Goal: Task Accomplishment & Management: Complete application form

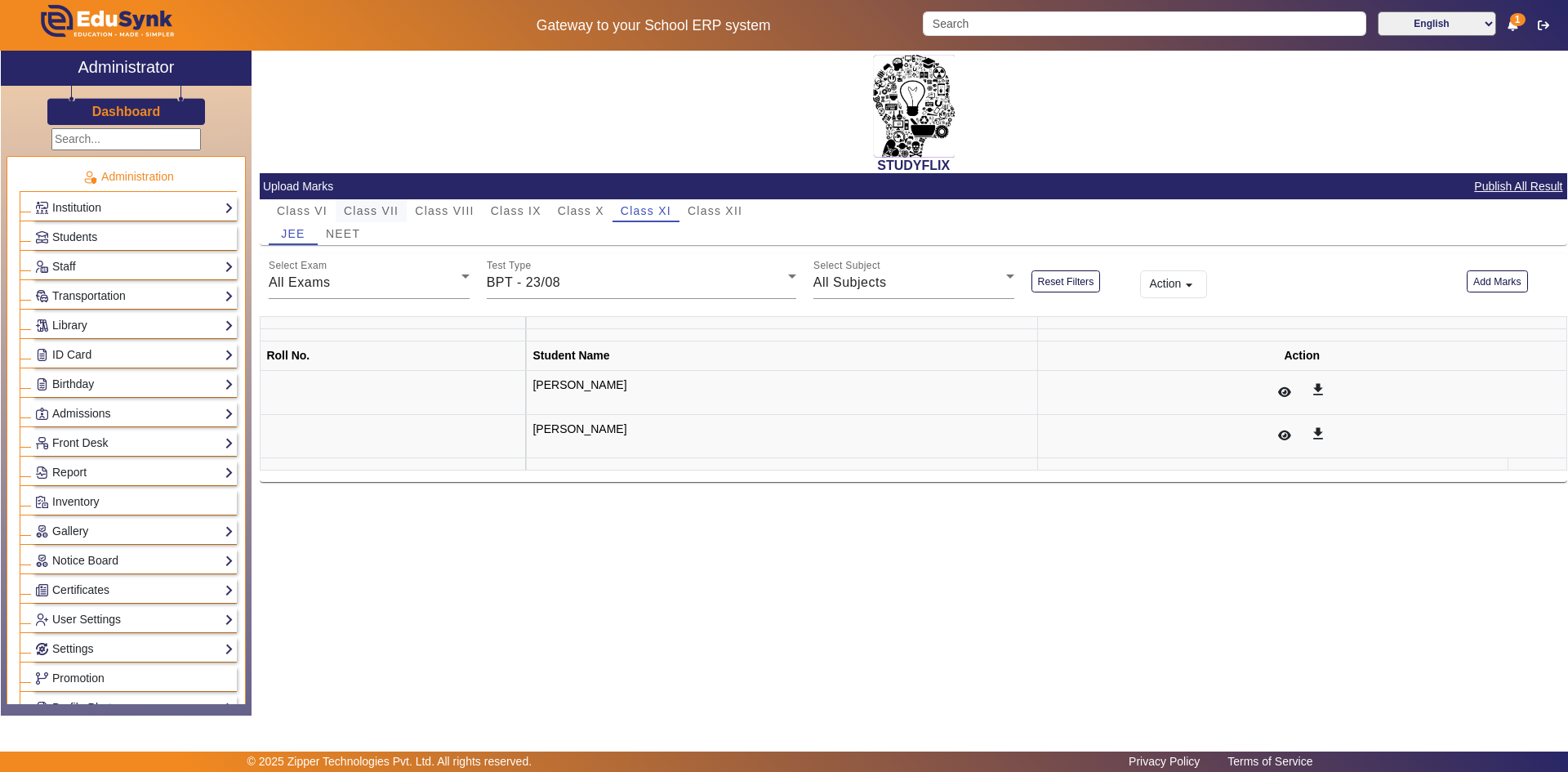
click at [361, 208] on span "Class VII" at bounding box center [371, 210] width 55 height 11
click at [432, 208] on span "Class VIII" at bounding box center [444, 210] width 59 height 11
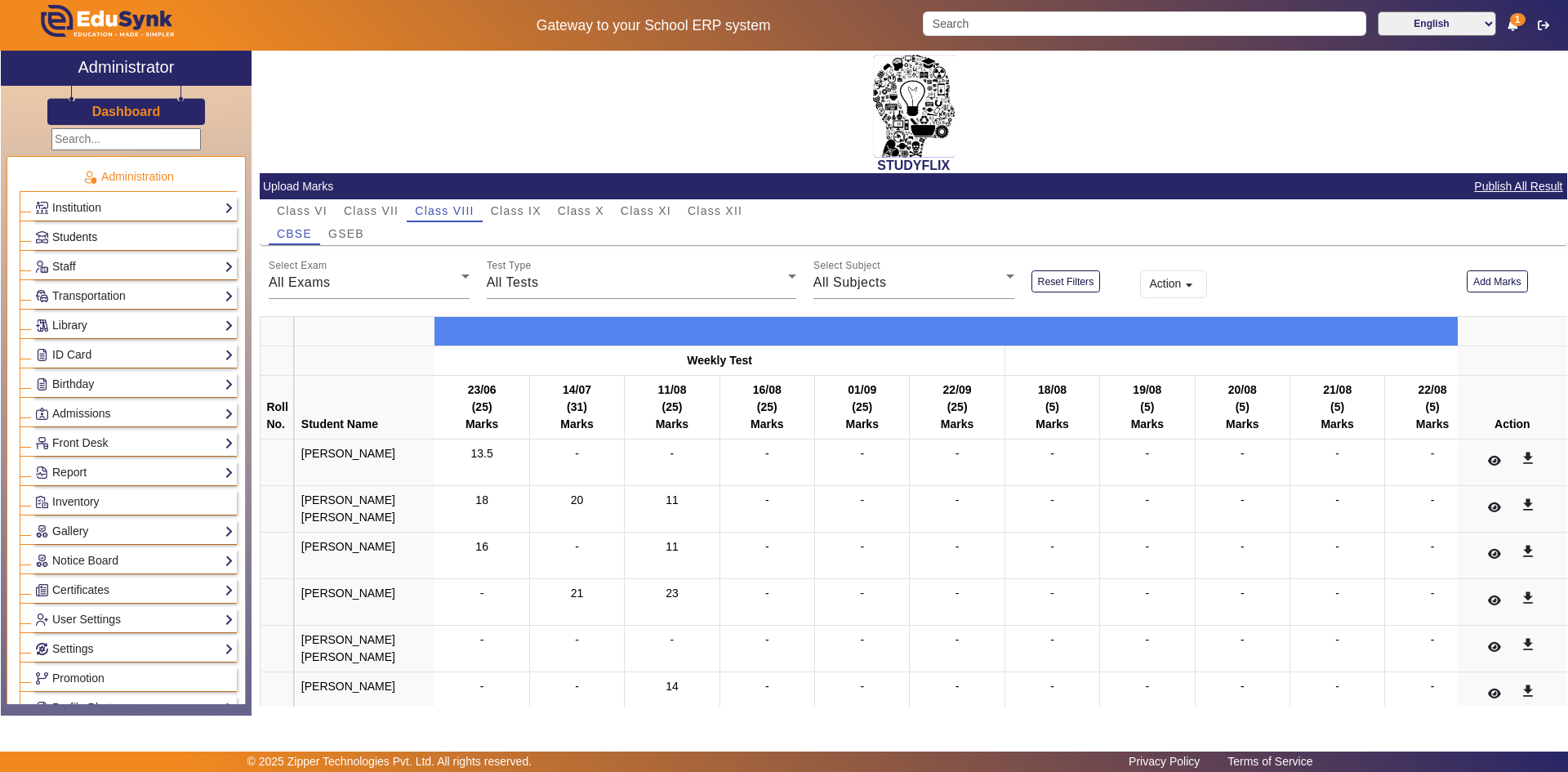
drag, startPoint x: 123, startPoint y: 228, endPoint x: 113, endPoint y: 234, distance: 11.7
click at [123, 228] on link "Students" at bounding box center [134, 237] width 199 height 19
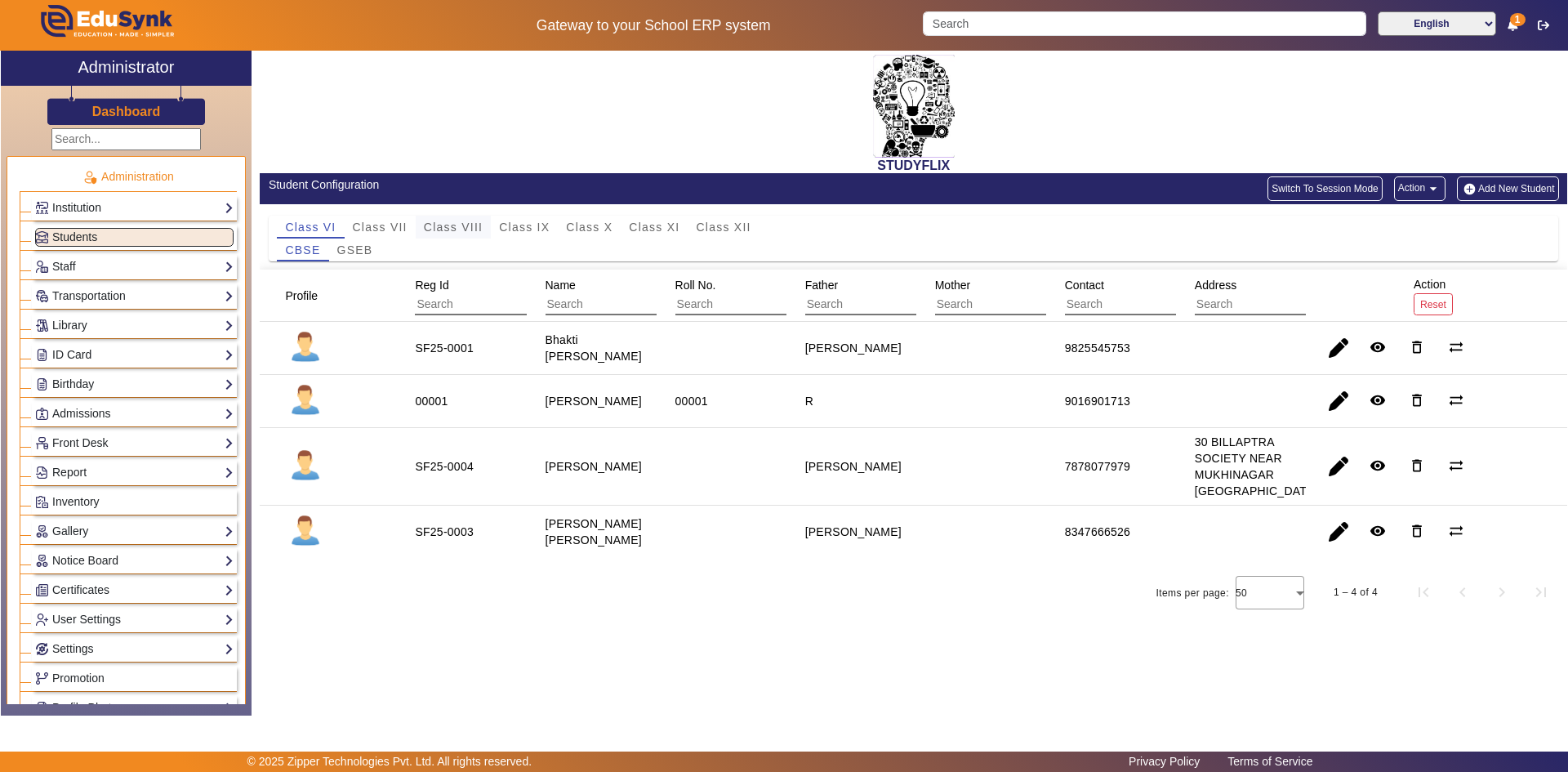
click at [461, 221] on span "Class VIII" at bounding box center [453, 226] width 59 height 11
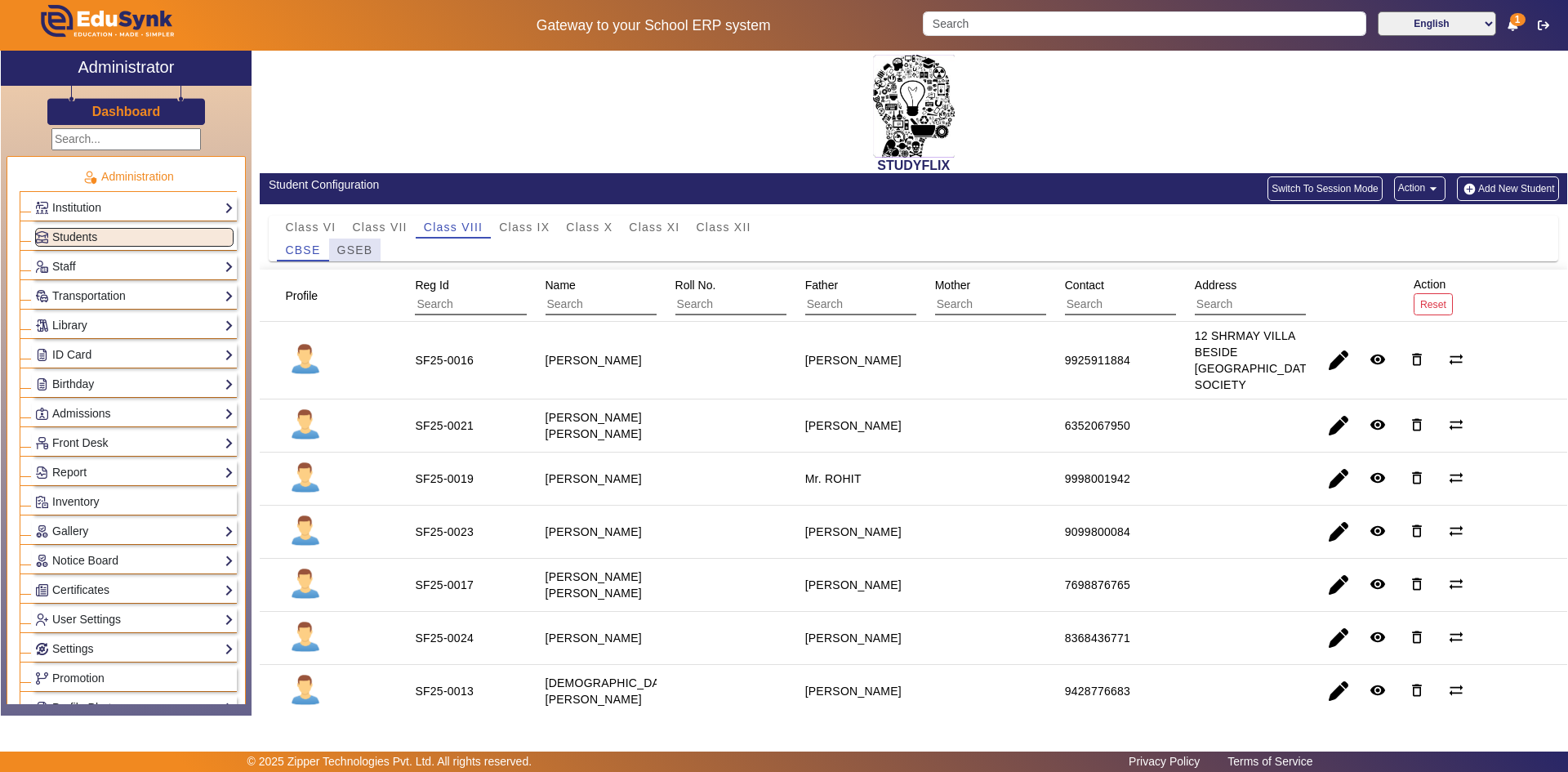
click at [372, 252] on span "GSEB" at bounding box center [355, 249] width 36 height 11
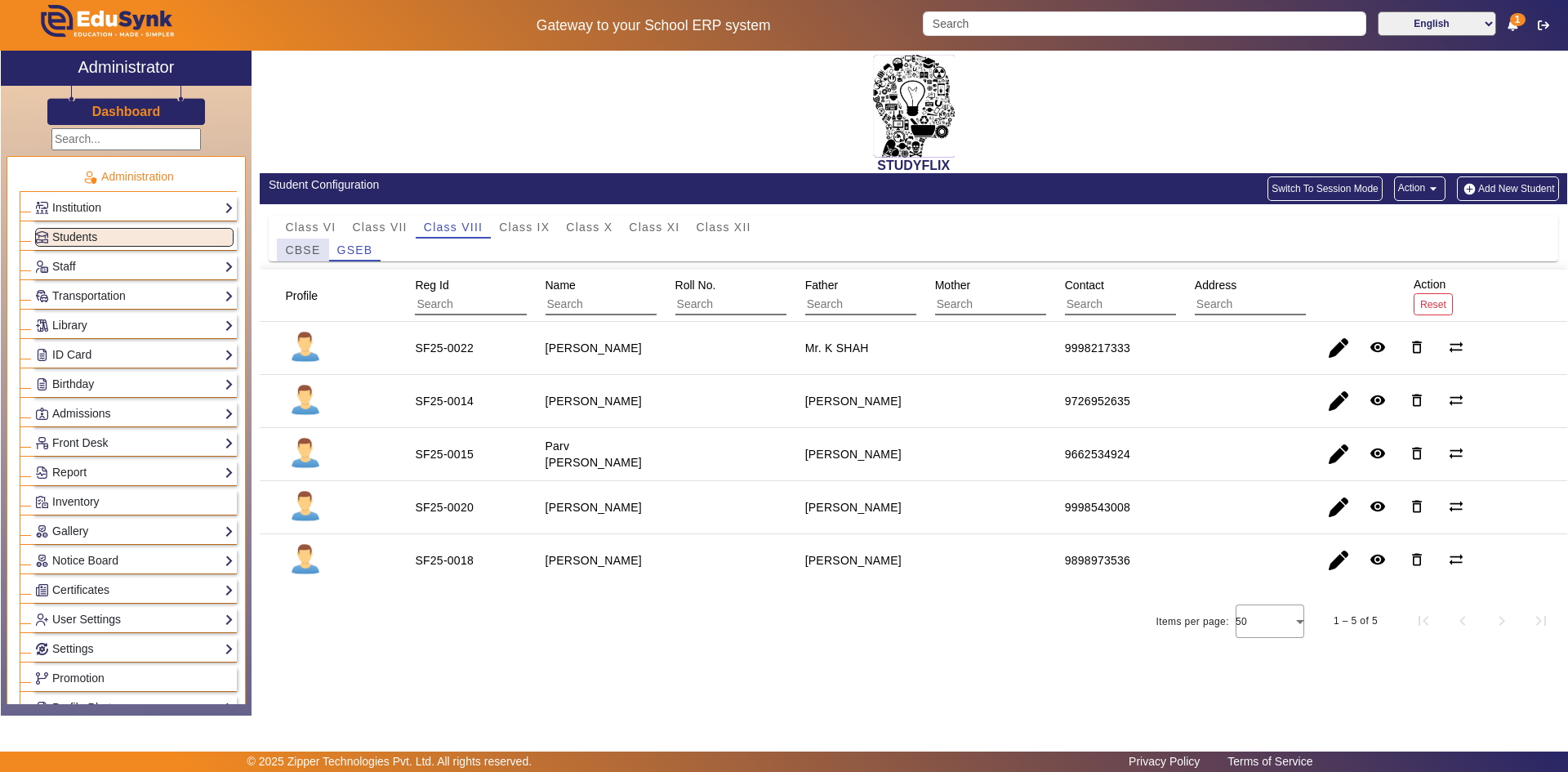
click at [323, 251] on div "CBSE" at bounding box center [303, 250] width 51 height 23
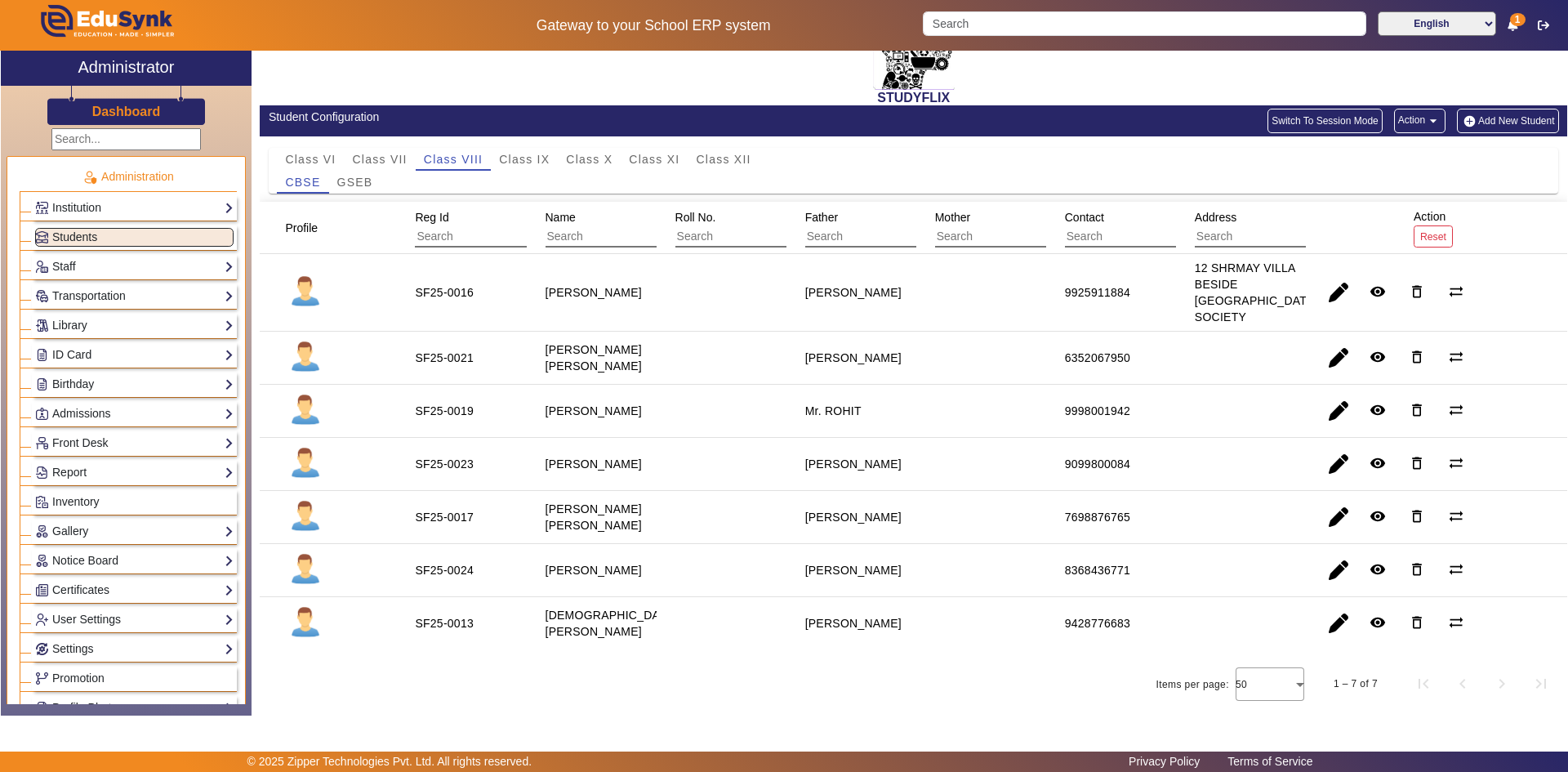
scroll to position [84, 0]
click at [995, 15] on input "Search" at bounding box center [1144, 23] width 443 height 25
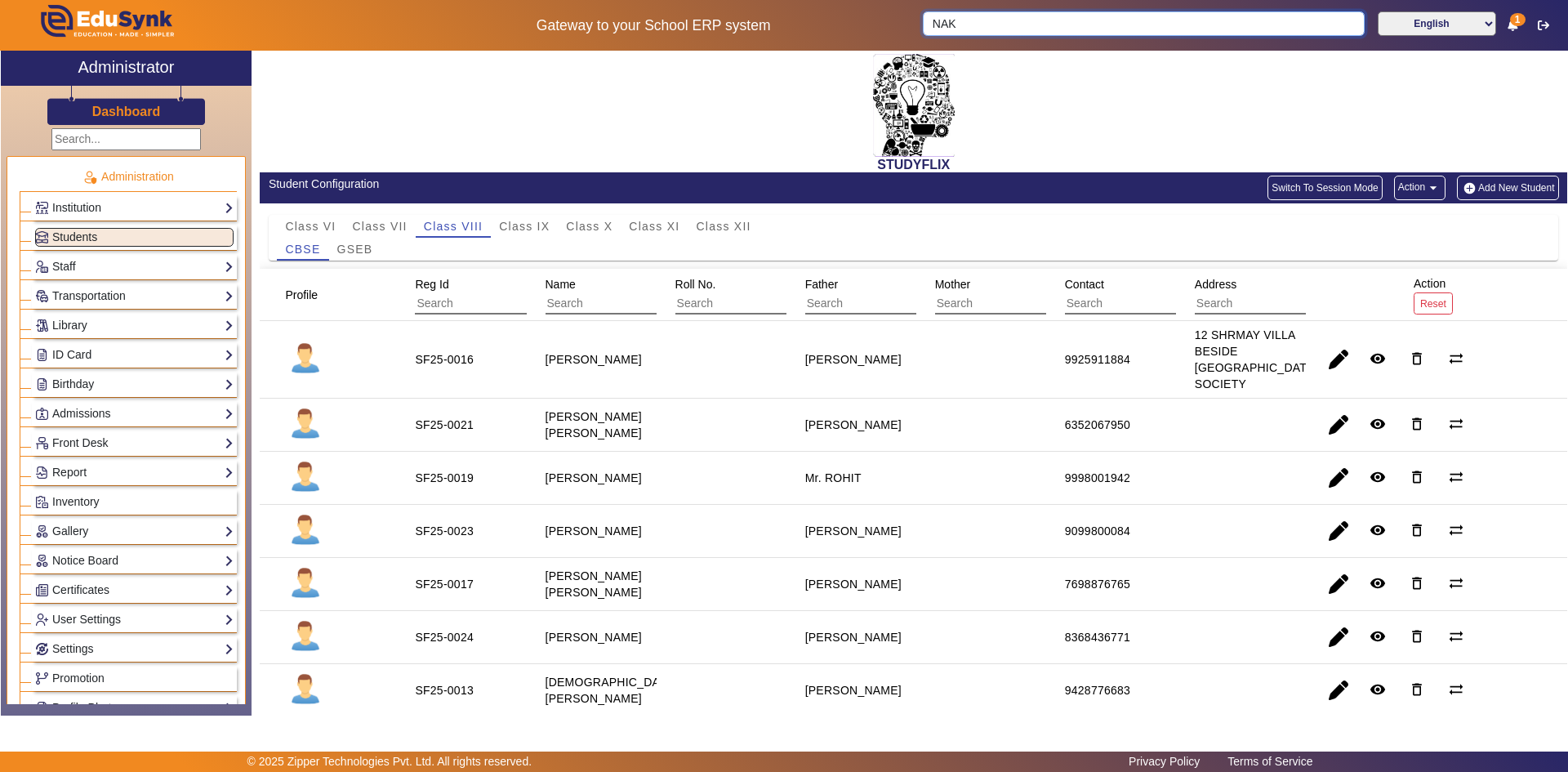
scroll to position [0, 0]
type input "NAK"
click at [374, 251] on div "GSEB" at bounding box center [355, 250] width 52 height 23
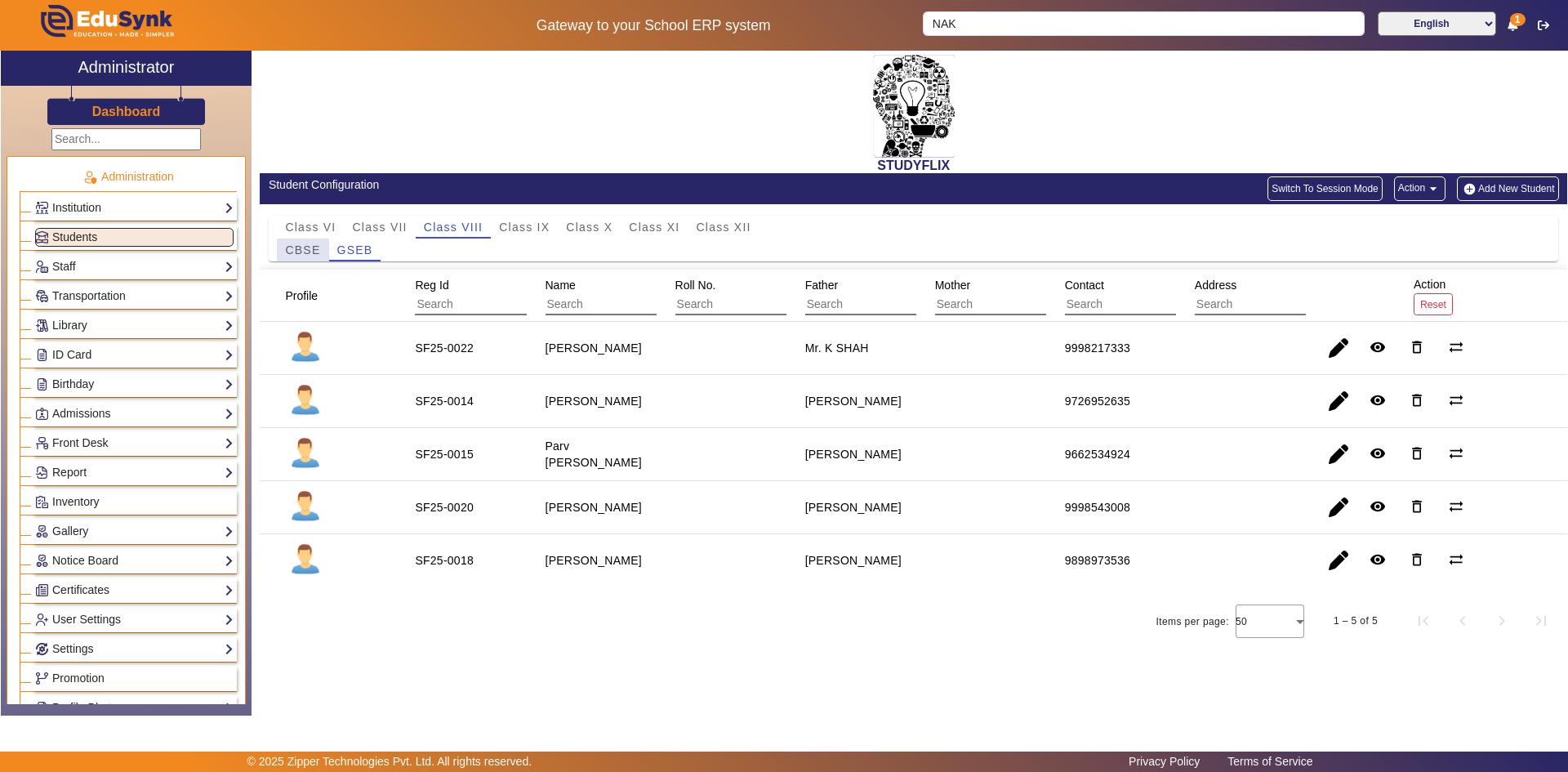
click at [302, 252] on span "CBSE" at bounding box center [302, 249] width 35 height 11
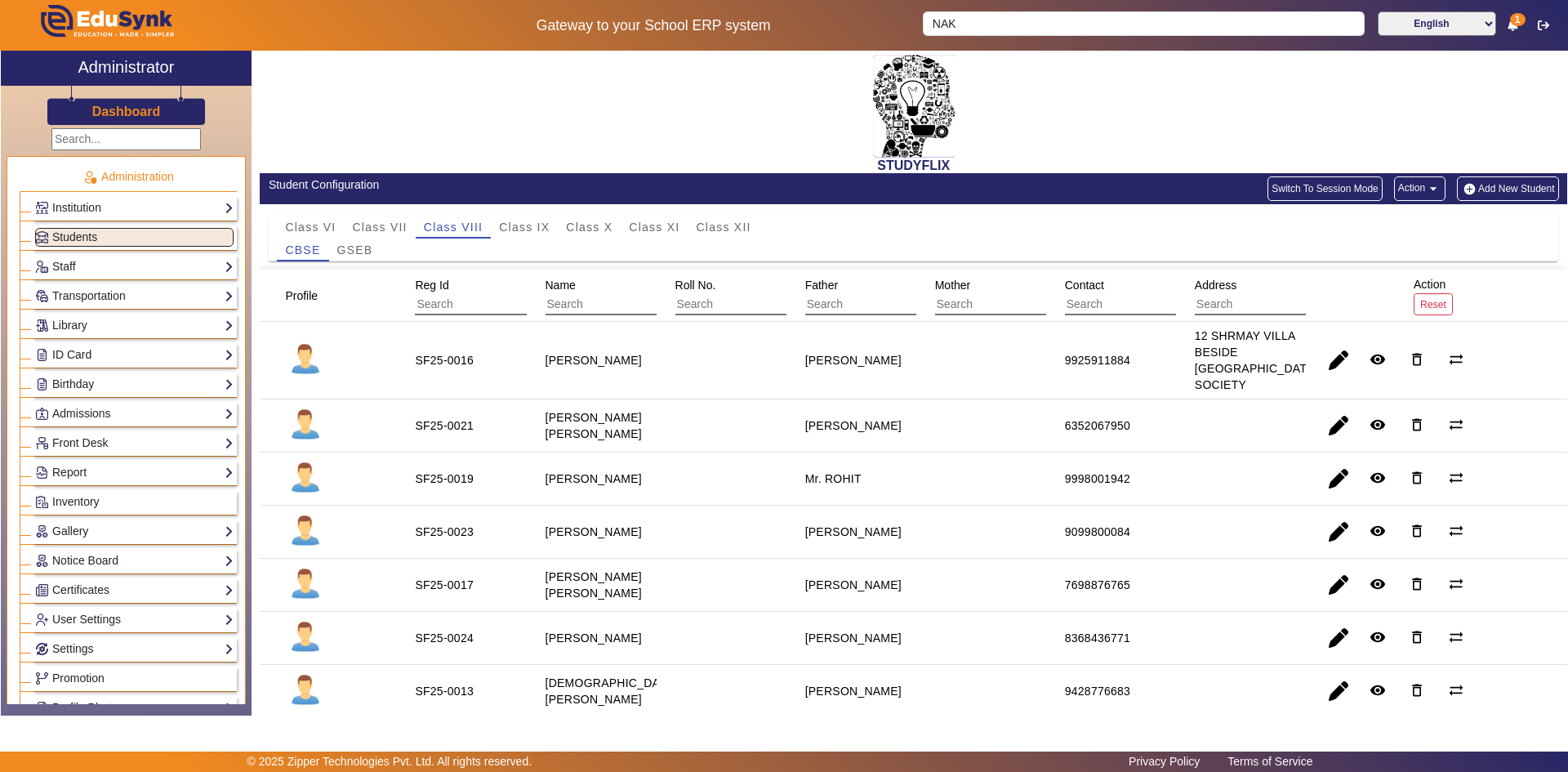
click at [1471, 183] on button "Add New Student" at bounding box center [1507, 189] width 102 height 25
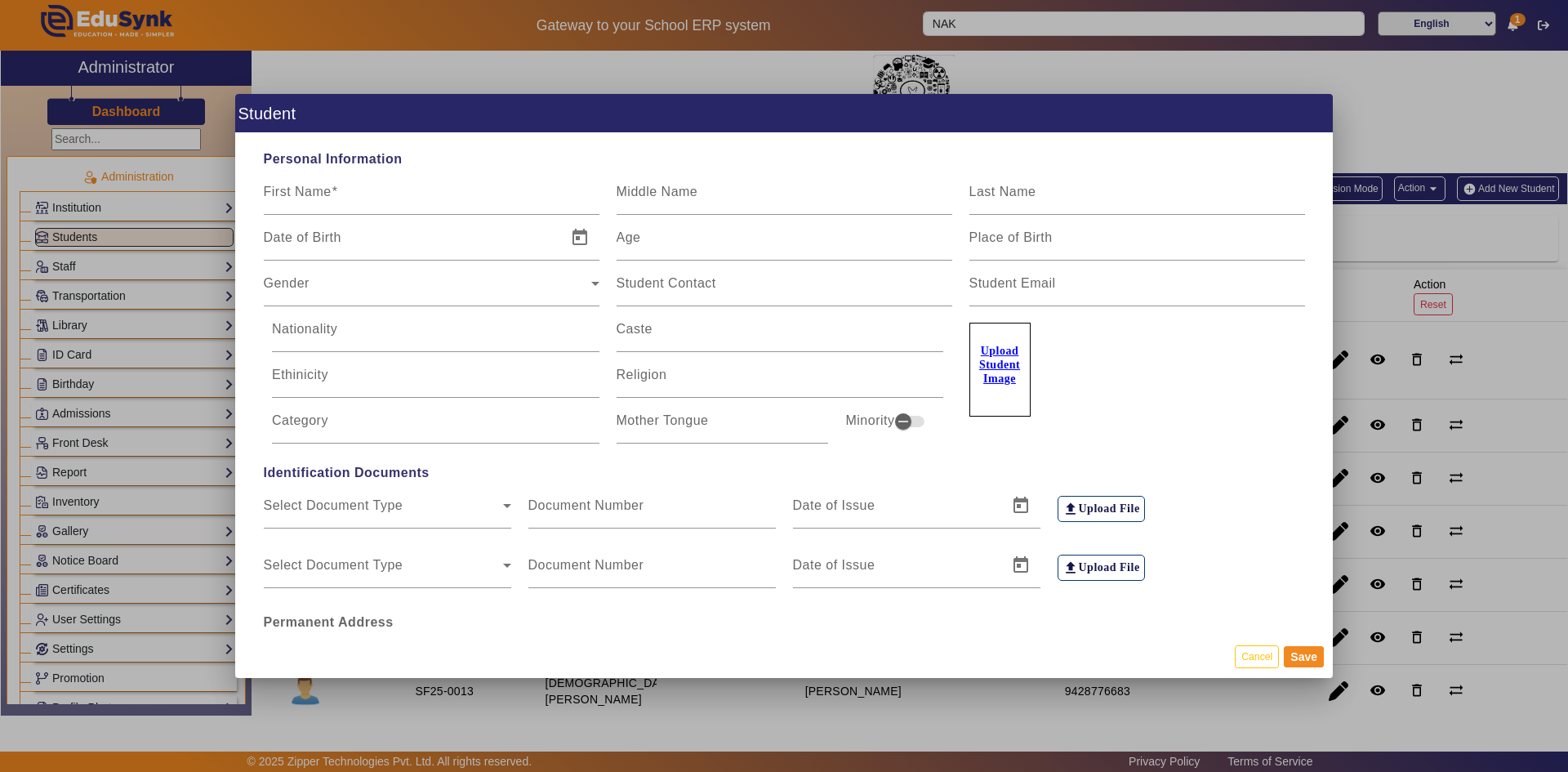
type input "00001"
click at [325, 202] on input "First Name" at bounding box center [431, 198] width 335 height 20
type input "NAKSH"
click at [628, 200] on label "Middle Name" at bounding box center [658, 191] width 82 height 15
click at [628, 200] on input "Middle Name" at bounding box center [784, 198] width 335 height 20
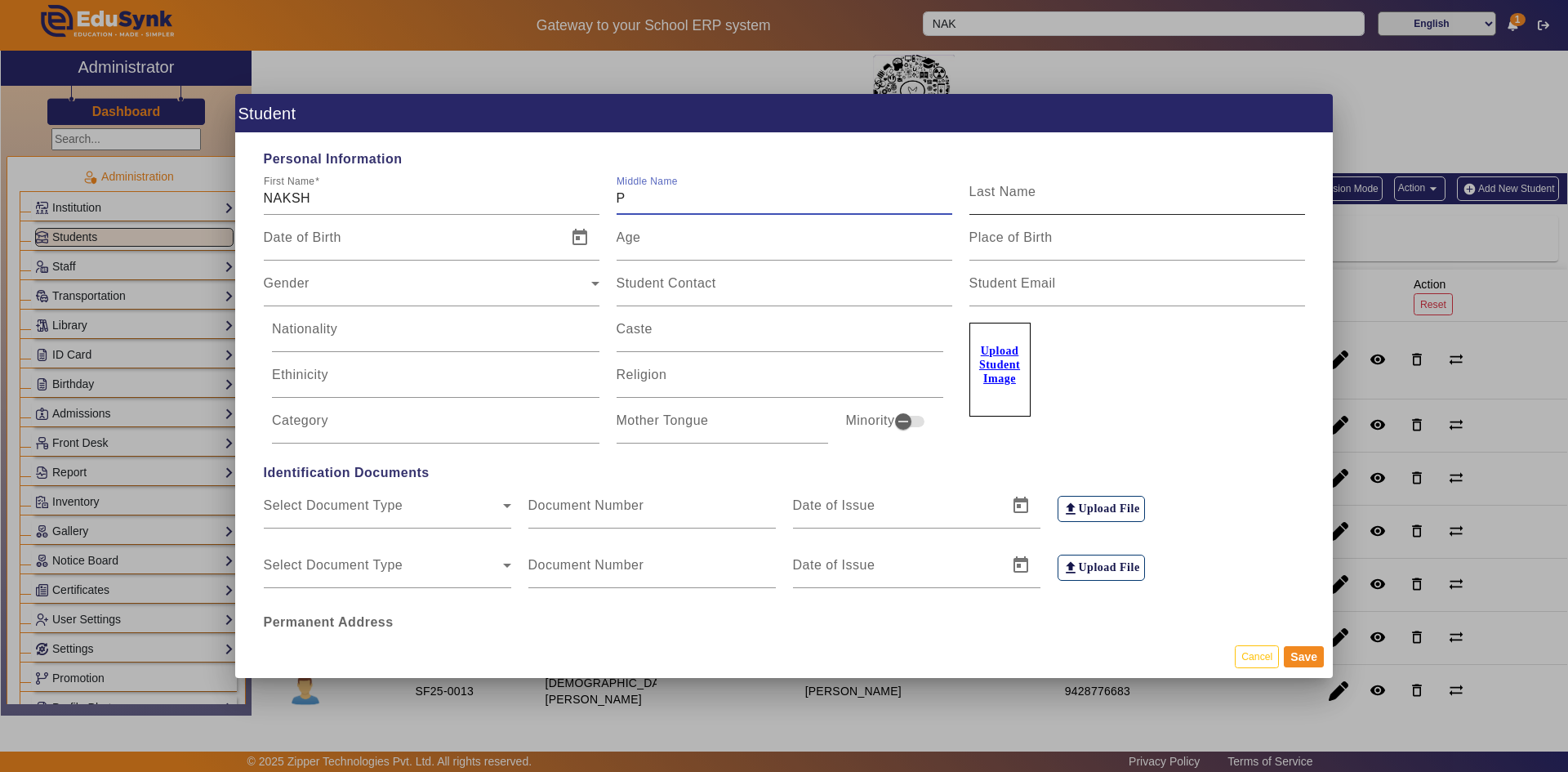
type input "P"
click at [995, 200] on label "Last Name" at bounding box center [1002, 191] width 67 height 15
click at [995, 200] on input "Last Name" at bounding box center [1136, 198] width 335 height 20
type input "[PERSON_NAME]"
click at [385, 249] on input "Date of Birth" at bounding box center [410, 244] width 293 height 20
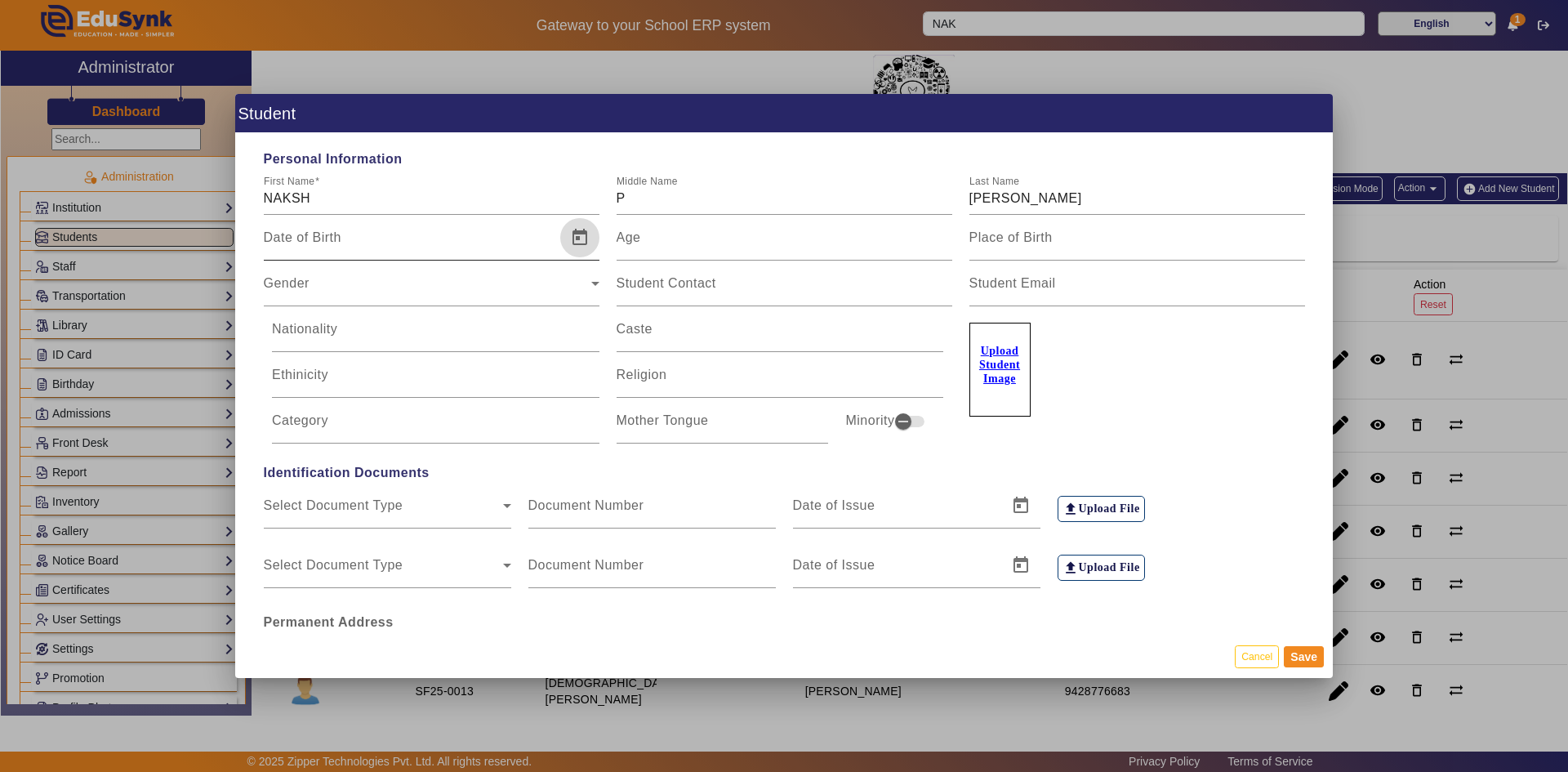
click at [578, 247] on span "Open calendar" at bounding box center [580, 238] width 39 height 39
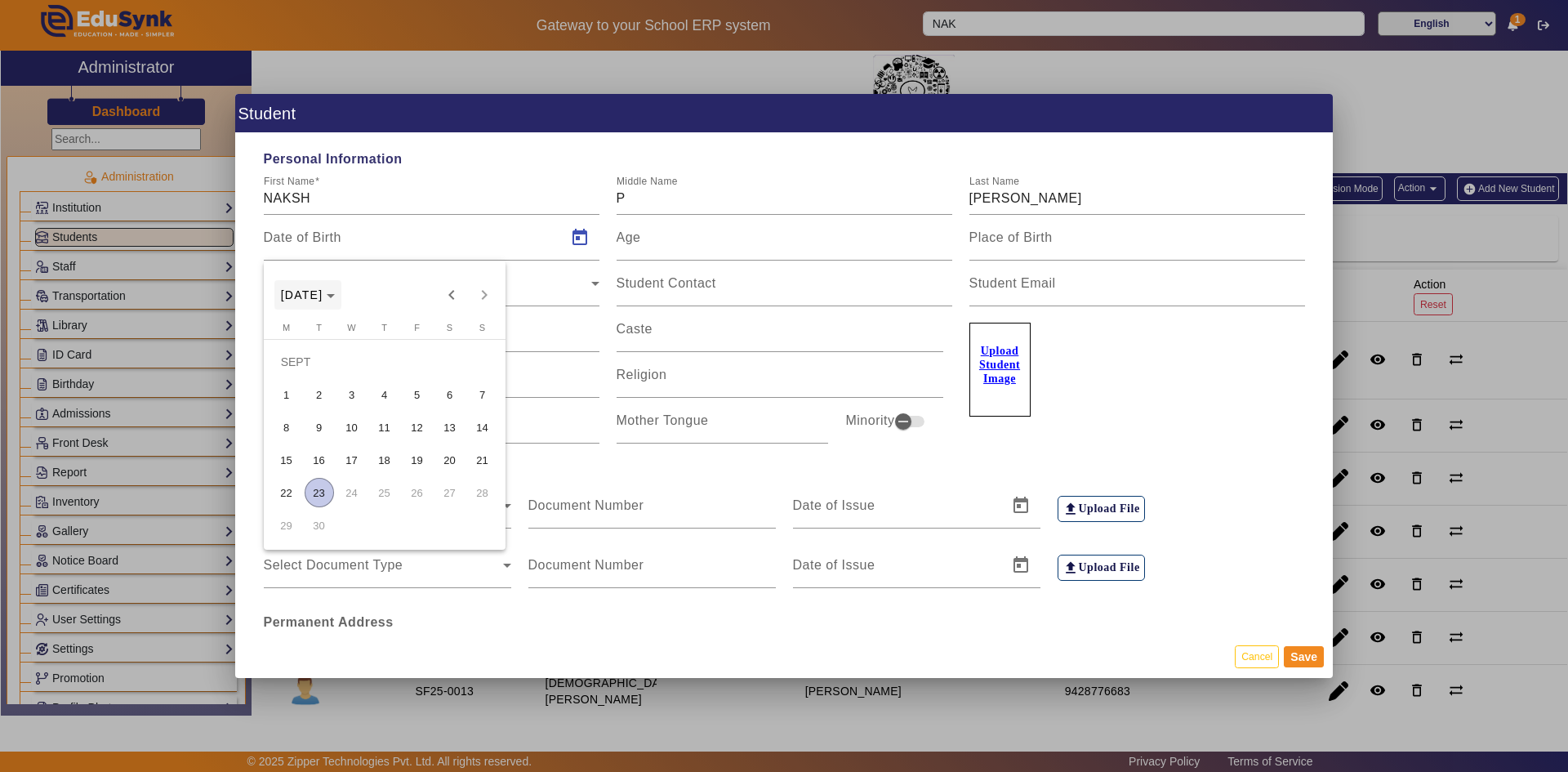
click at [335, 292] on span "[DATE]" at bounding box center [308, 294] width 55 height 13
click at [405, 404] on span "2012" at bounding box center [413, 410] width 51 height 29
click at [357, 404] on span "JUN" at bounding box center [356, 410] width 51 height 29
click at [476, 357] on span "3" at bounding box center [483, 362] width 29 height 29
type input "[DATE]"
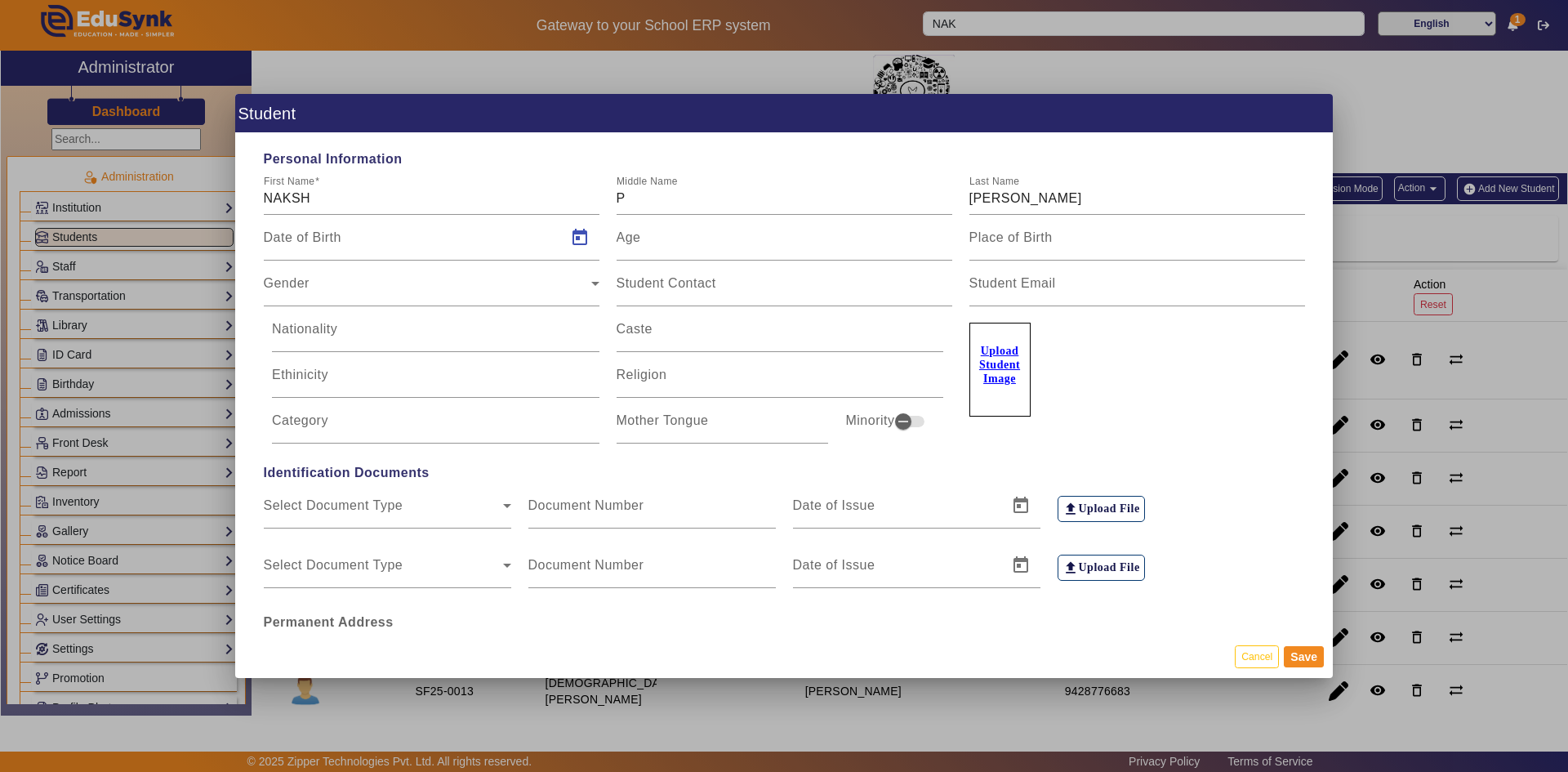
type input "13 Yrs, 3 Months, 20 Days"
click at [467, 293] on div "Gender" at bounding box center [427, 289] width 328 height 20
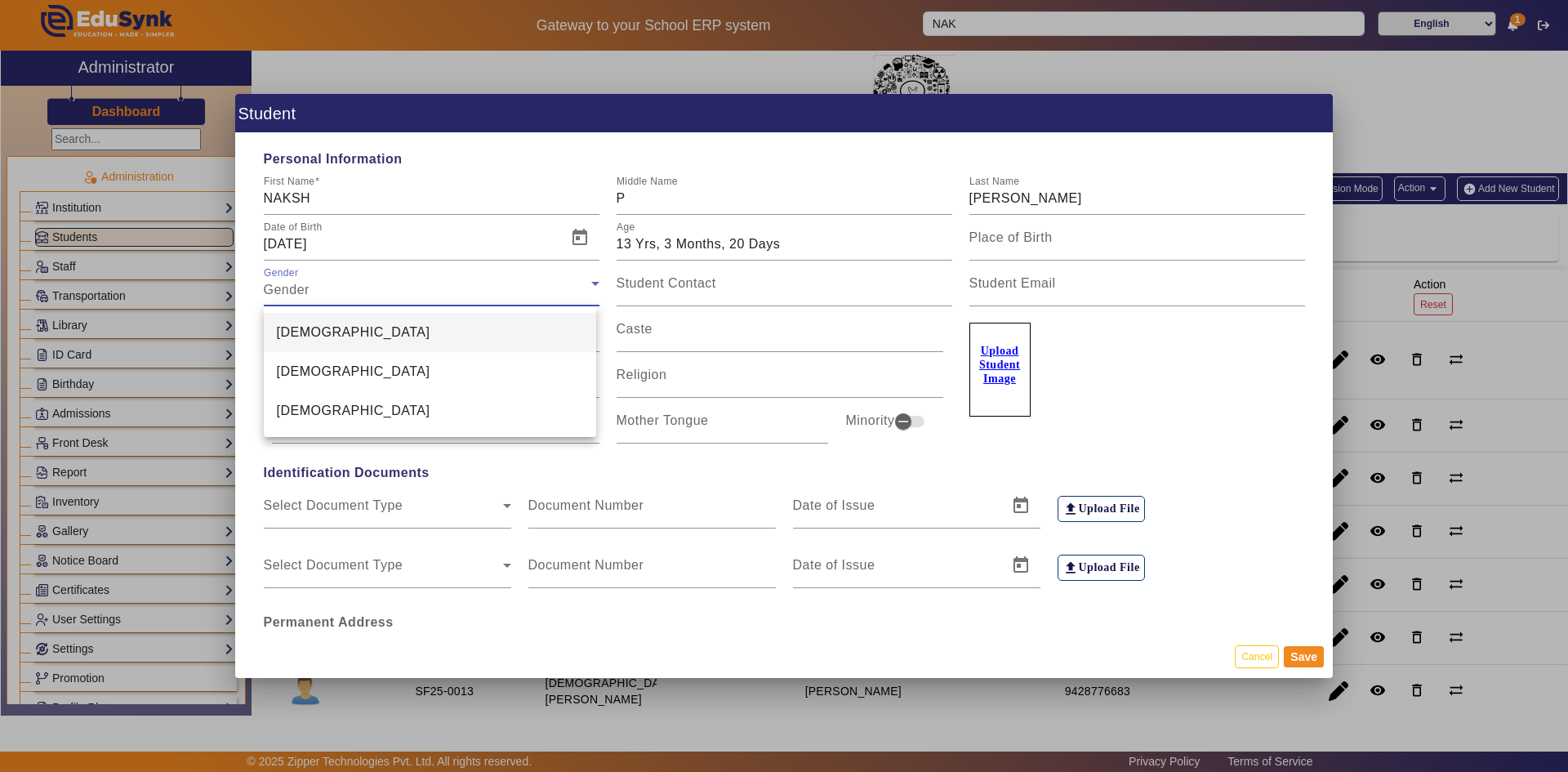
click at [427, 335] on mat-option "[DEMOGRAPHIC_DATA]" at bounding box center [430, 333] width 334 height 39
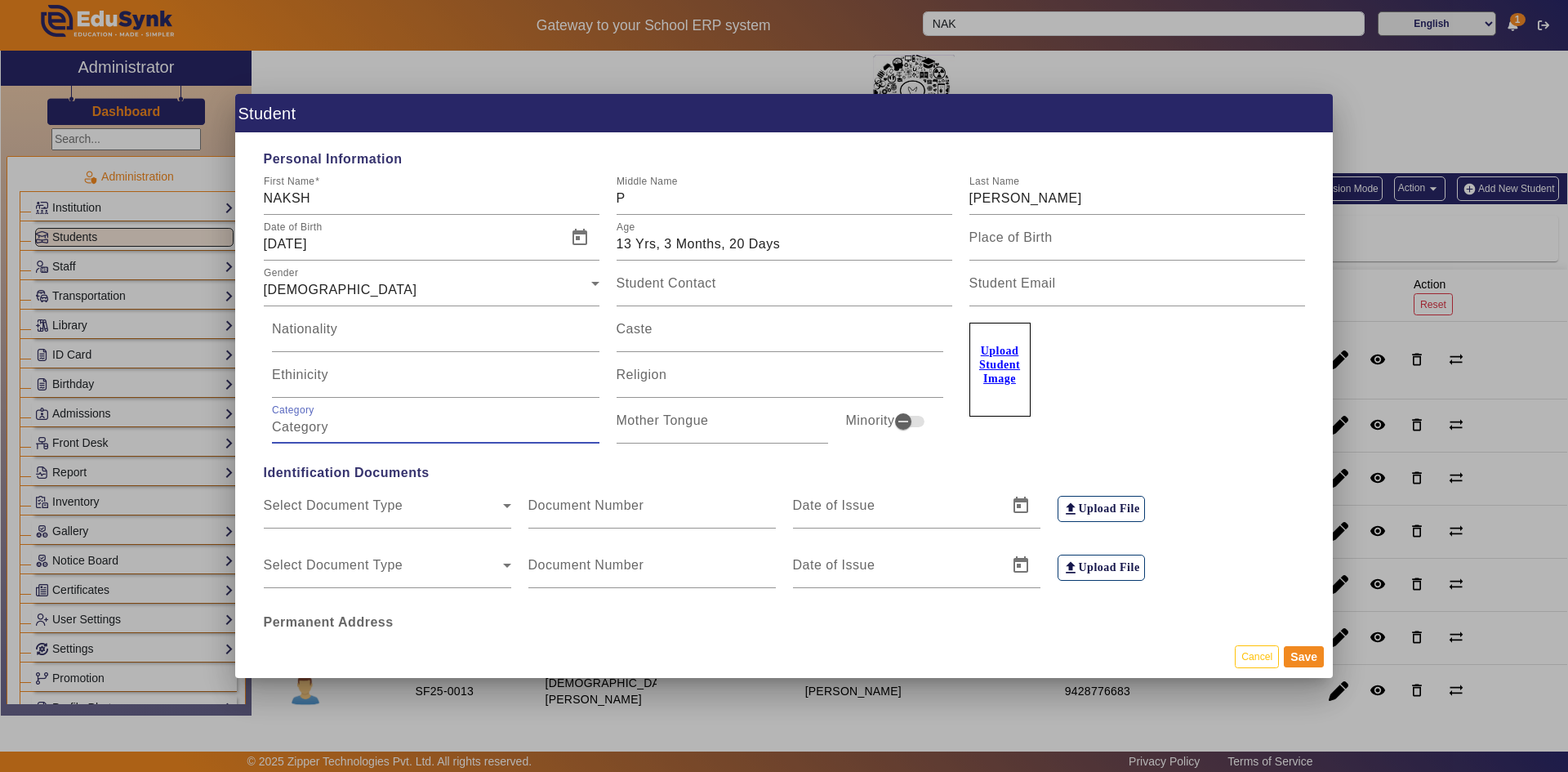
click at [404, 425] on input "Category" at bounding box center [436, 427] width 328 height 20
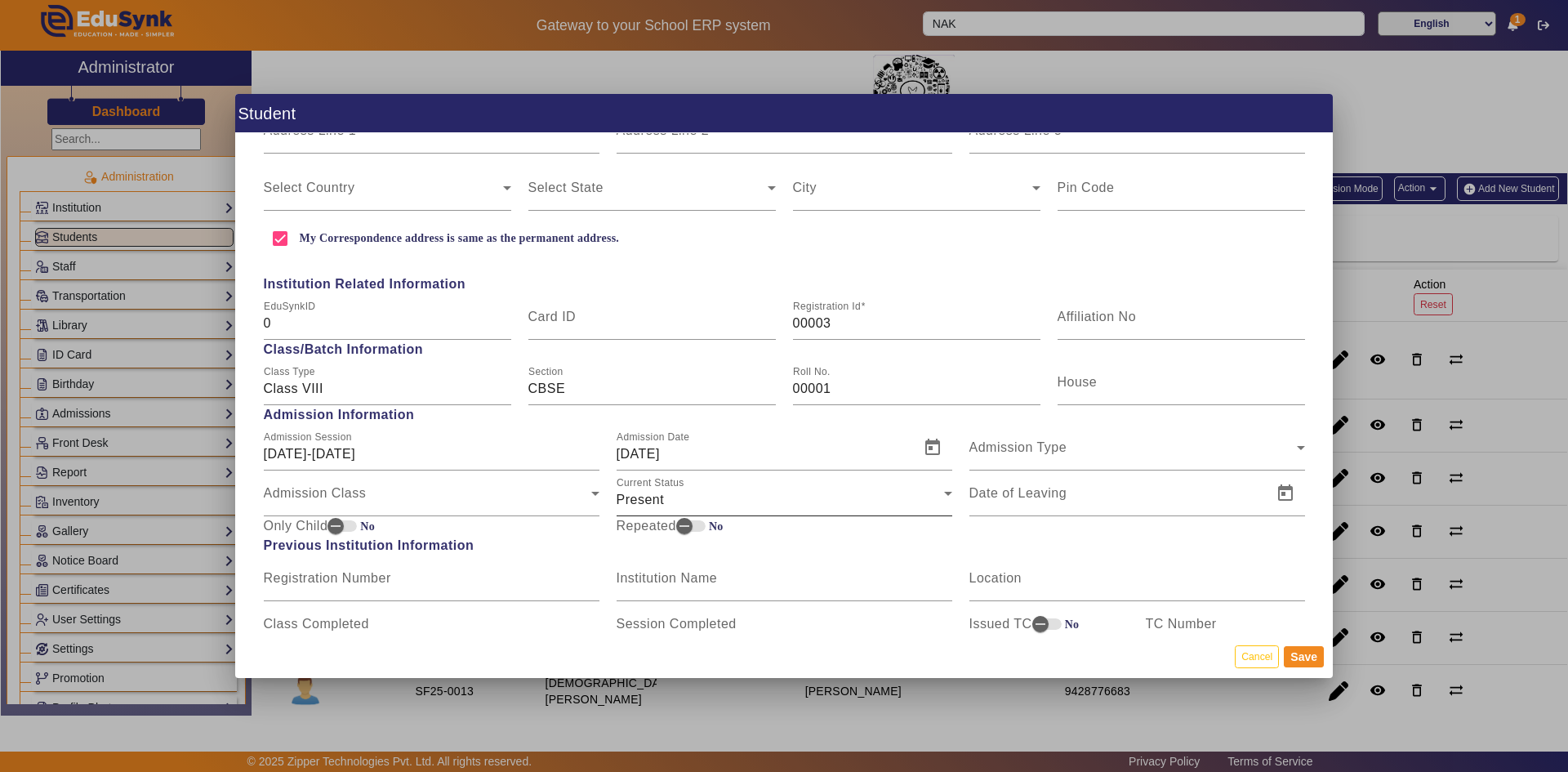
scroll to position [572, 0]
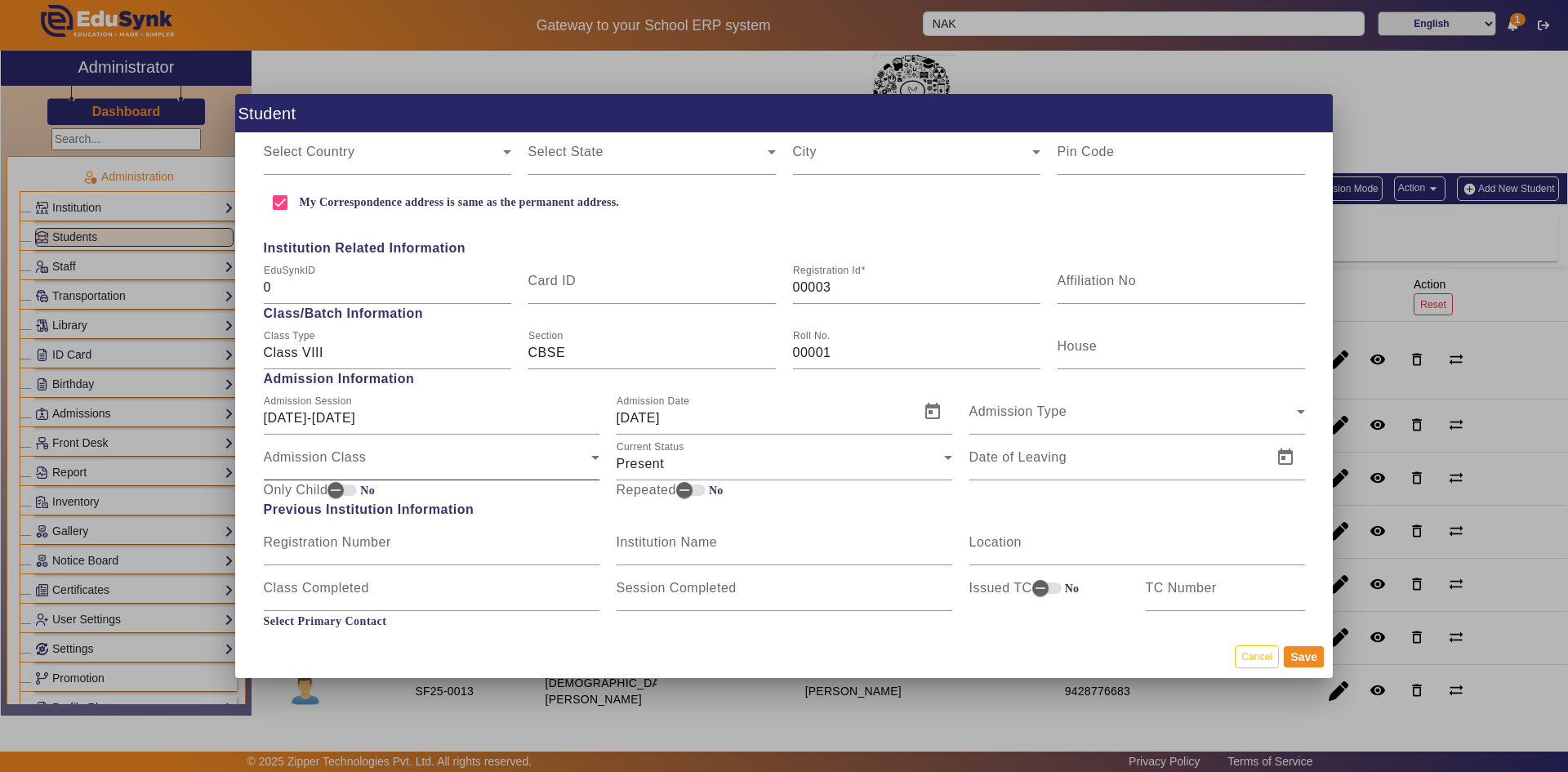
click at [441, 458] on div "Admission Class" at bounding box center [427, 463] width 328 height 20
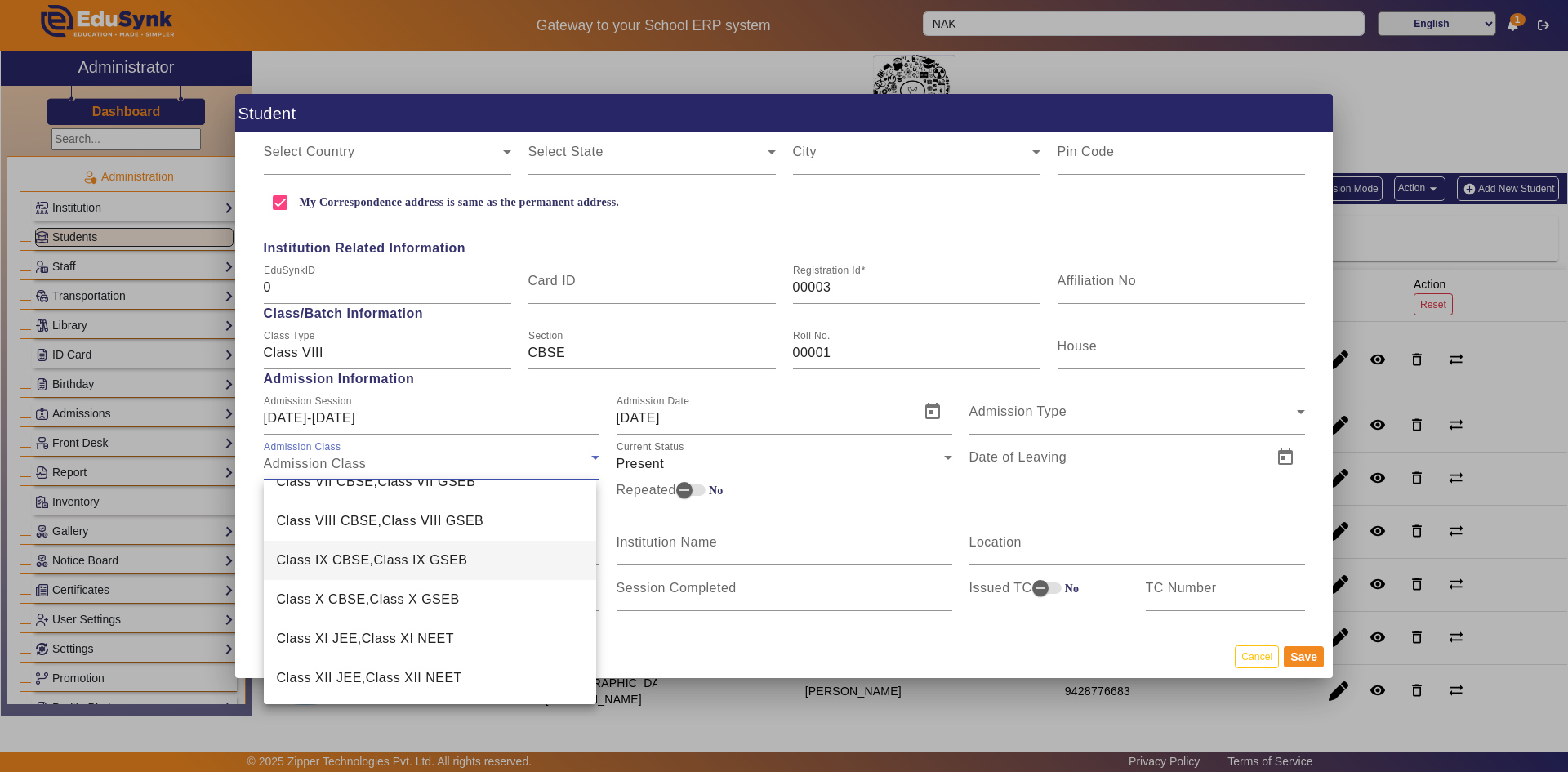
scroll to position [0, 0]
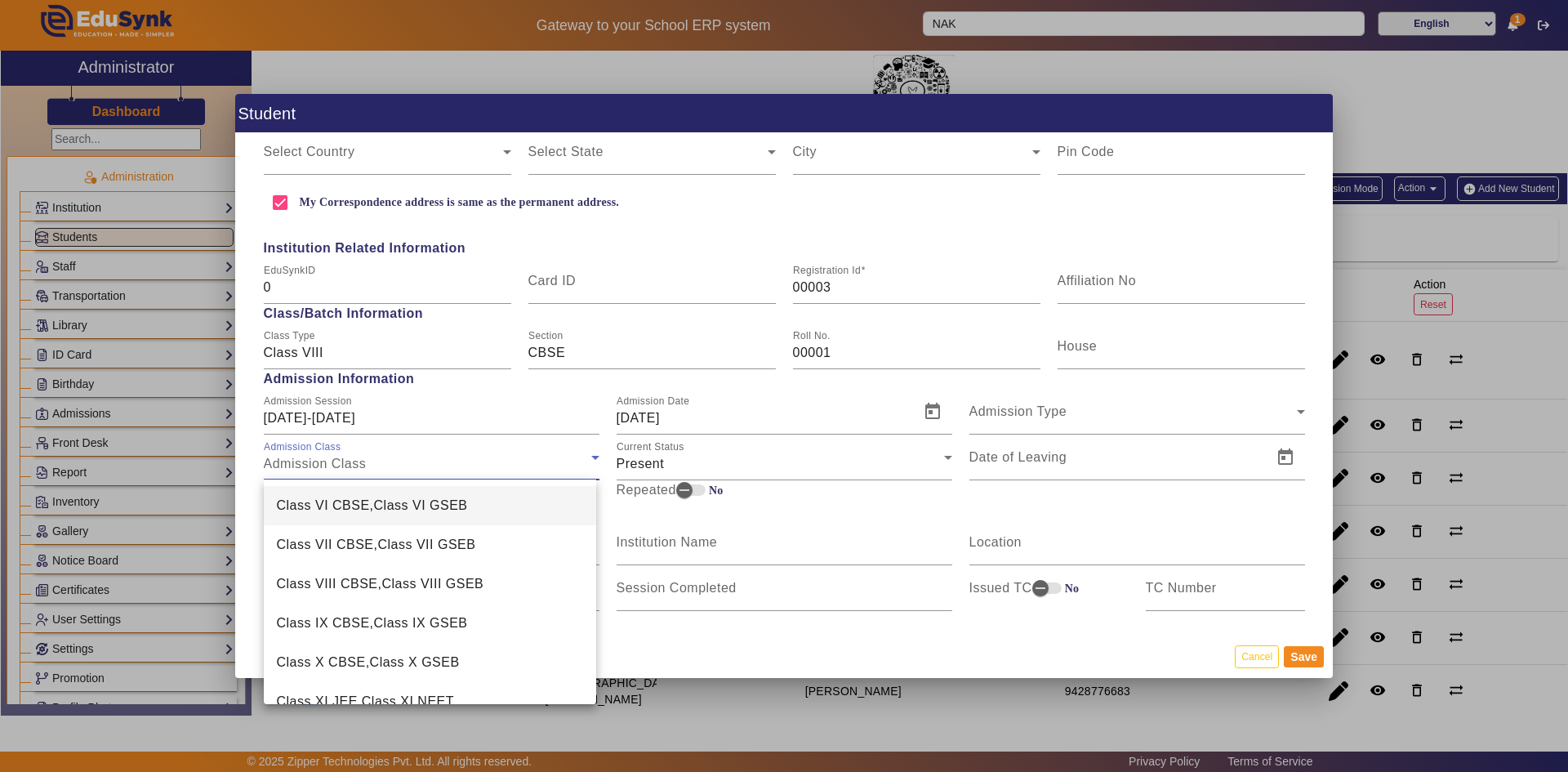
click at [473, 410] on div at bounding box center [784, 386] width 1568 height 772
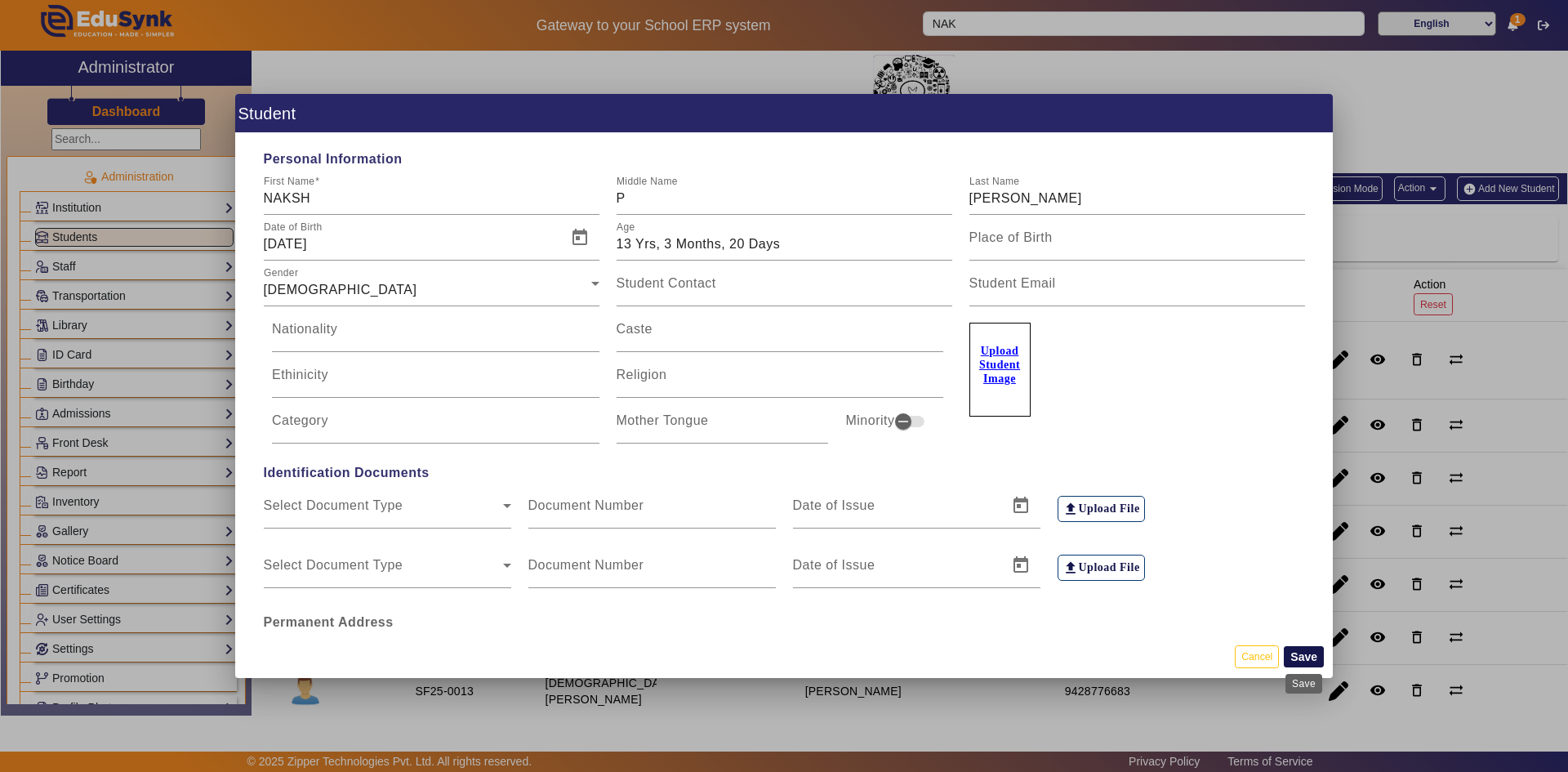
click at [1307, 660] on button "Save" at bounding box center [1304, 656] width 40 height 21
click at [1301, 652] on button "Save" at bounding box center [1304, 656] width 40 height 21
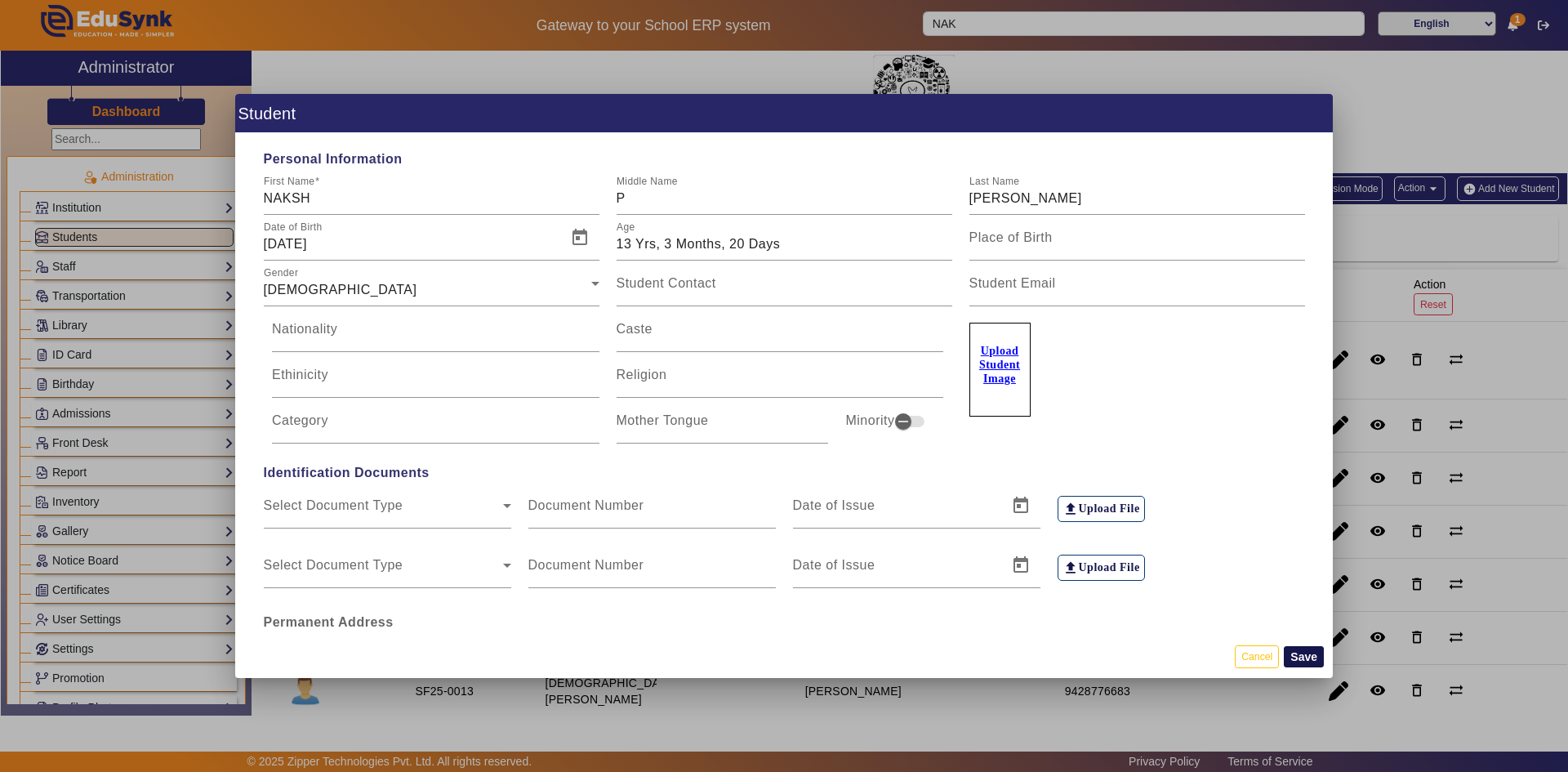
click at [1301, 652] on button "Save" at bounding box center [1304, 656] width 40 height 21
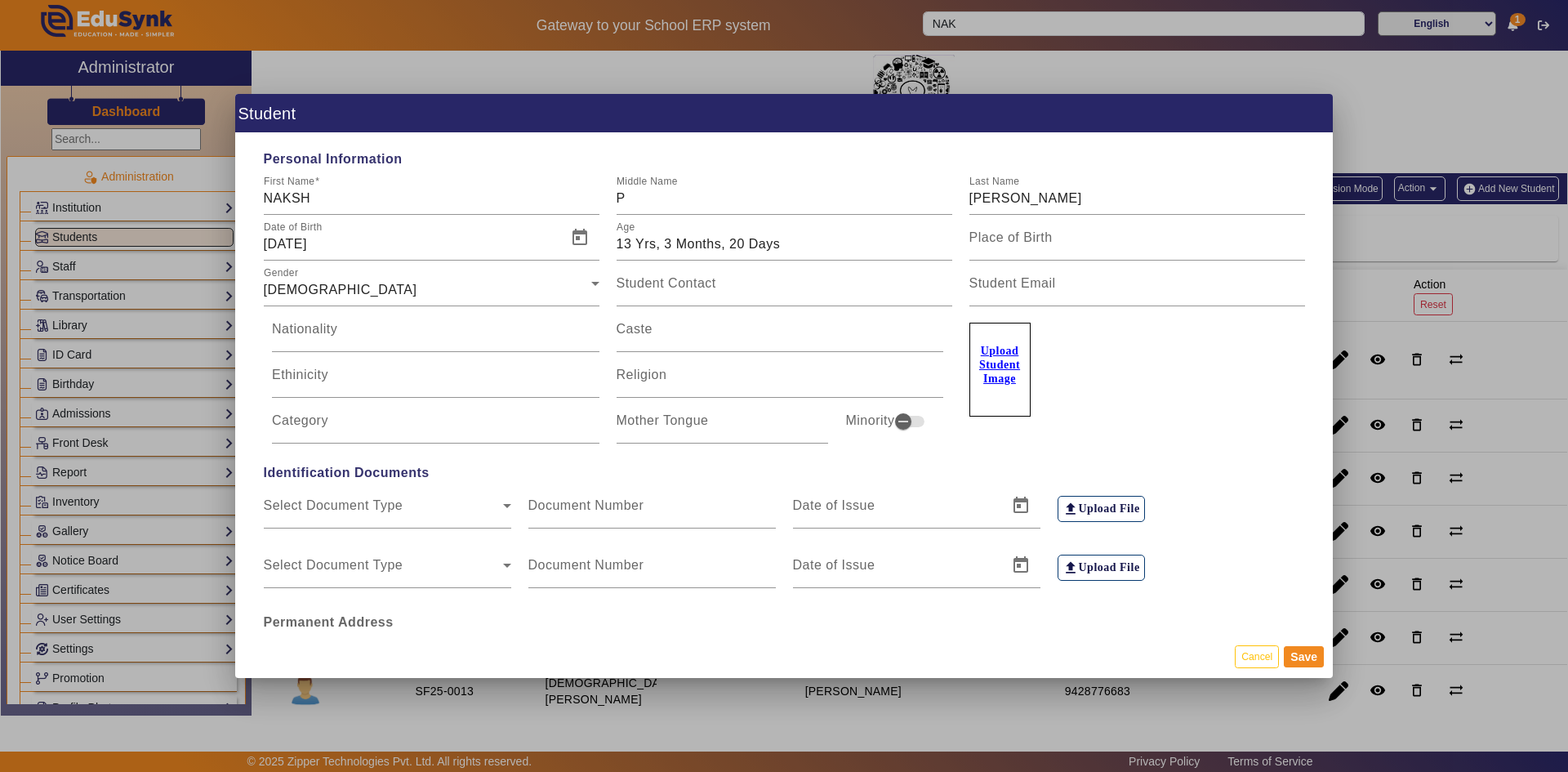
click at [1355, 413] on div at bounding box center [784, 386] width 1568 height 772
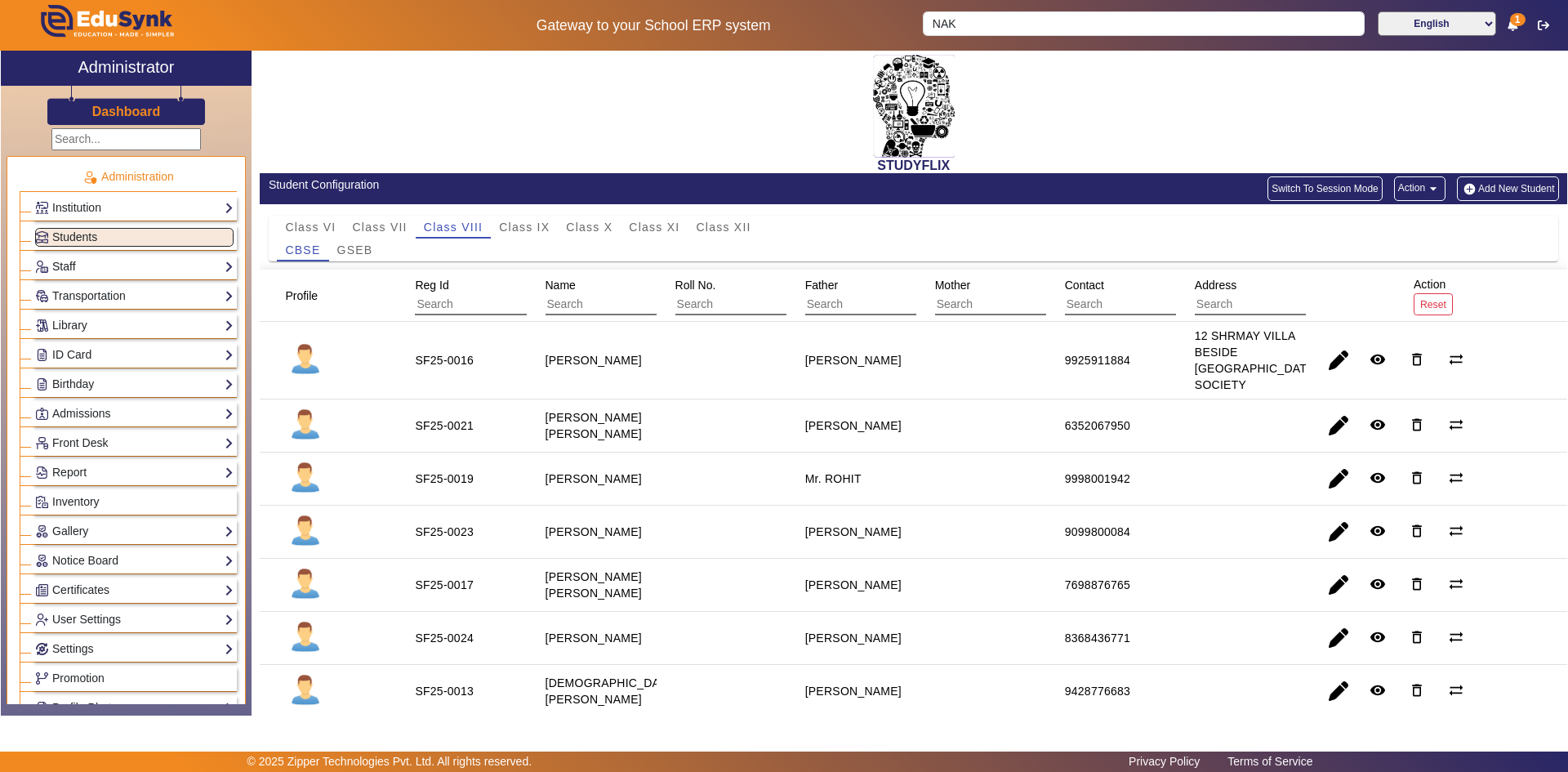
click at [77, 261] on link "Staff" at bounding box center [134, 267] width 199 height 19
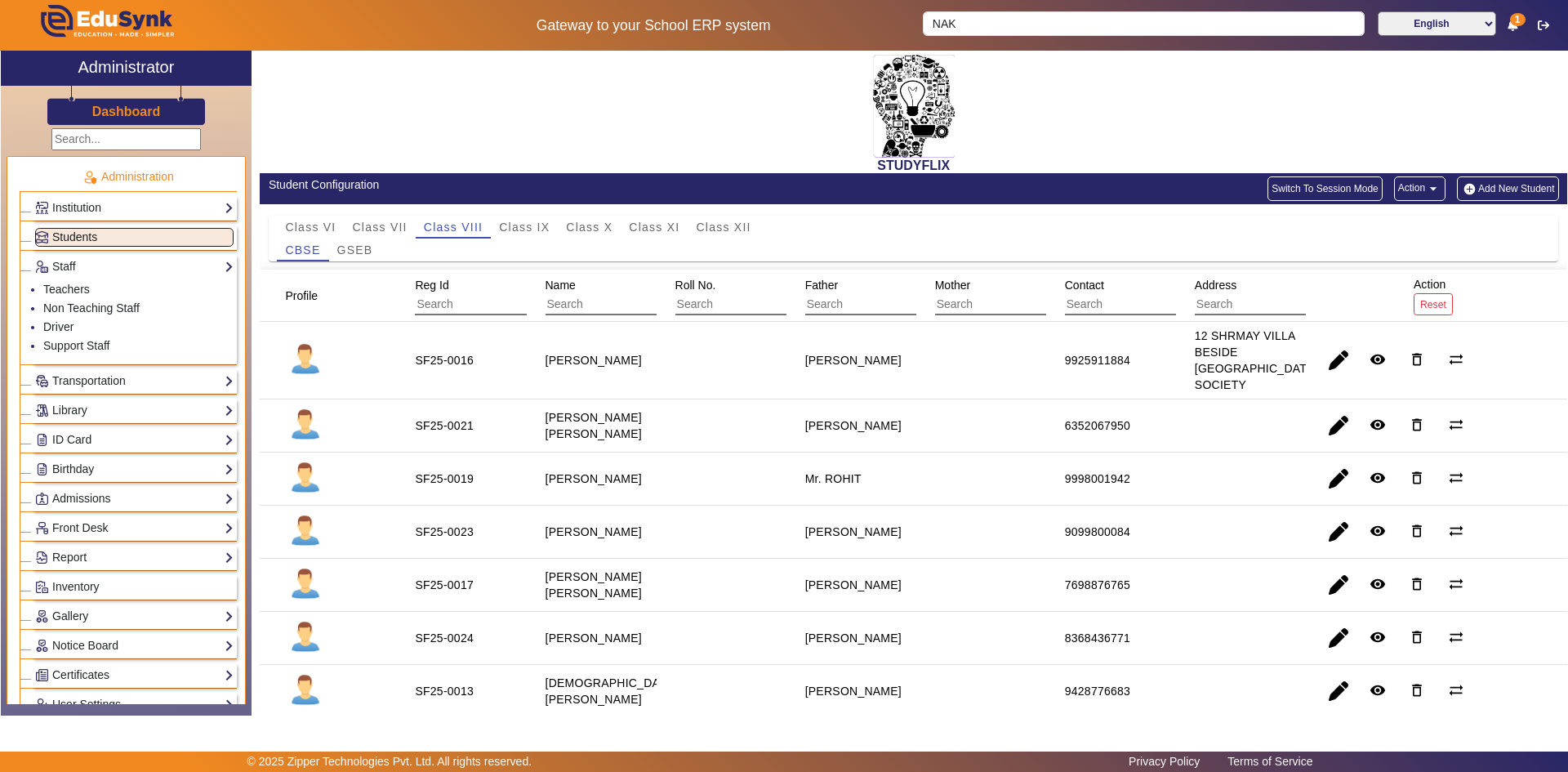
click at [84, 239] on span "Students" at bounding box center [74, 236] width 45 height 13
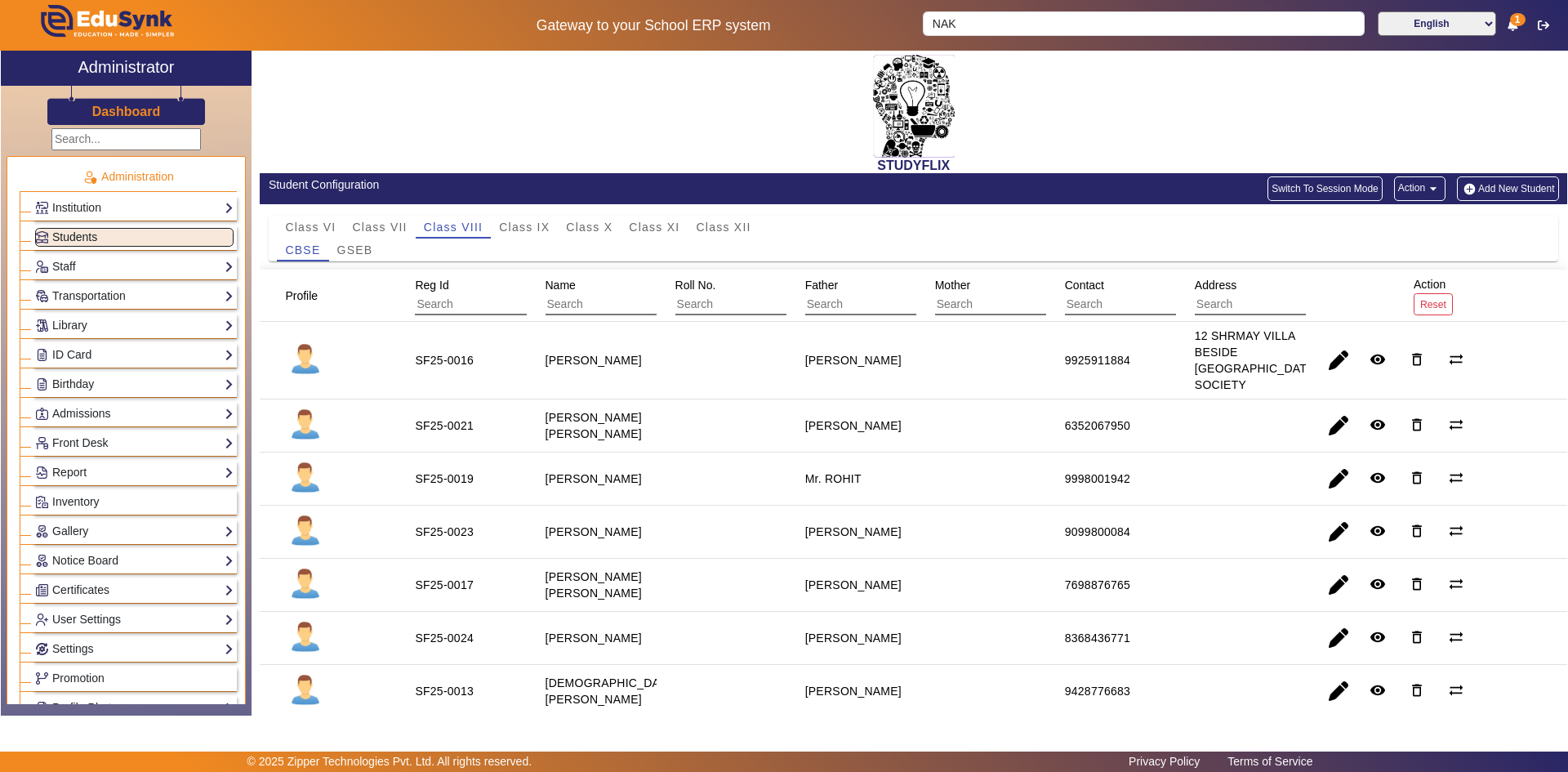
click at [92, 239] on span "Students" at bounding box center [74, 236] width 45 height 13
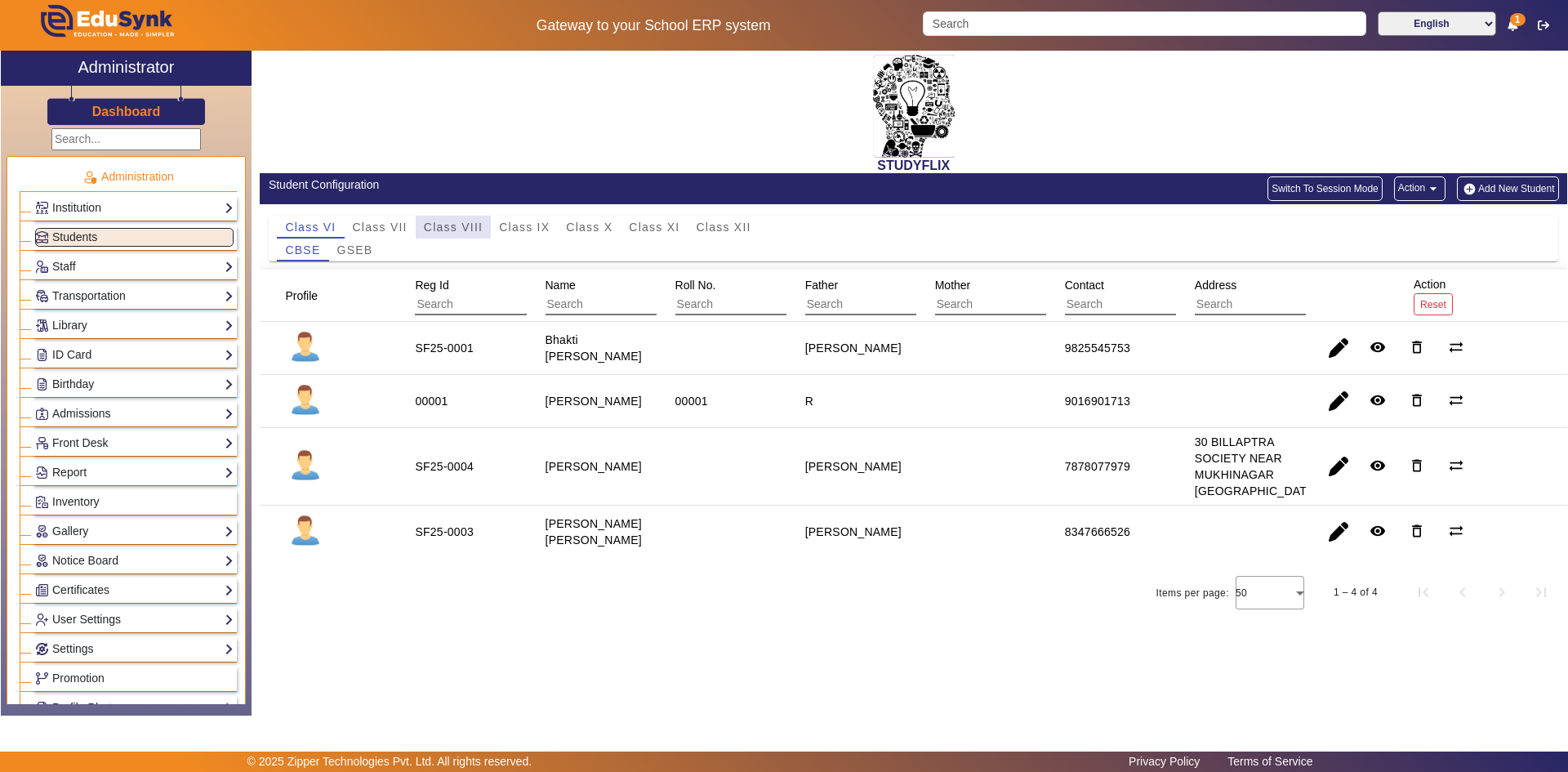
click at [461, 225] on span "Class VIII" at bounding box center [453, 226] width 59 height 11
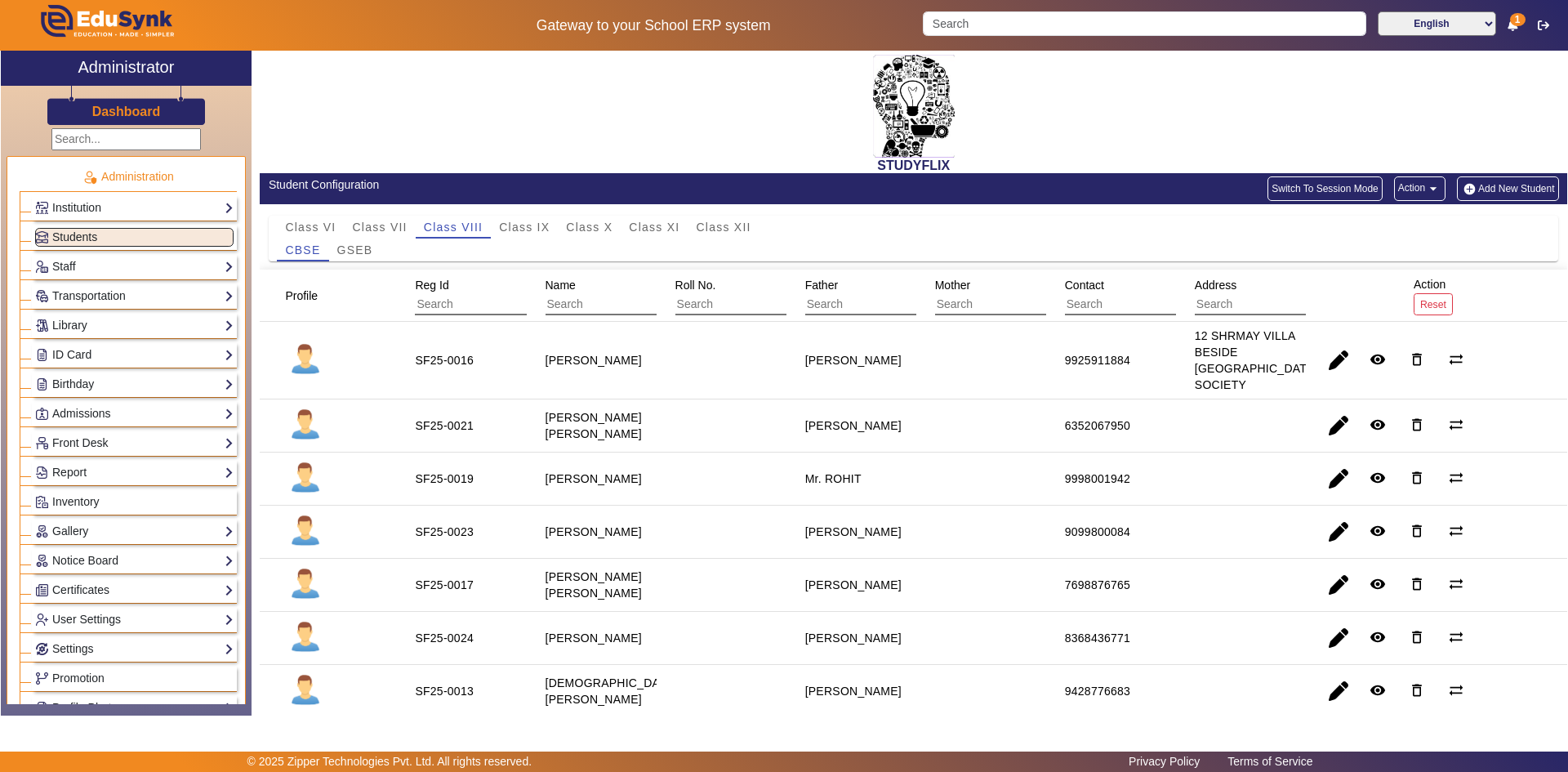
click at [1469, 193] on img "button" at bounding box center [1470, 189] width 17 height 14
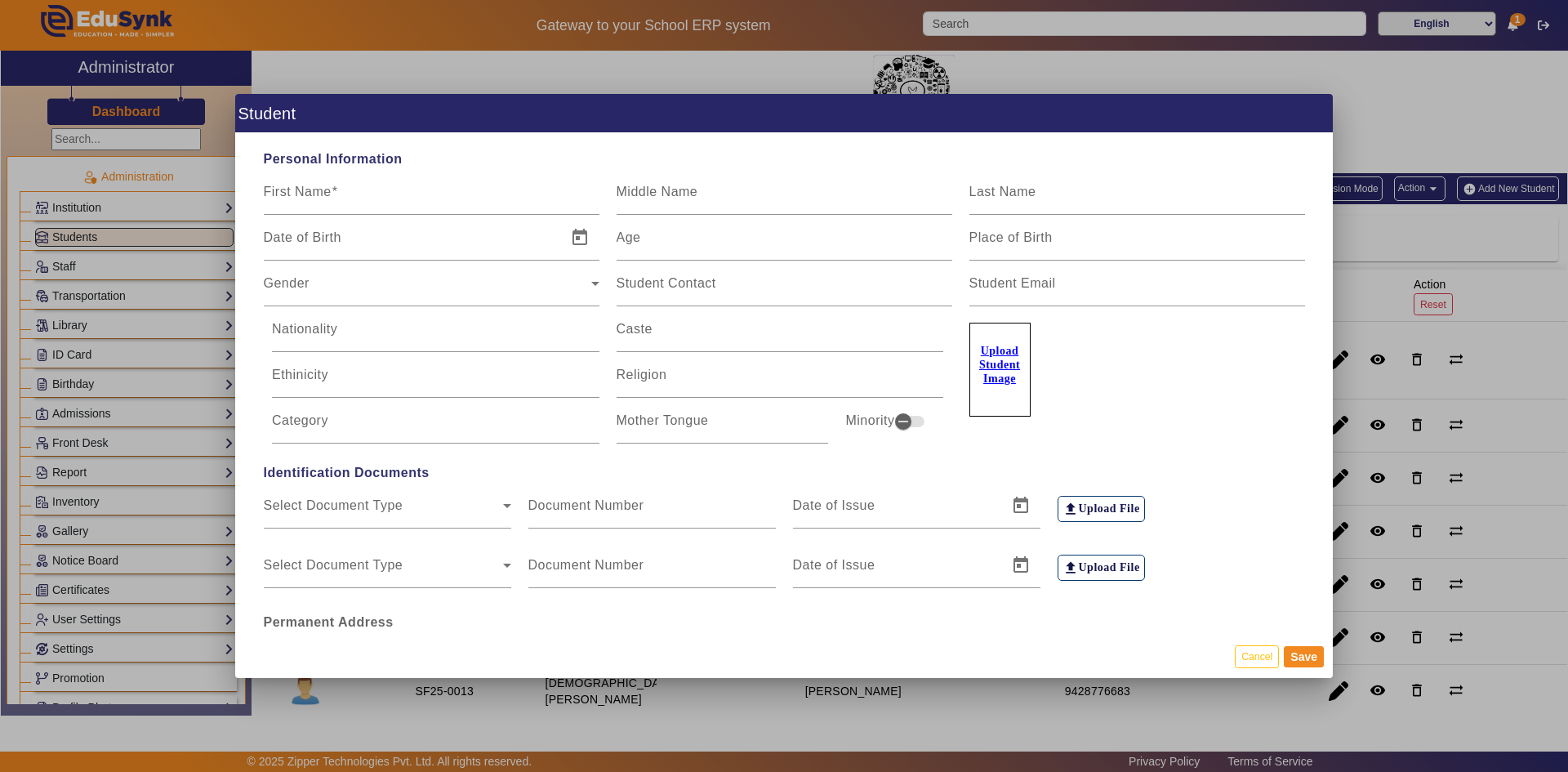
type input "00001"
click at [350, 206] on input "First Name" at bounding box center [431, 198] width 335 height 20
type input "NAKSH"
click at [659, 197] on mat-label "Middle Name" at bounding box center [658, 191] width 82 height 14
click at [659, 197] on input "Middle Name" at bounding box center [784, 198] width 335 height 20
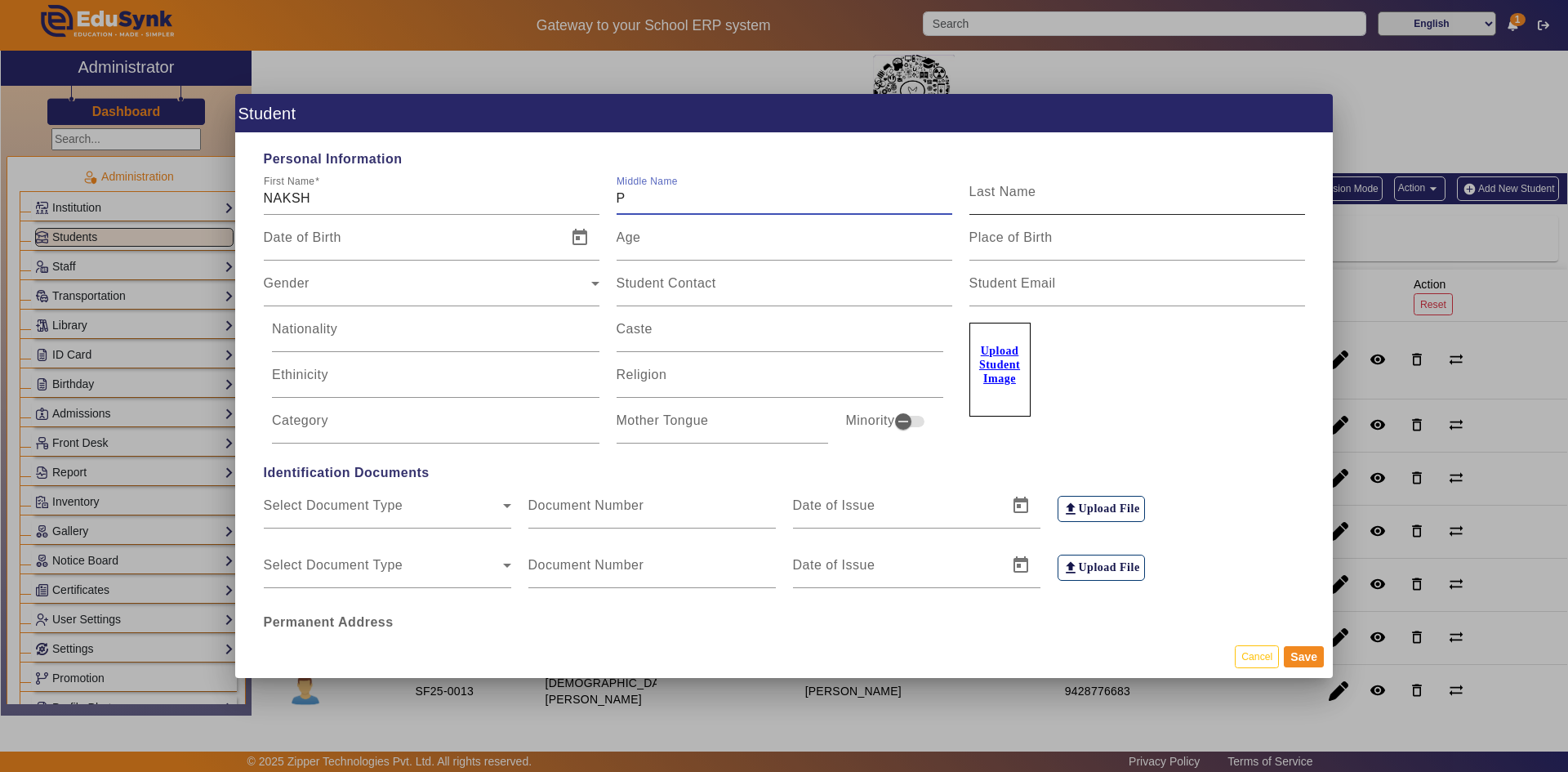
type input "P"
click at [973, 185] on mat-label "Last Name" at bounding box center [1002, 191] width 67 height 14
click at [973, 189] on input "Last Name" at bounding box center [1136, 198] width 335 height 20
type input "[PERSON_NAME]"
click at [400, 246] on input "Date of Birth" at bounding box center [410, 244] width 293 height 20
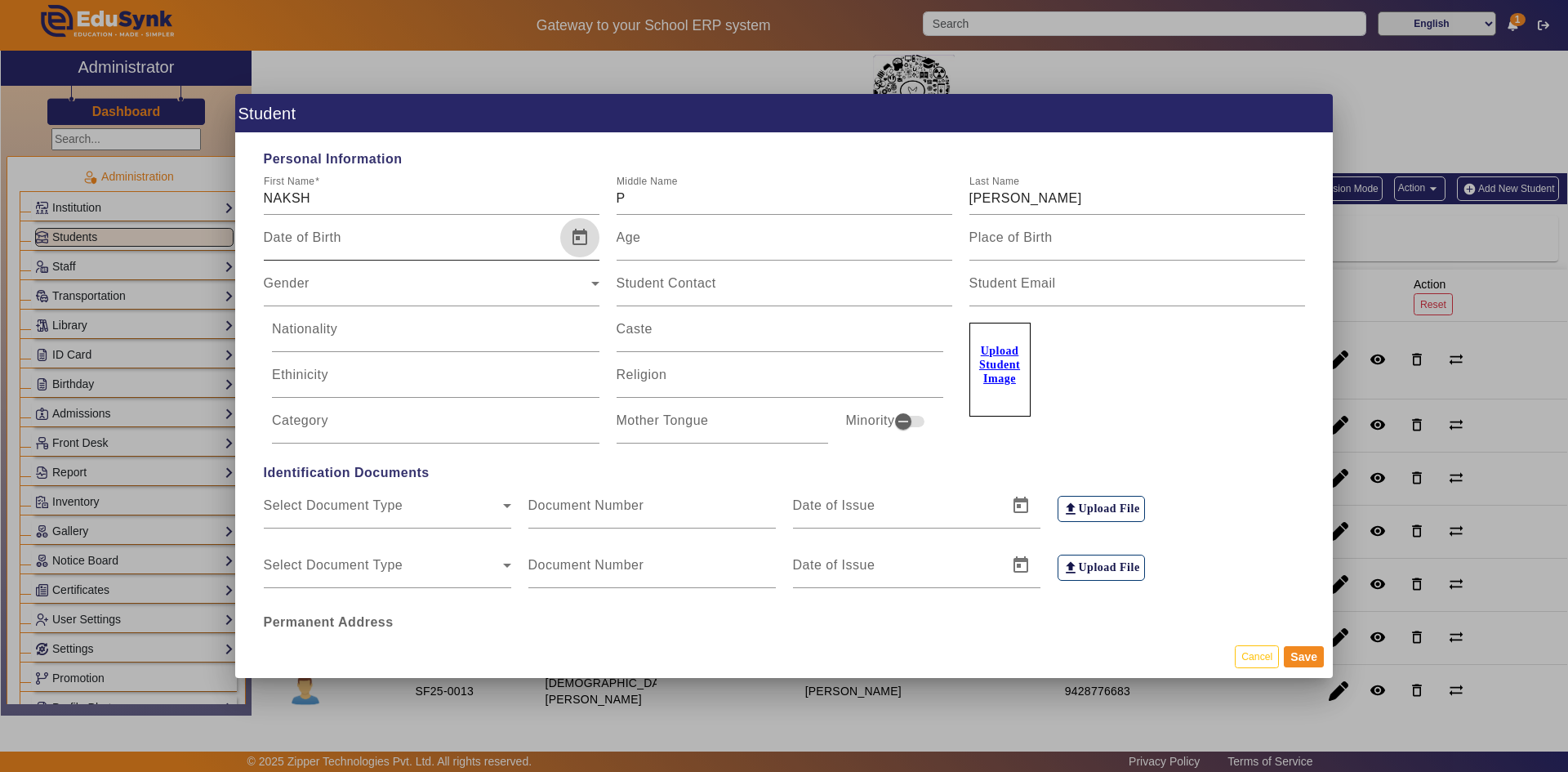
click at [576, 243] on span "Open calendar" at bounding box center [580, 238] width 39 height 39
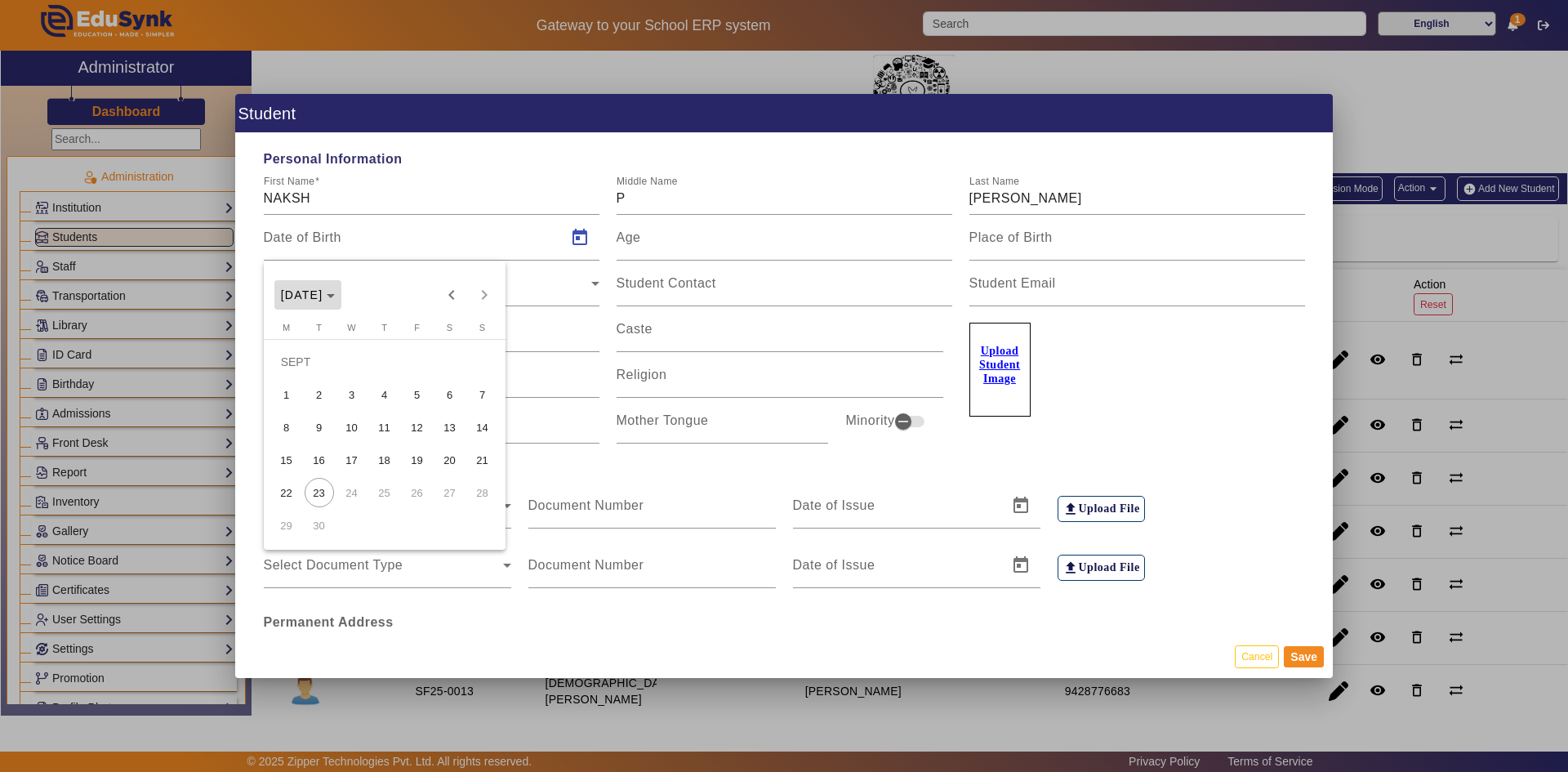
click at [335, 295] on icon "Choose month and year" at bounding box center [331, 296] width 9 height 4
click at [412, 412] on span "2012" at bounding box center [413, 410] width 51 height 29
click at [369, 401] on span "JUN" at bounding box center [356, 410] width 51 height 29
click at [483, 359] on span "3" at bounding box center [483, 362] width 29 height 29
type input "[DATE]"
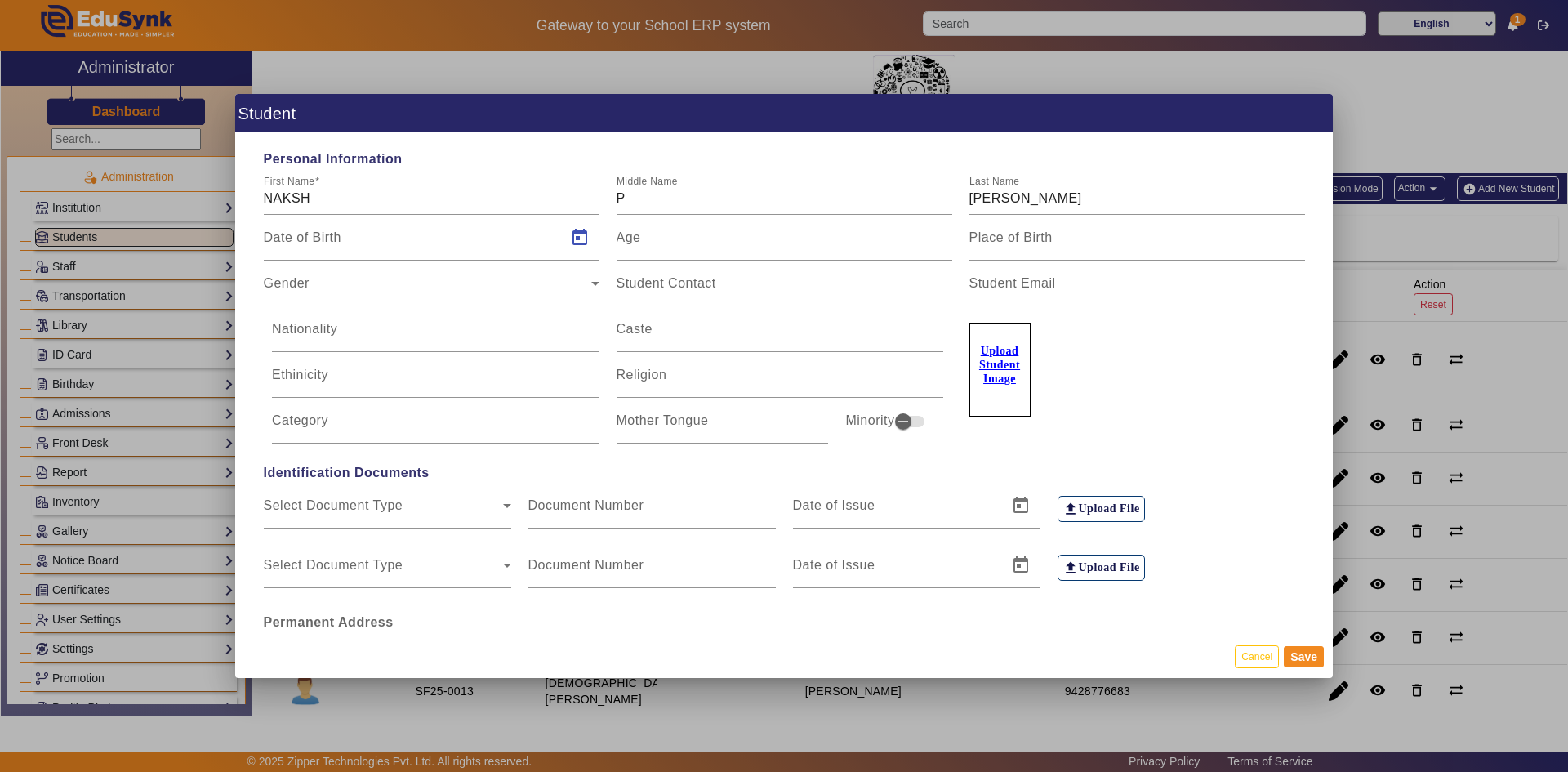
type input "13 Yrs, 3 Months, 20 Days"
click at [436, 281] on div "Gender" at bounding box center [427, 289] width 328 height 20
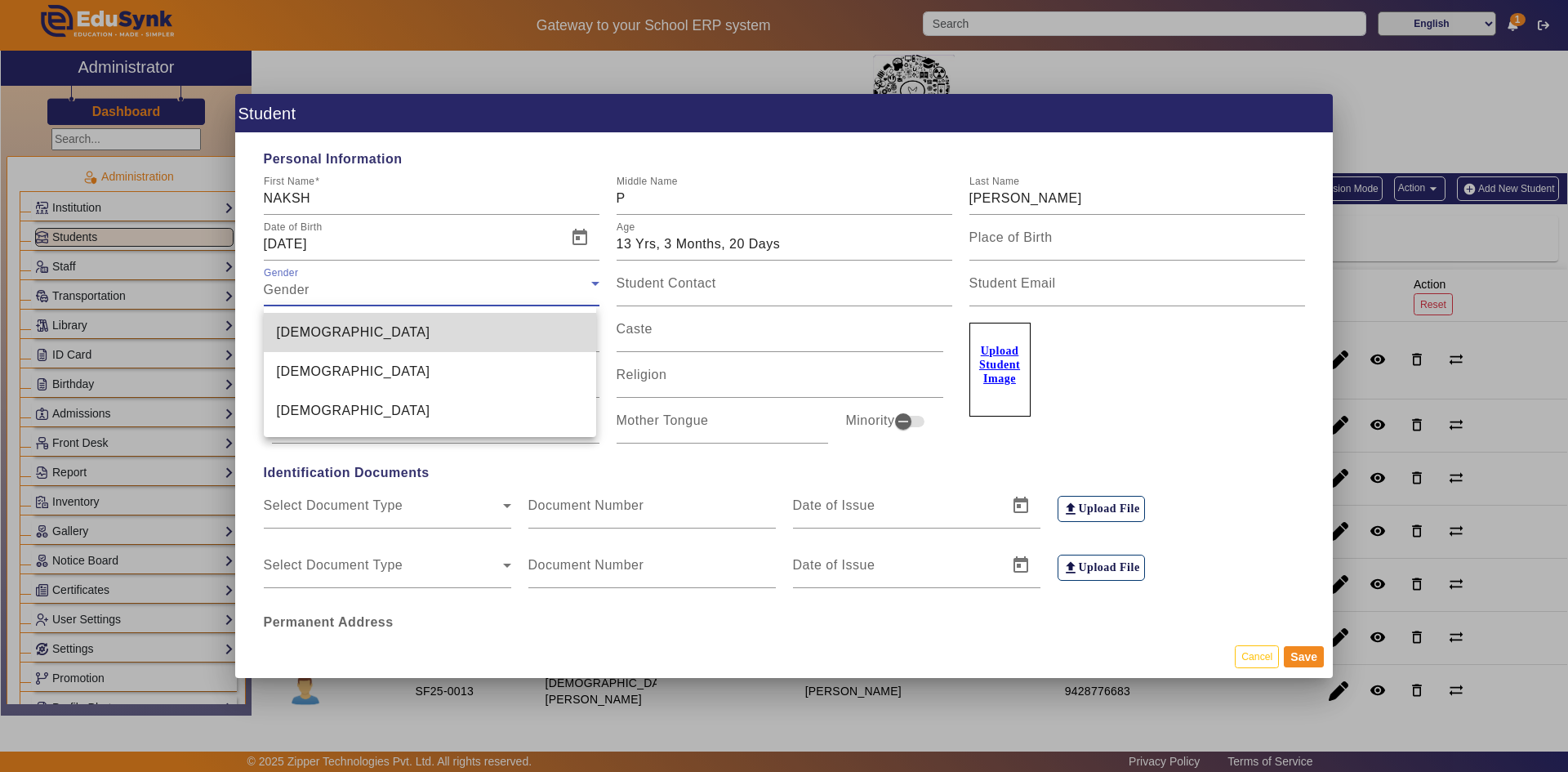
click at [384, 332] on mat-option "[DEMOGRAPHIC_DATA]" at bounding box center [430, 333] width 334 height 39
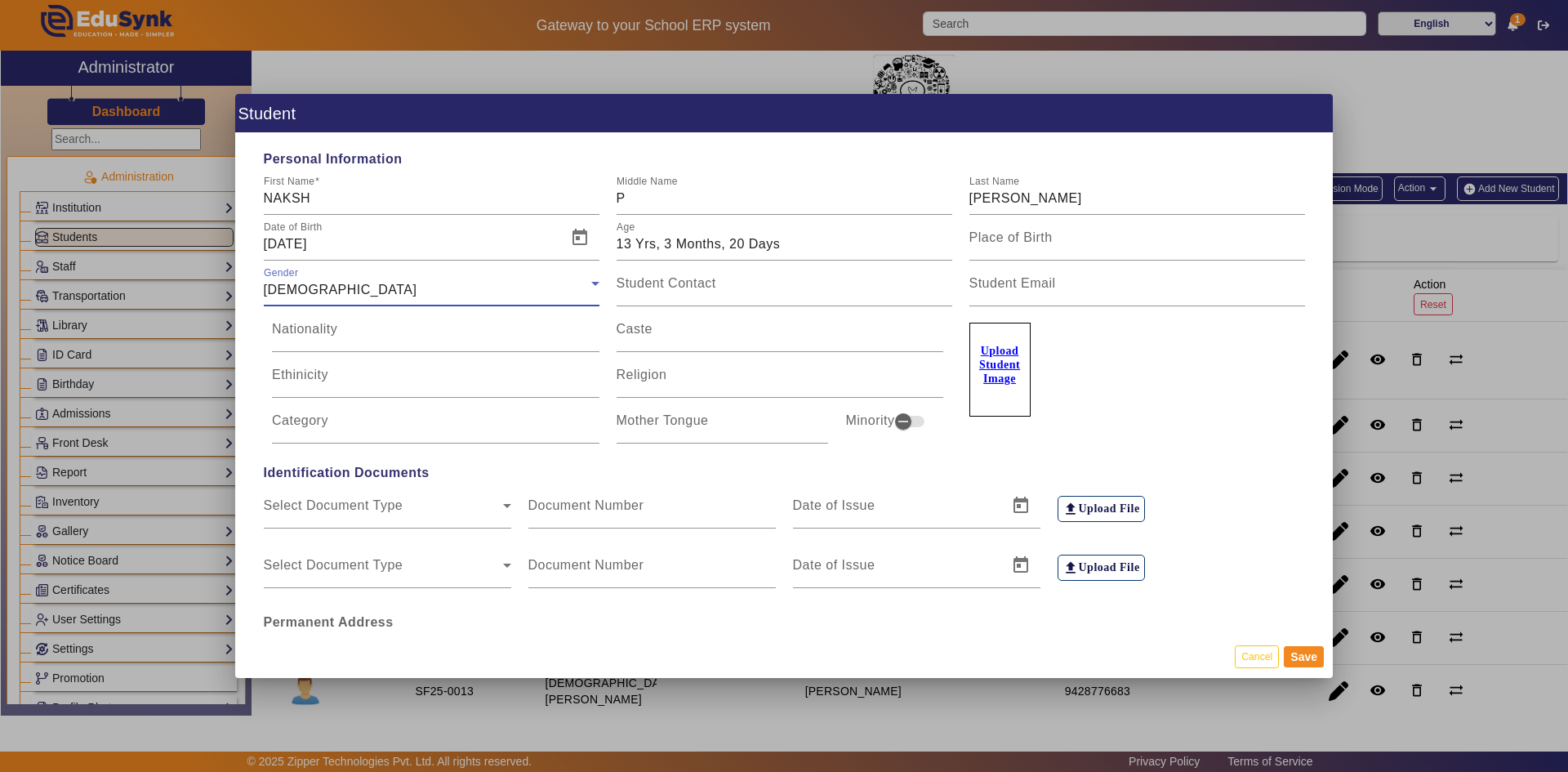
scroll to position [82, 0]
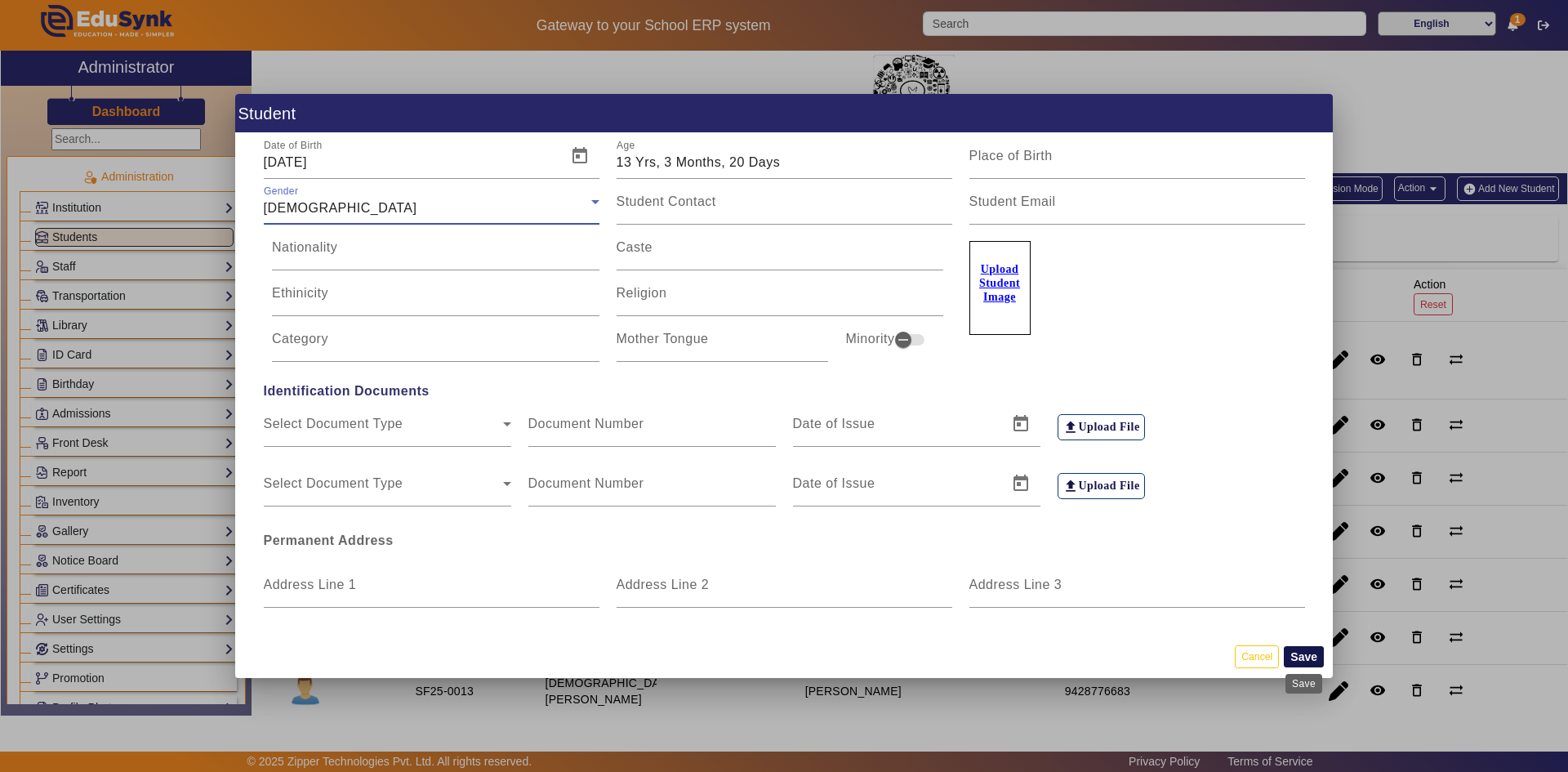
click at [1297, 656] on button "Save" at bounding box center [1304, 656] width 40 height 21
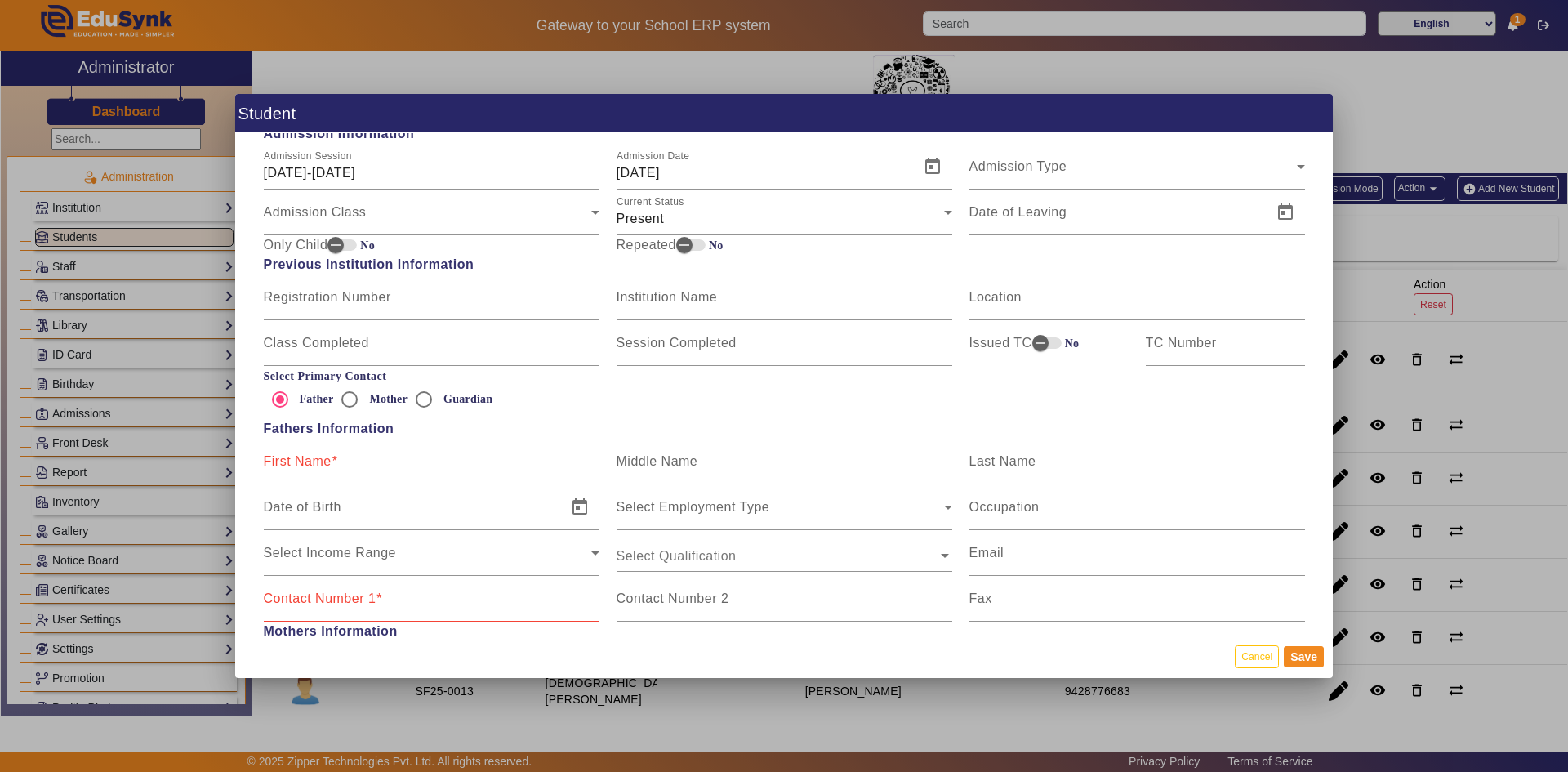
scroll to position [898, 0]
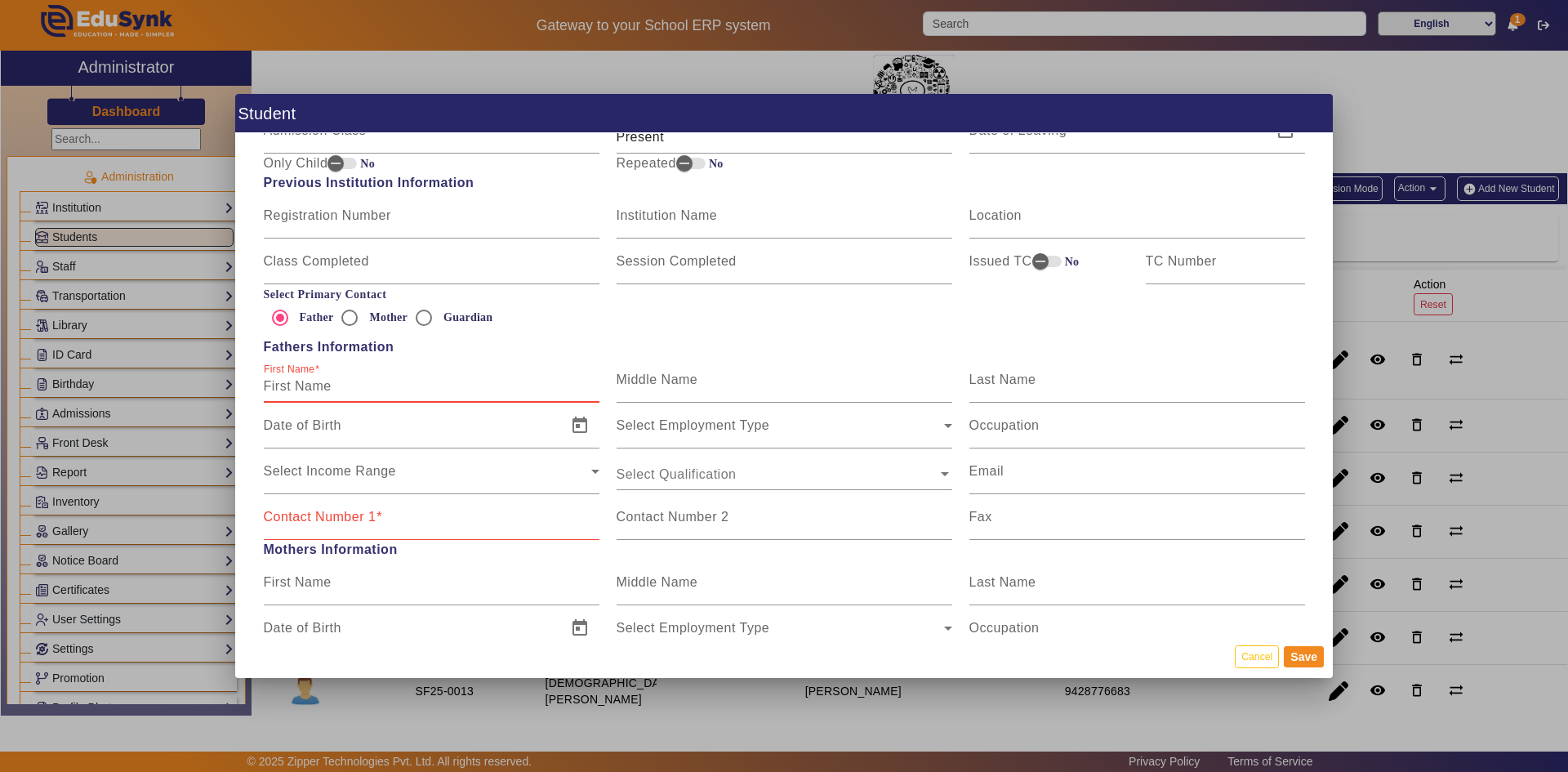
click at [364, 383] on input "First Name" at bounding box center [431, 386] width 335 height 20
type input "PURVISH"
click at [642, 384] on mat-label "Middle Name" at bounding box center [658, 380] width 82 height 14
click at [642, 384] on input "Middle Name" at bounding box center [784, 386] width 335 height 20
type input "V"
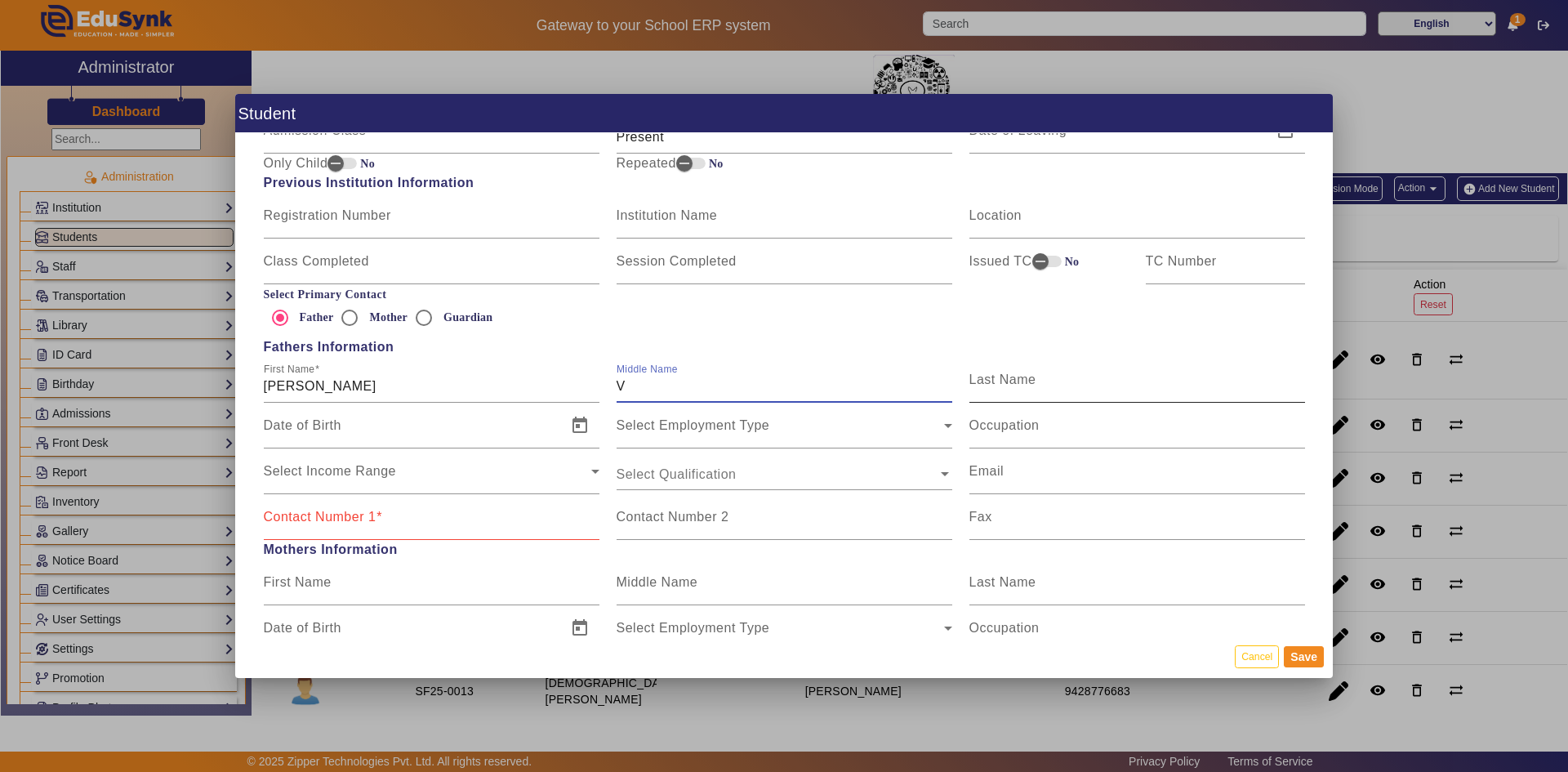
click at [993, 377] on mat-label "Last Name" at bounding box center [1002, 380] width 67 height 14
click at [993, 377] on input "Last Name" at bounding box center [1136, 386] width 335 height 20
type input "[PERSON_NAME]"
click at [469, 526] on input "Contact Number 1" at bounding box center [431, 523] width 335 height 20
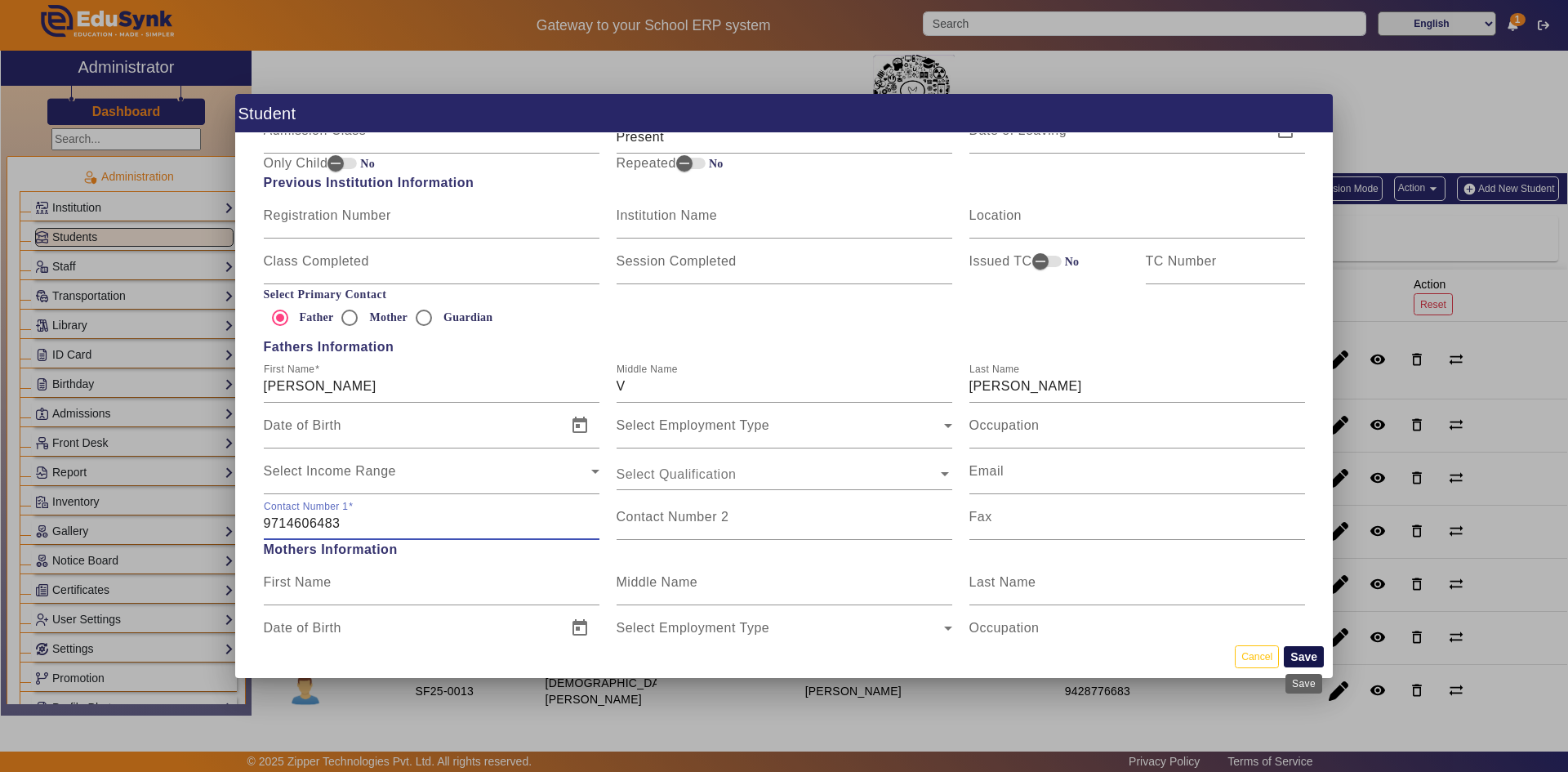
type input "9714606483"
click at [1297, 657] on button "Save" at bounding box center [1304, 656] width 40 height 21
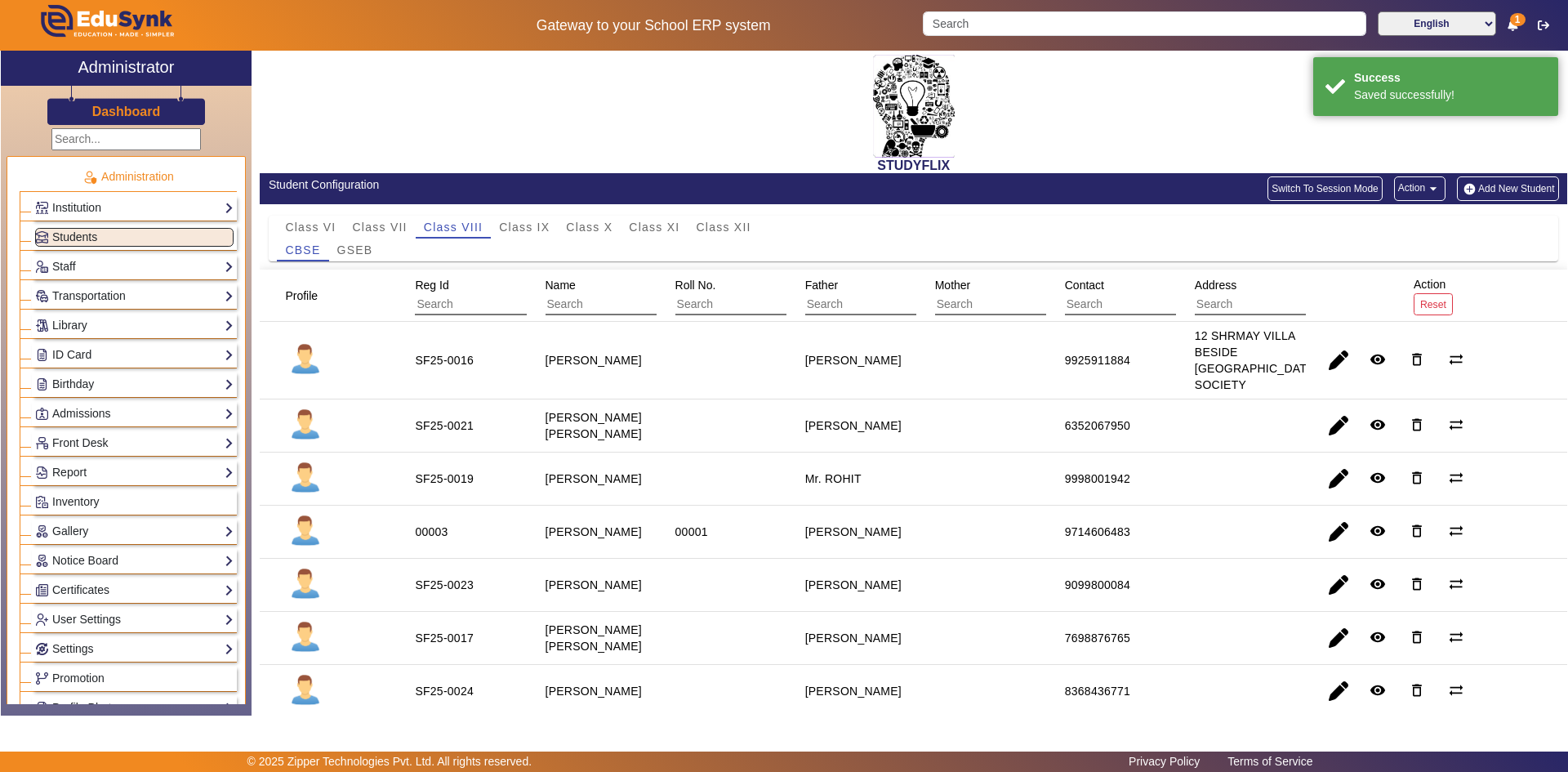
scroll to position [137, 0]
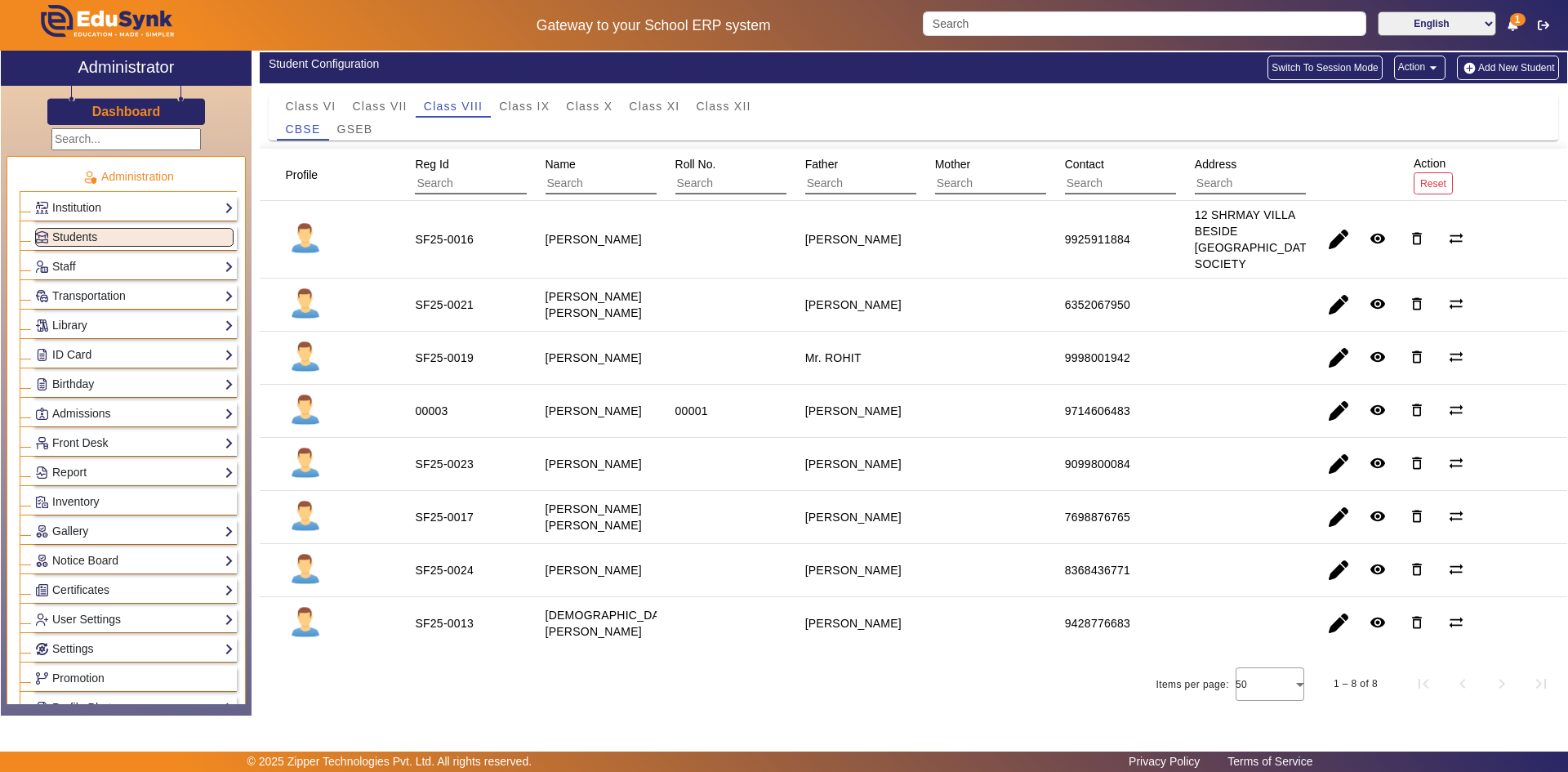
click at [815, 483] on mat-cell "[PERSON_NAME]" at bounding box center [851, 464] width 130 height 53
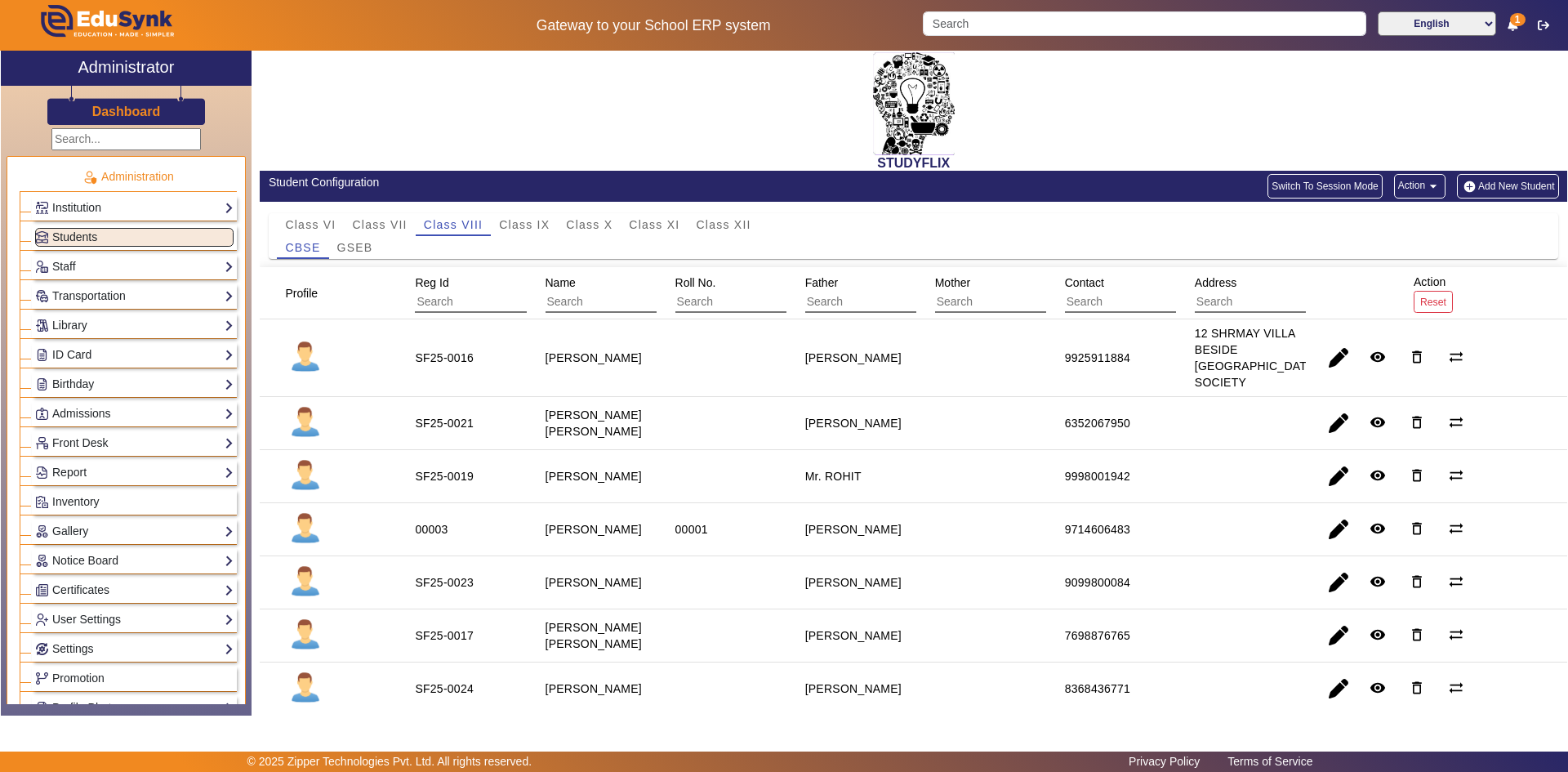
scroll to position [0, 0]
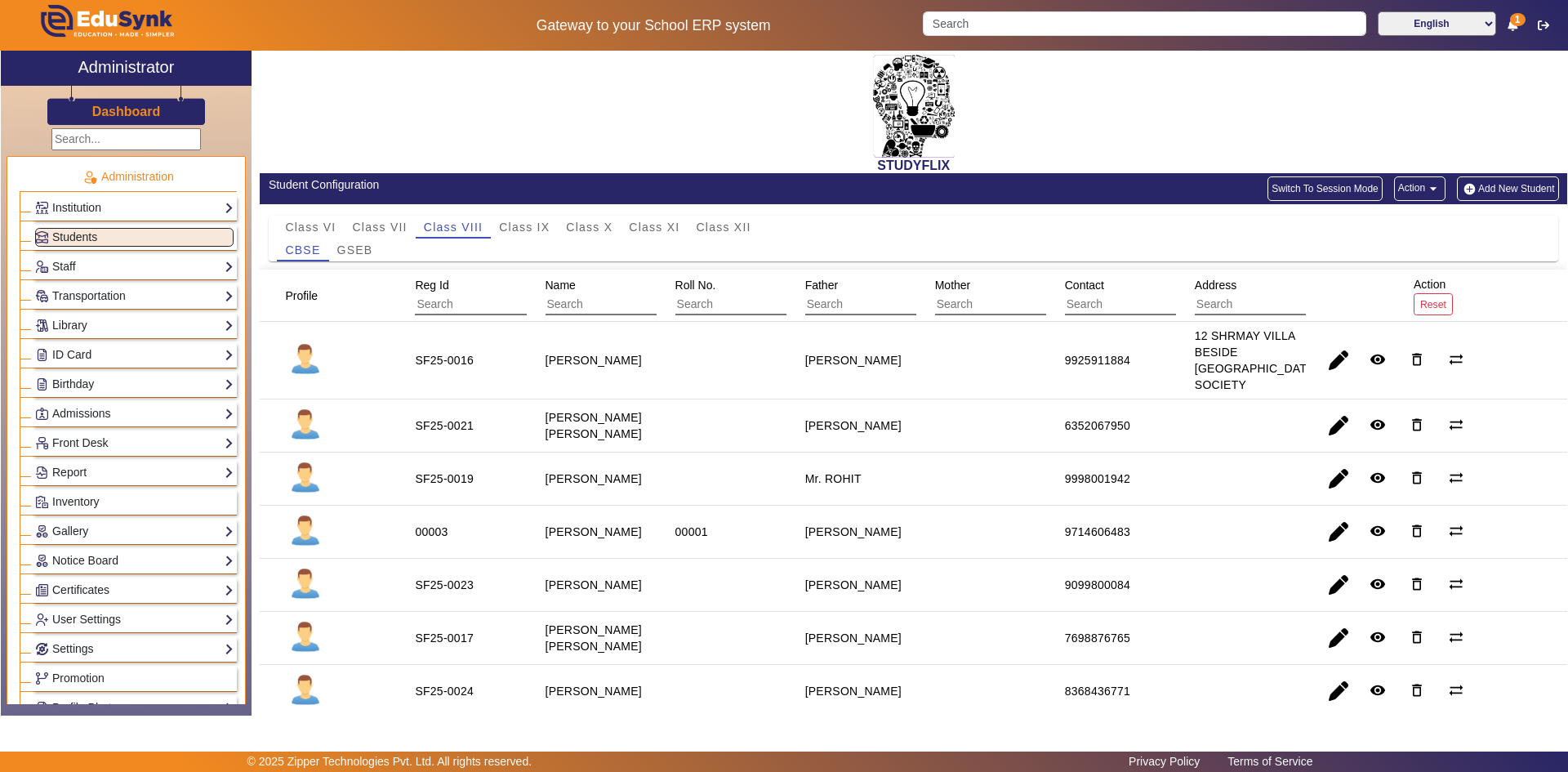
click at [778, 534] on mat-cell "00001" at bounding box center [722, 532] width 130 height 53
click at [1340, 540] on span "button" at bounding box center [1339, 531] width 39 height 39
type input "NAKSH"
type input "P"
type input "[PERSON_NAME]"
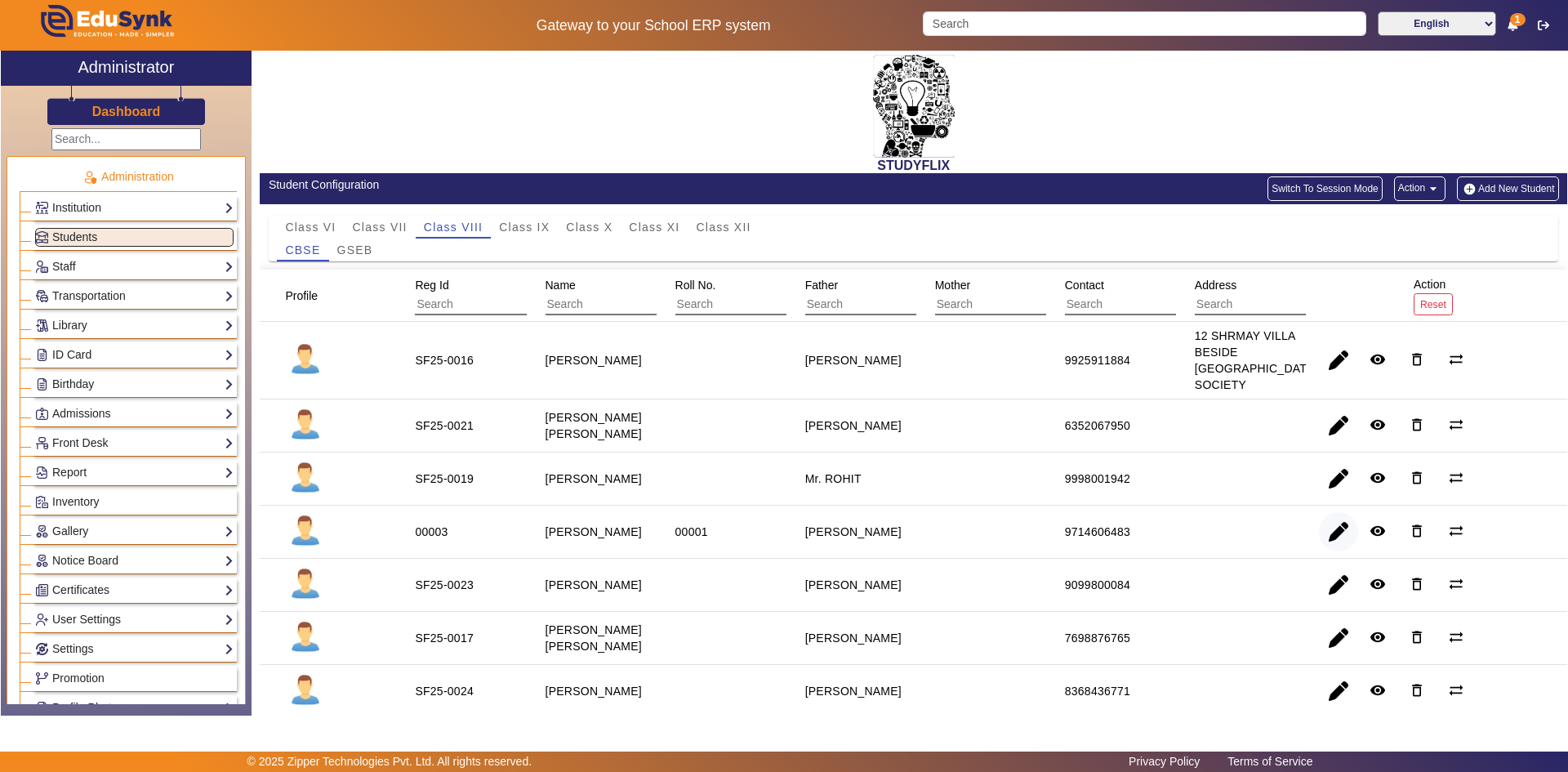
type input "[DATE]"
type input "13 Yrs, 3 Months, 20 Days"
checkbox input "true"
type input "37567"
type input "00003"
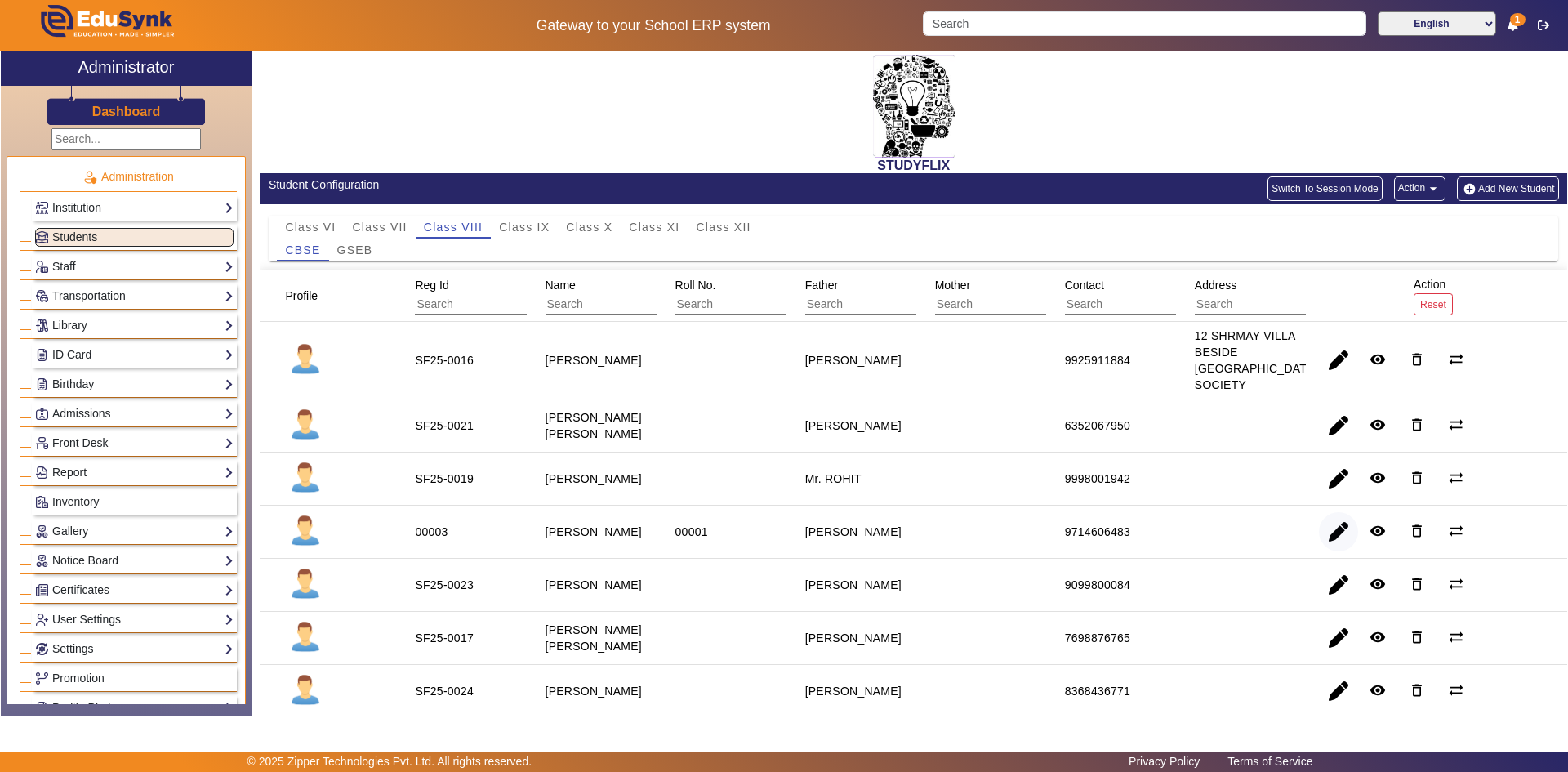
type input "Class VIII"
type input "CBSE"
type input "00001"
type input "[DATE]-[DATE]"
type input "[DATE]"
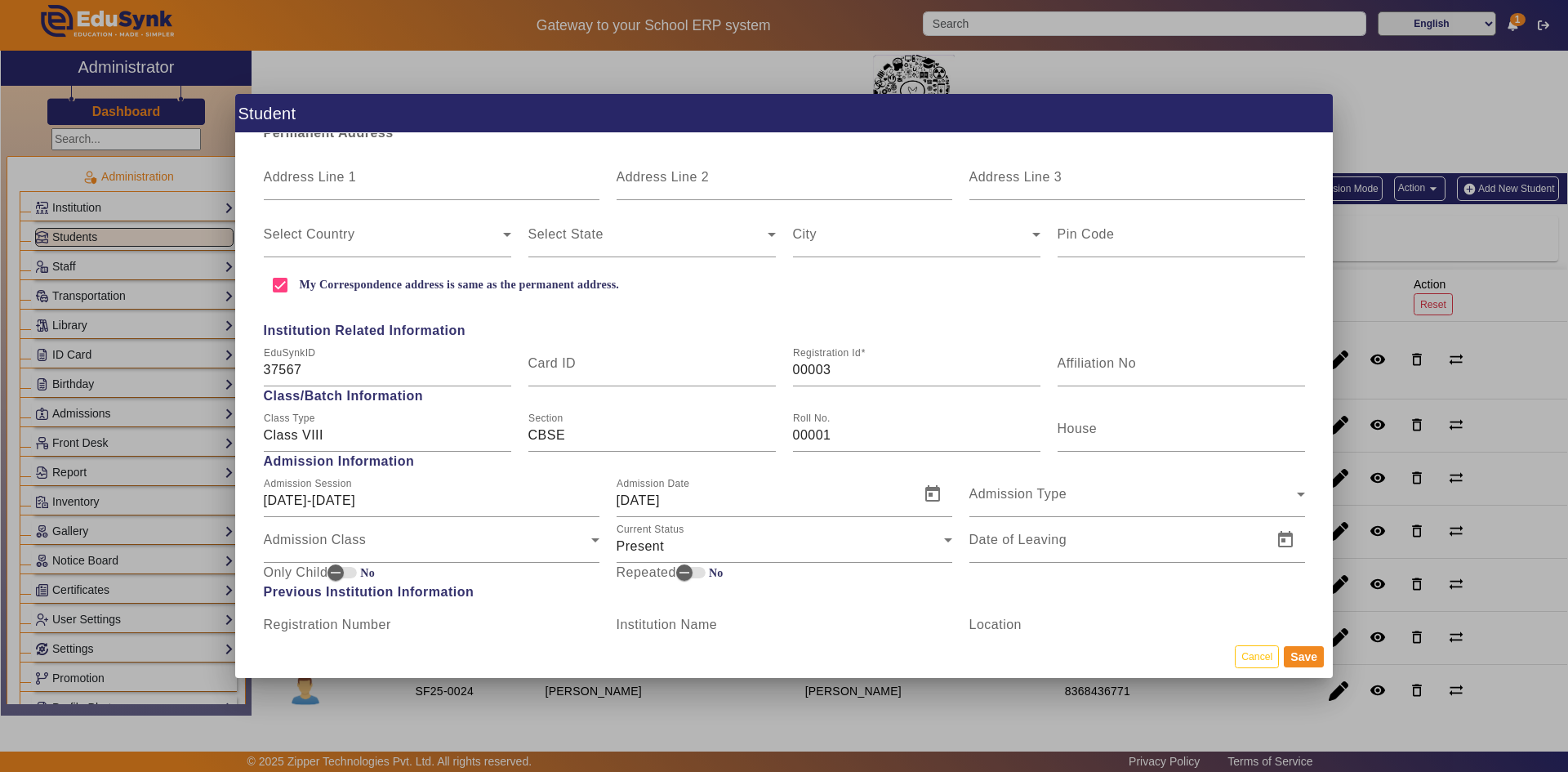
scroll to position [490, 0]
drag, startPoint x: 845, startPoint y: 366, endPoint x: 752, endPoint y: 367, distance: 93.0
click at [752, 367] on div "EduSynkID 37567 Card ID Registration Id 00003 Affiliation No" at bounding box center [784, 363] width 1059 height 46
click at [1254, 664] on button "Cancel" at bounding box center [1257, 656] width 44 height 22
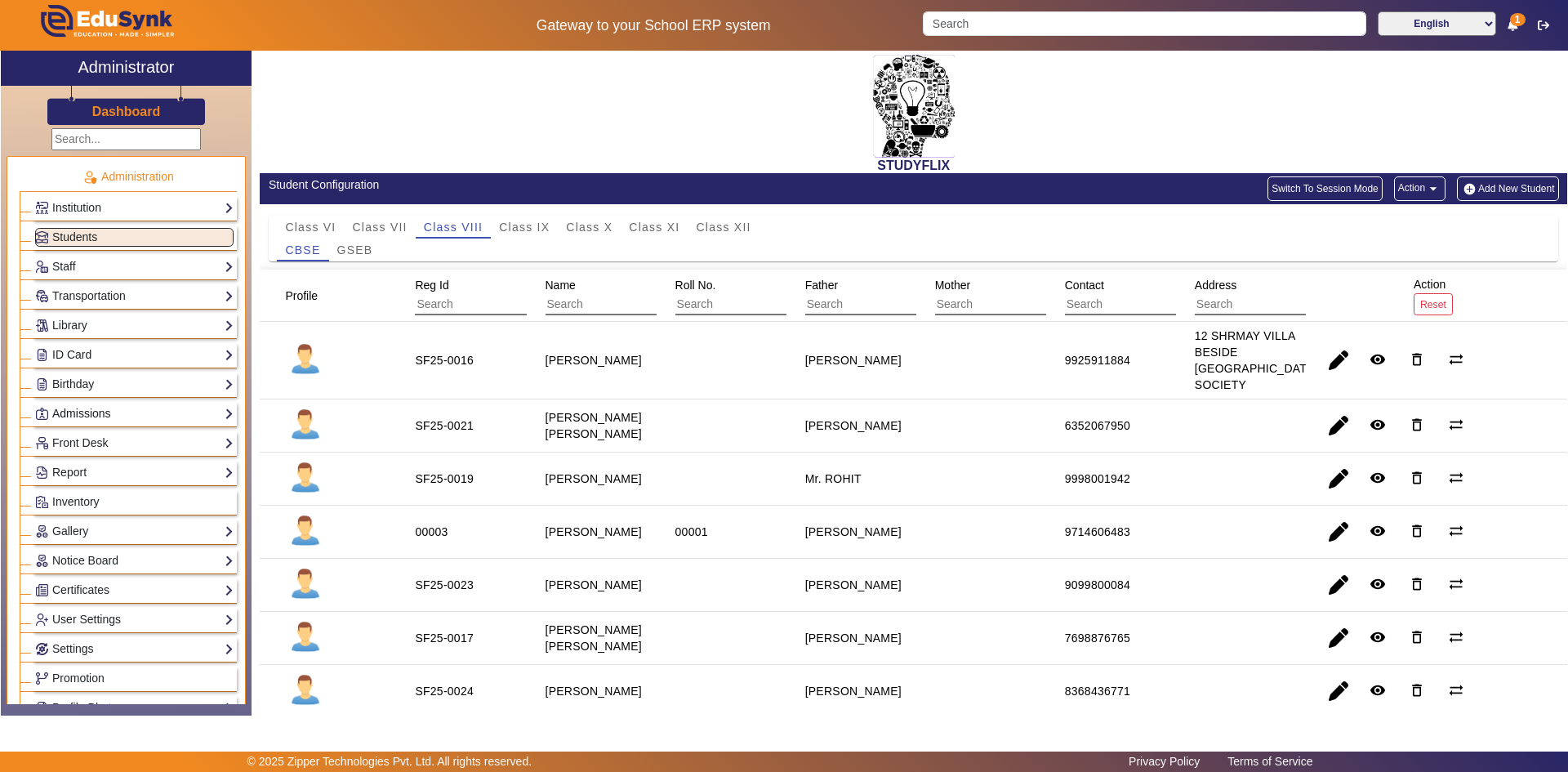
click at [86, 414] on link "Admissions" at bounding box center [134, 414] width 199 height 19
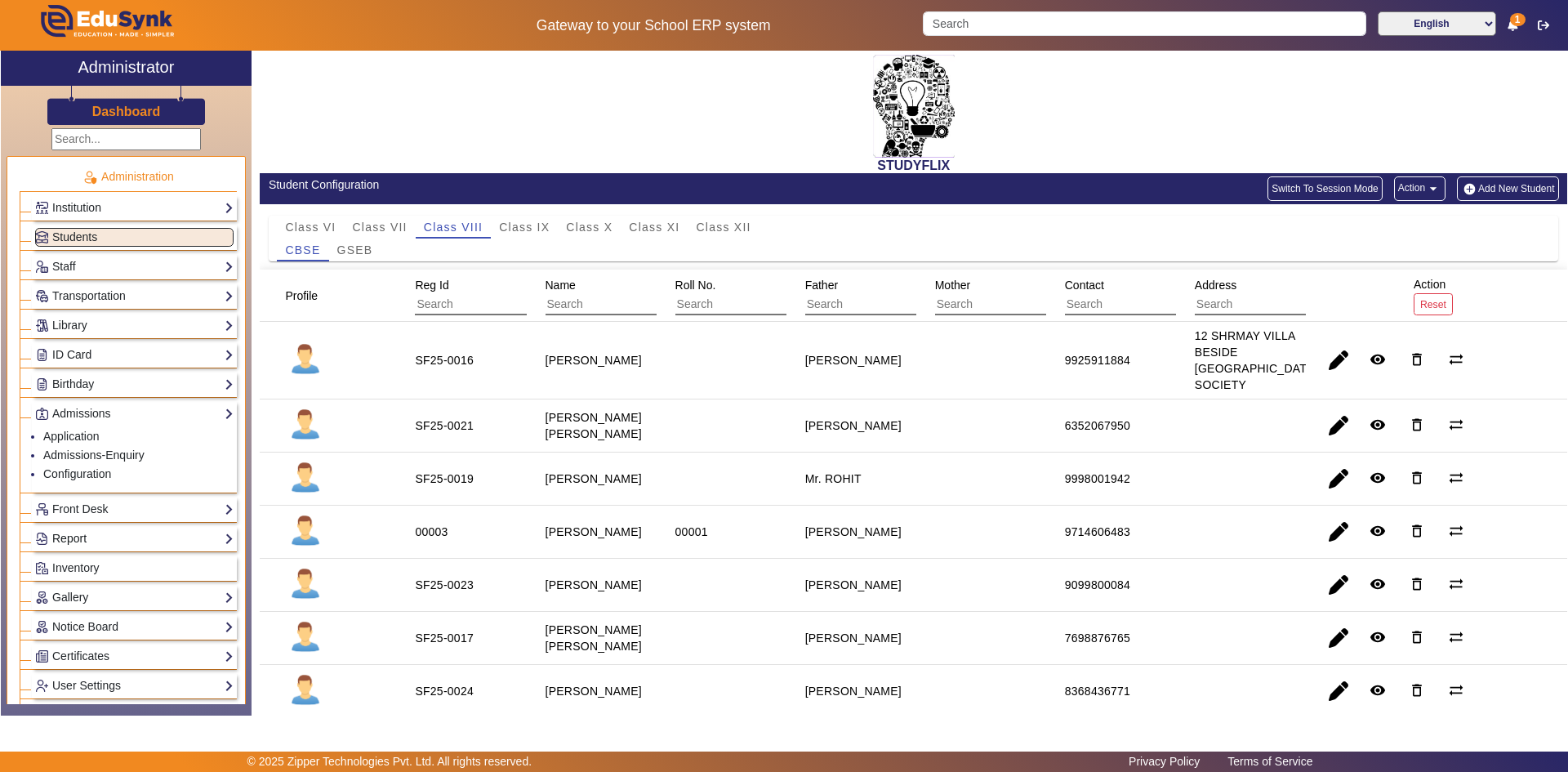
click at [88, 543] on link "Report" at bounding box center [134, 538] width 199 height 19
click at [73, 493] on link "Import History" at bounding box center [78, 495] width 71 height 13
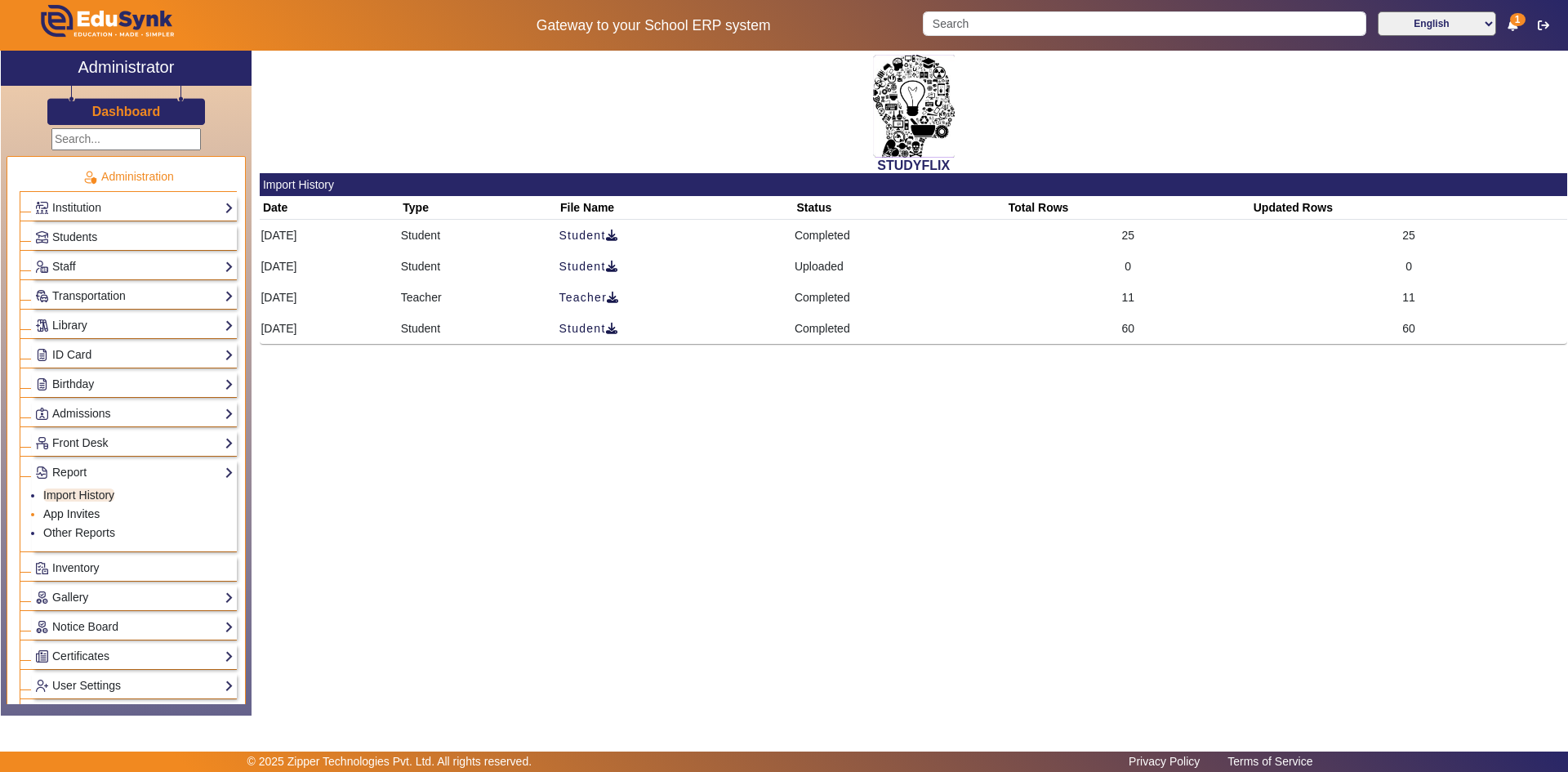
click at [71, 510] on link "App Invites" at bounding box center [72, 514] width 56 height 13
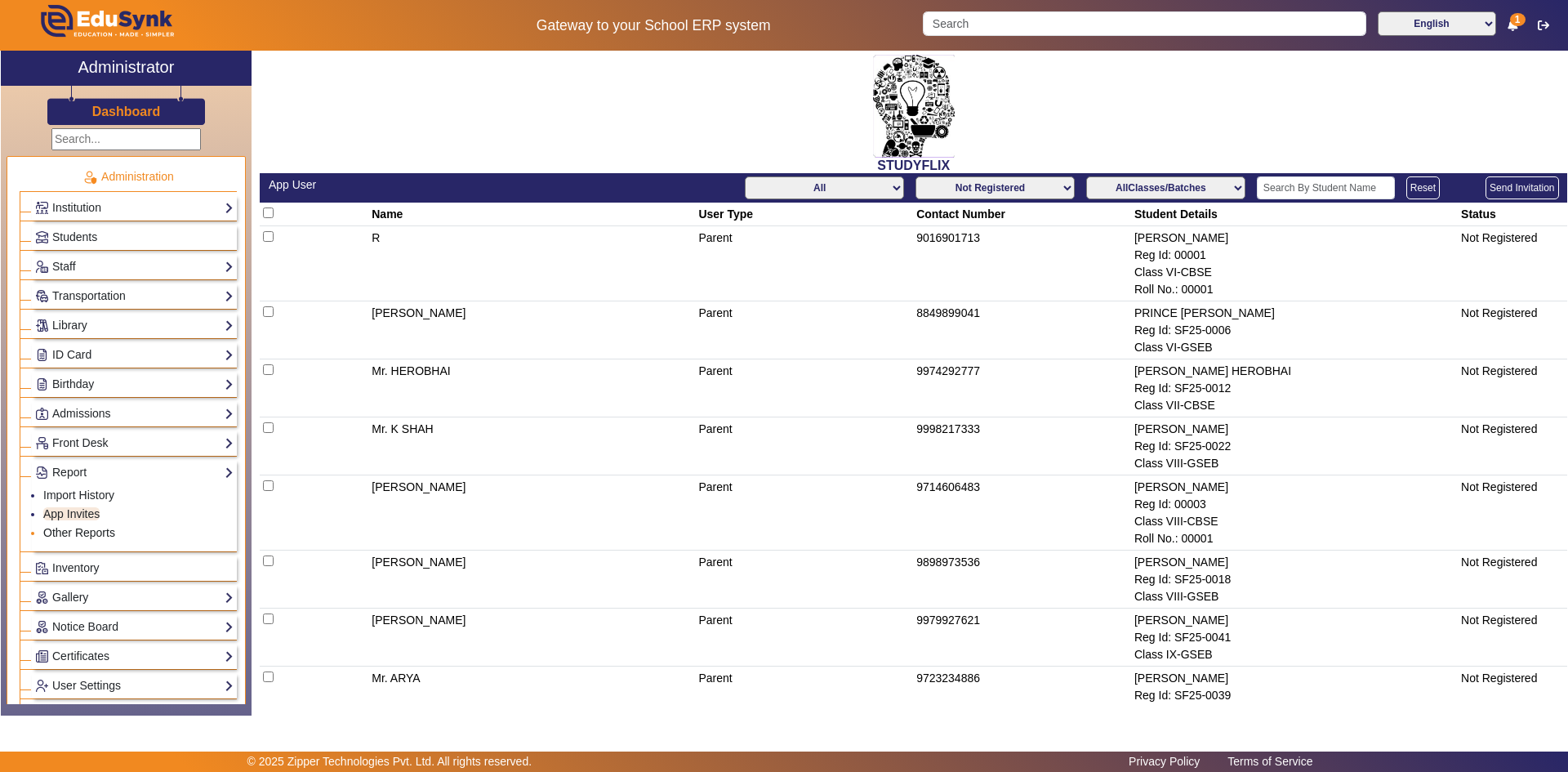
click at [82, 533] on link "Other Reports" at bounding box center [79, 532] width 72 height 13
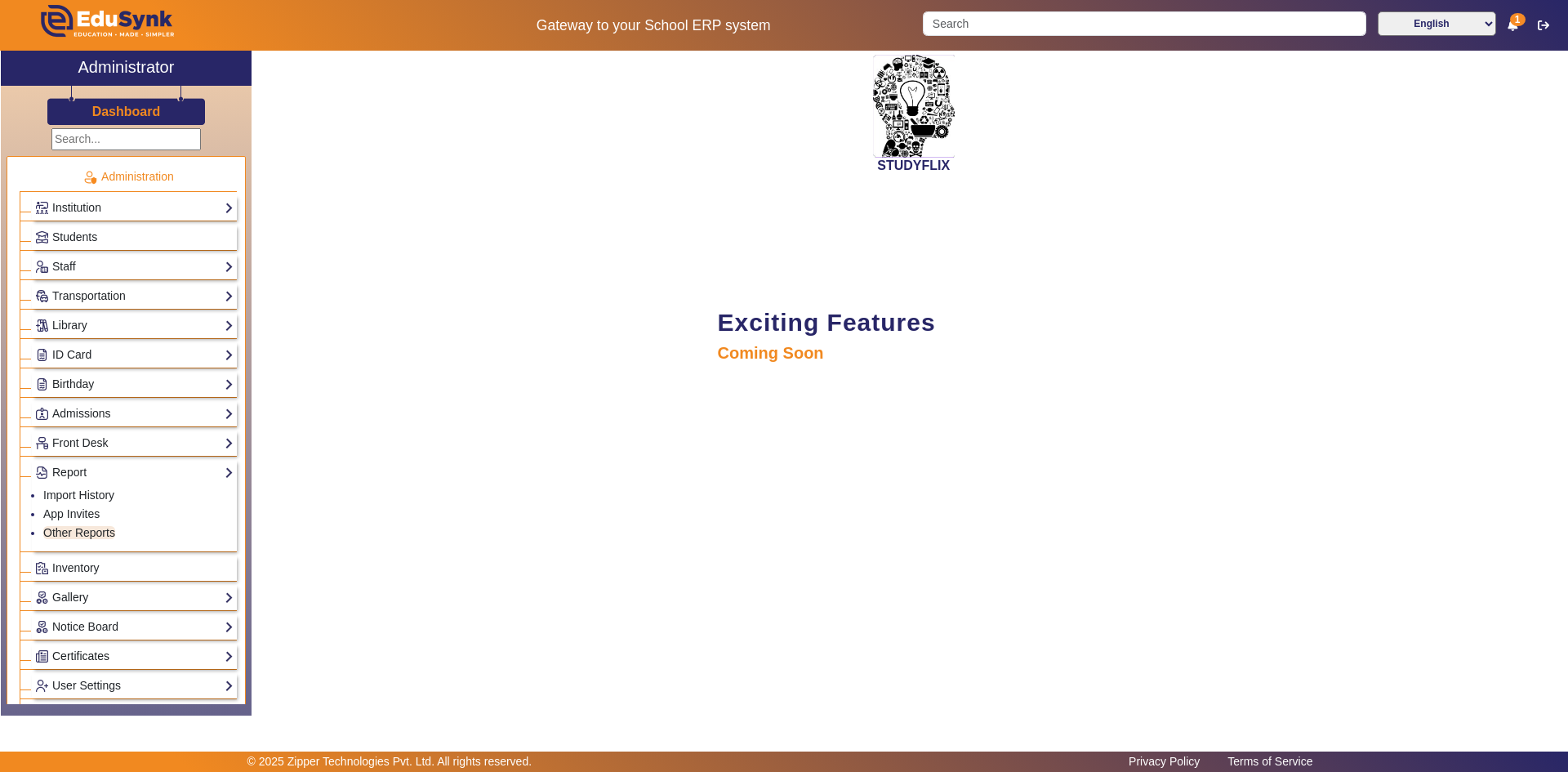
click at [85, 652] on link "Certificates" at bounding box center [134, 656] width 199 height 19
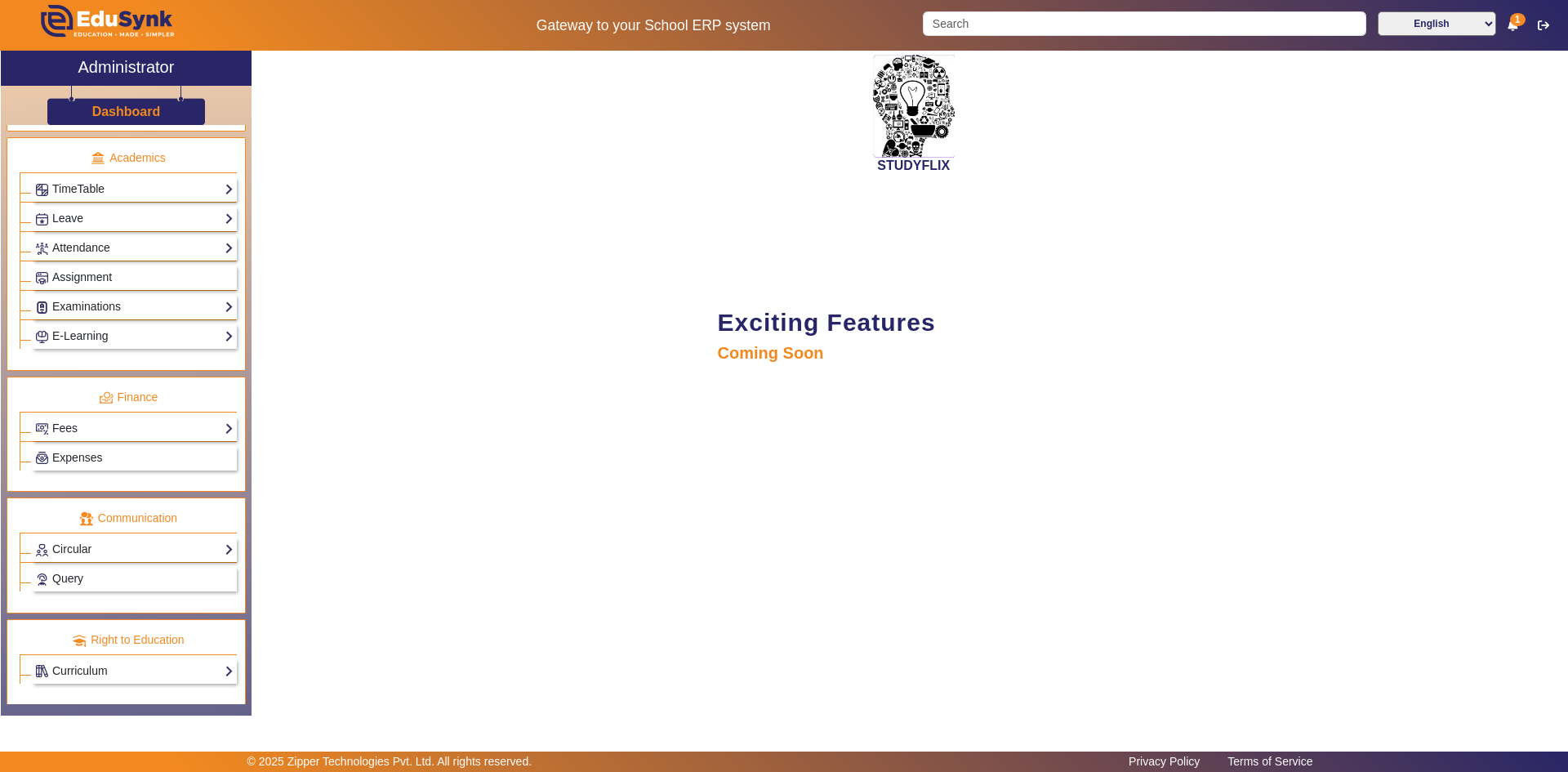
scroll to position [677, 0]
click at [87, 426] on link "Fees" at bounding box center [134, 427] width 199 height 19
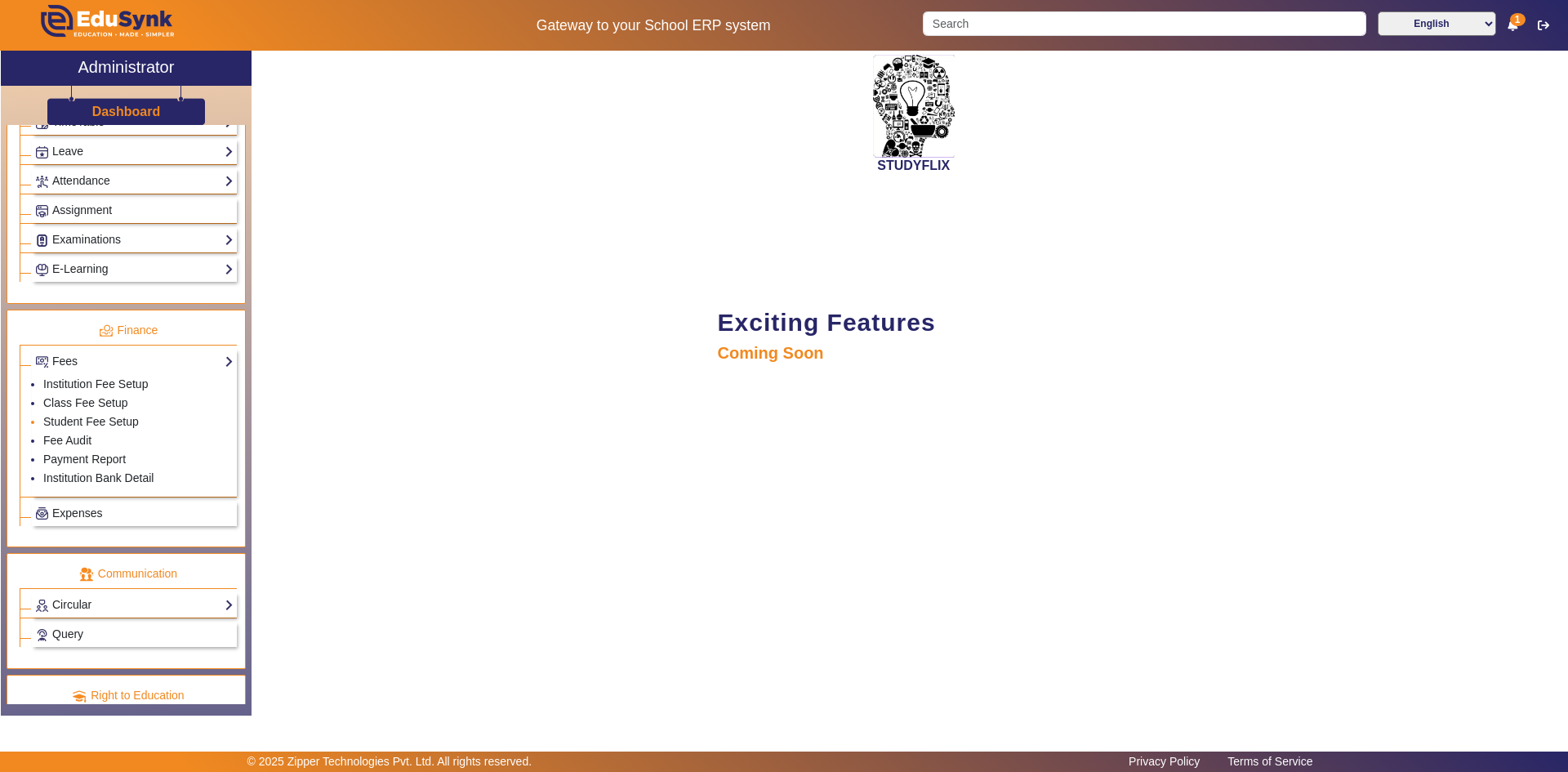
click at [70, 428] on li "Student Fee Setup" at bounding box center [138, 422] width 190 height 19
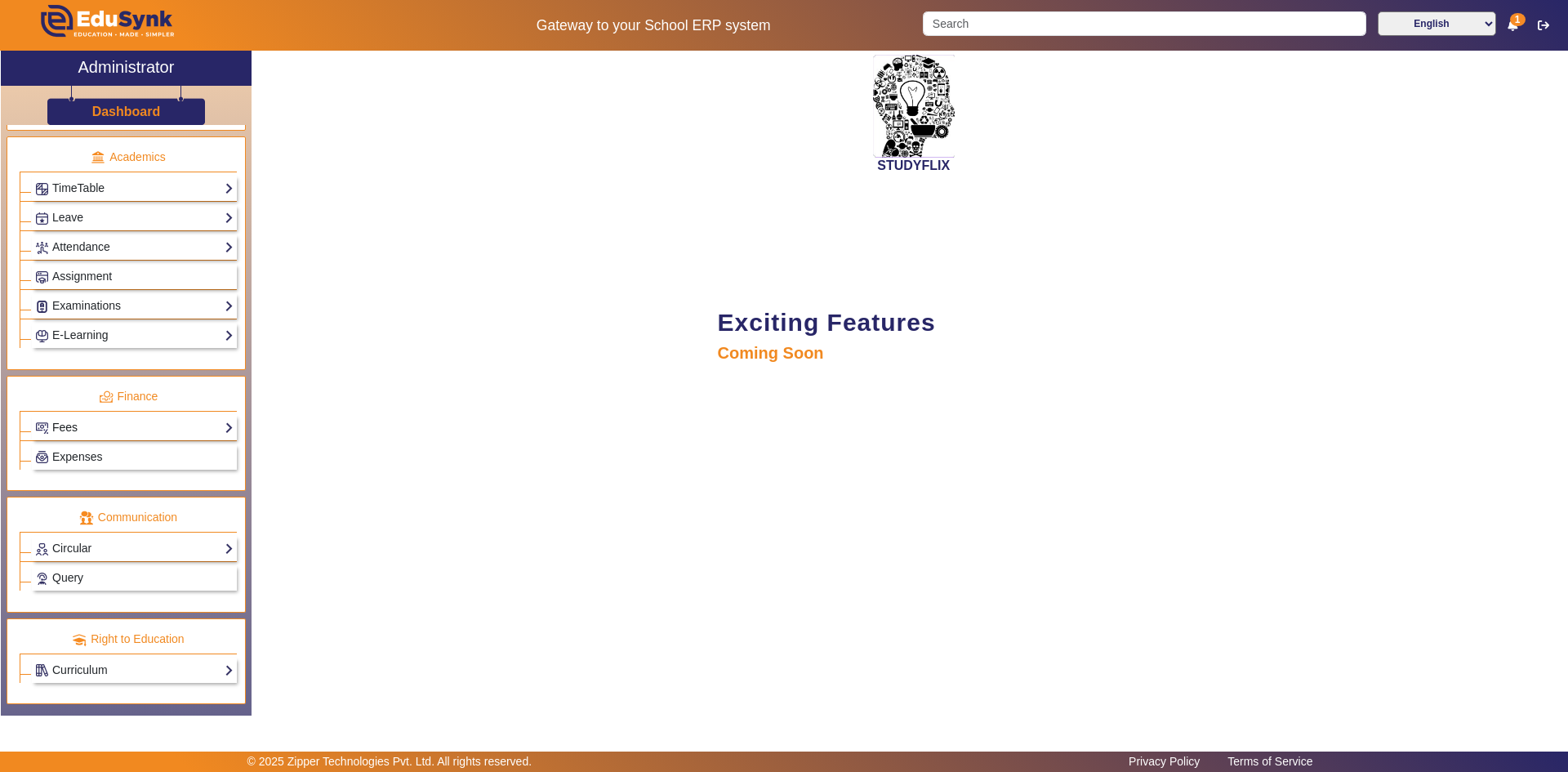
click at [70, 427] on link "Fees" at bounding box center [134, 427] width 199 height 19
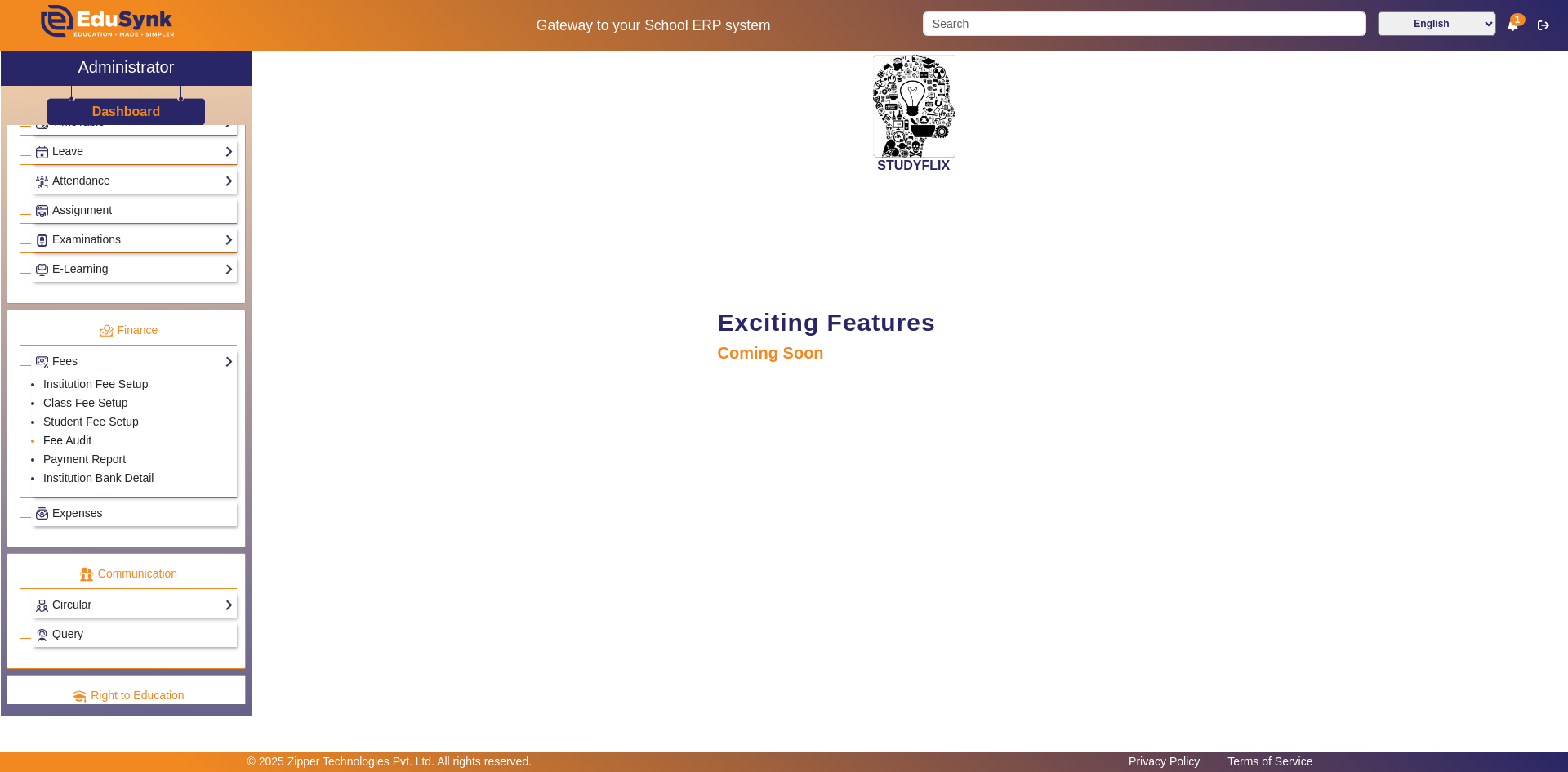
click at [66, 438] on link "Fee Audit" at bounding box center [67, 439] width 48 height 13
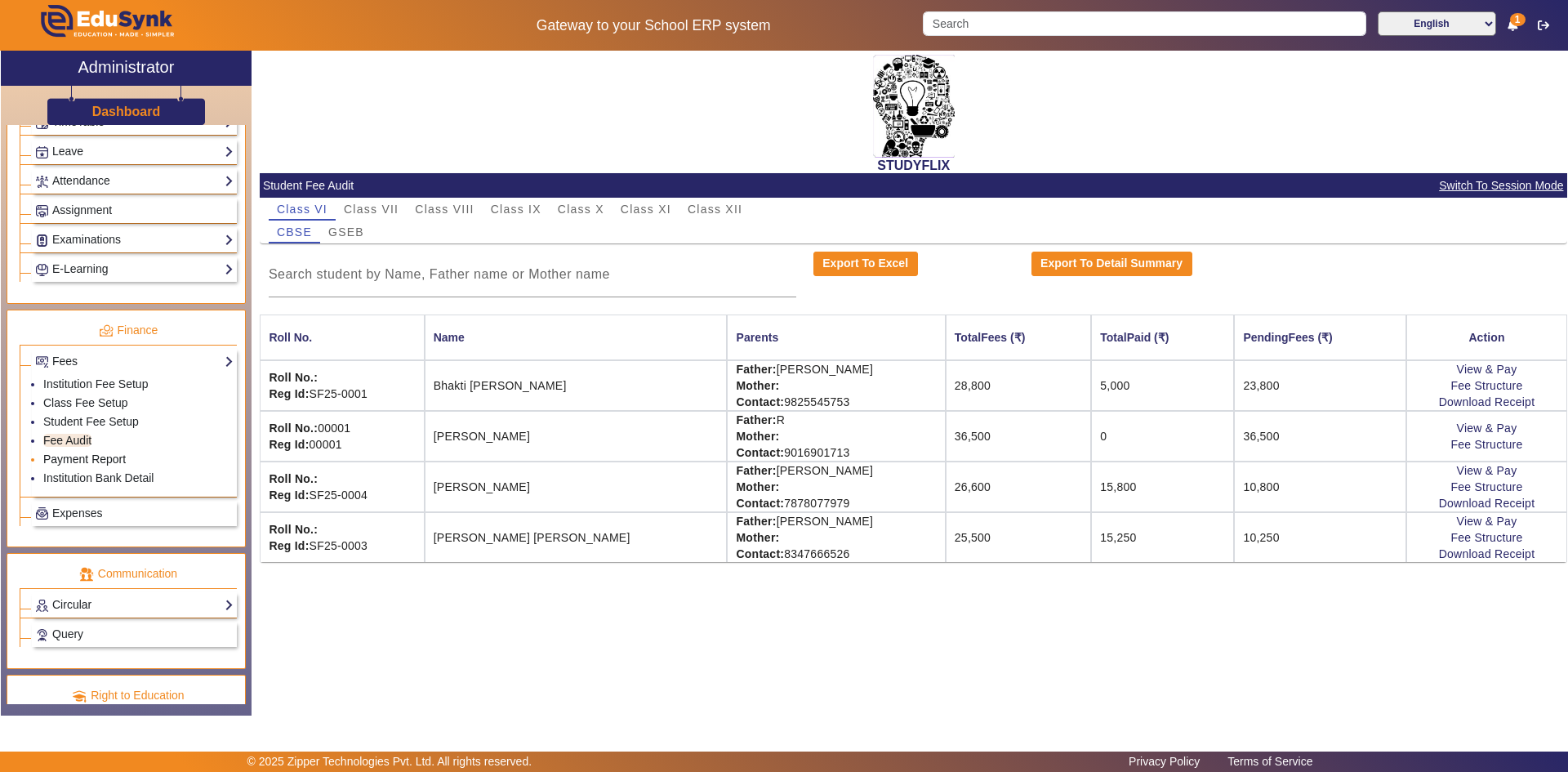
scroll to position [734, 0]
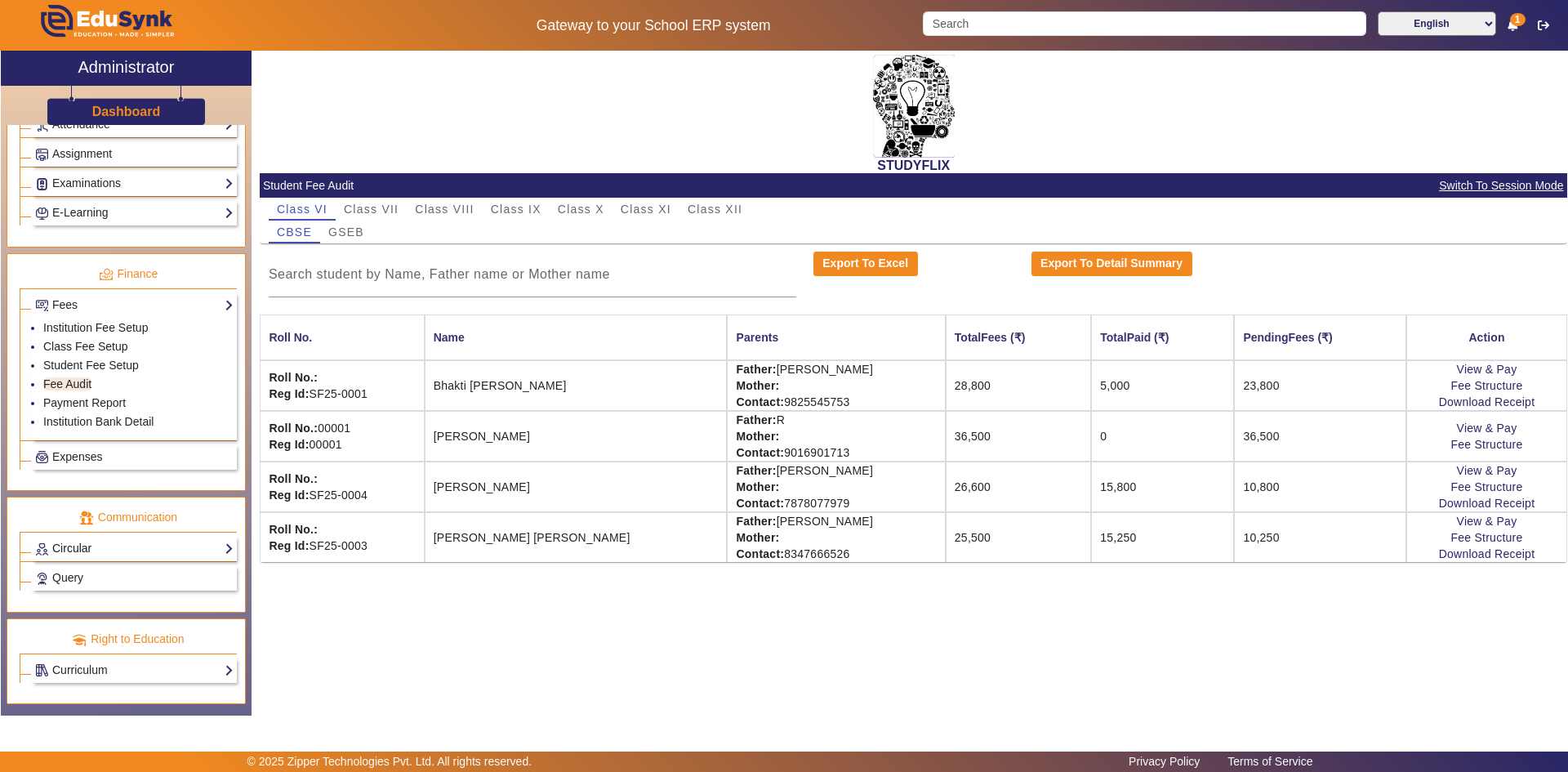
click at [85, 547] on link "Circular" at bounding box center [134, 549] width 199 height 19
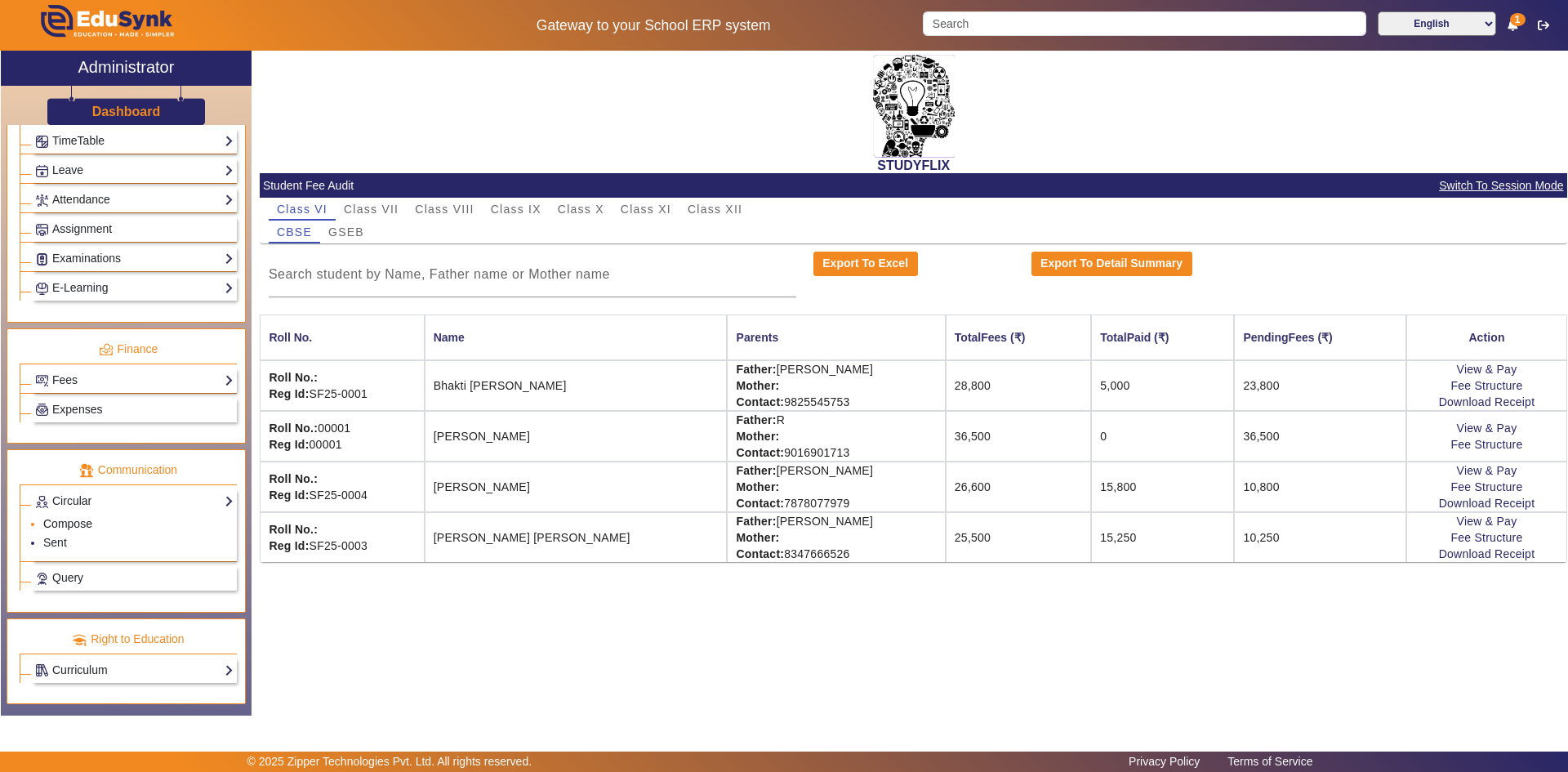
click at [77, 520] on link "Compose" at bounding box center [67, 523] width 49 height 13
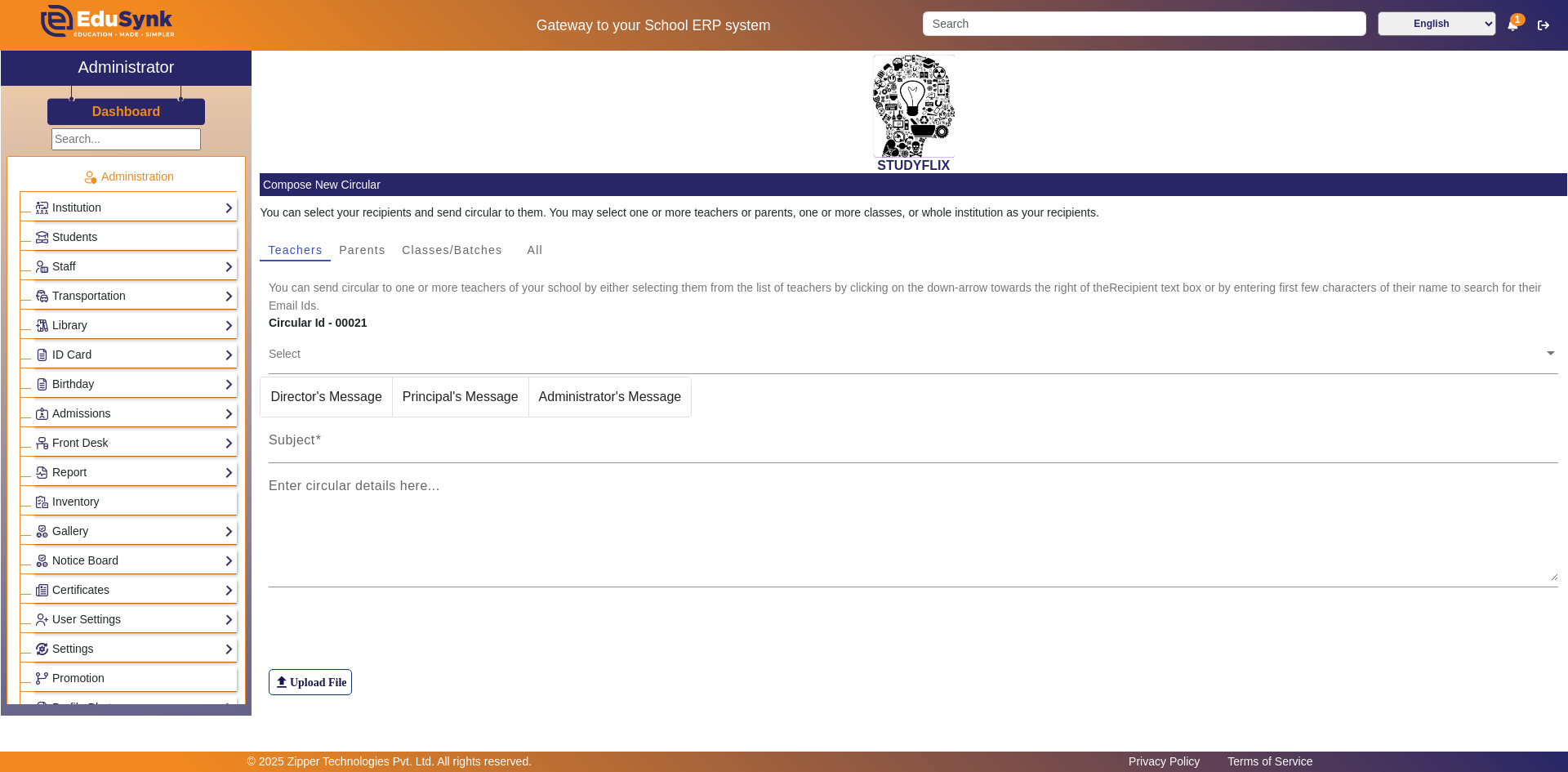
click at [84, 247] on div "Students" at bounding box center [134, 237] width 205 height 26
click at [86, 413] on link "Admissions" at bounding box center [134, 414] width 199 height 19
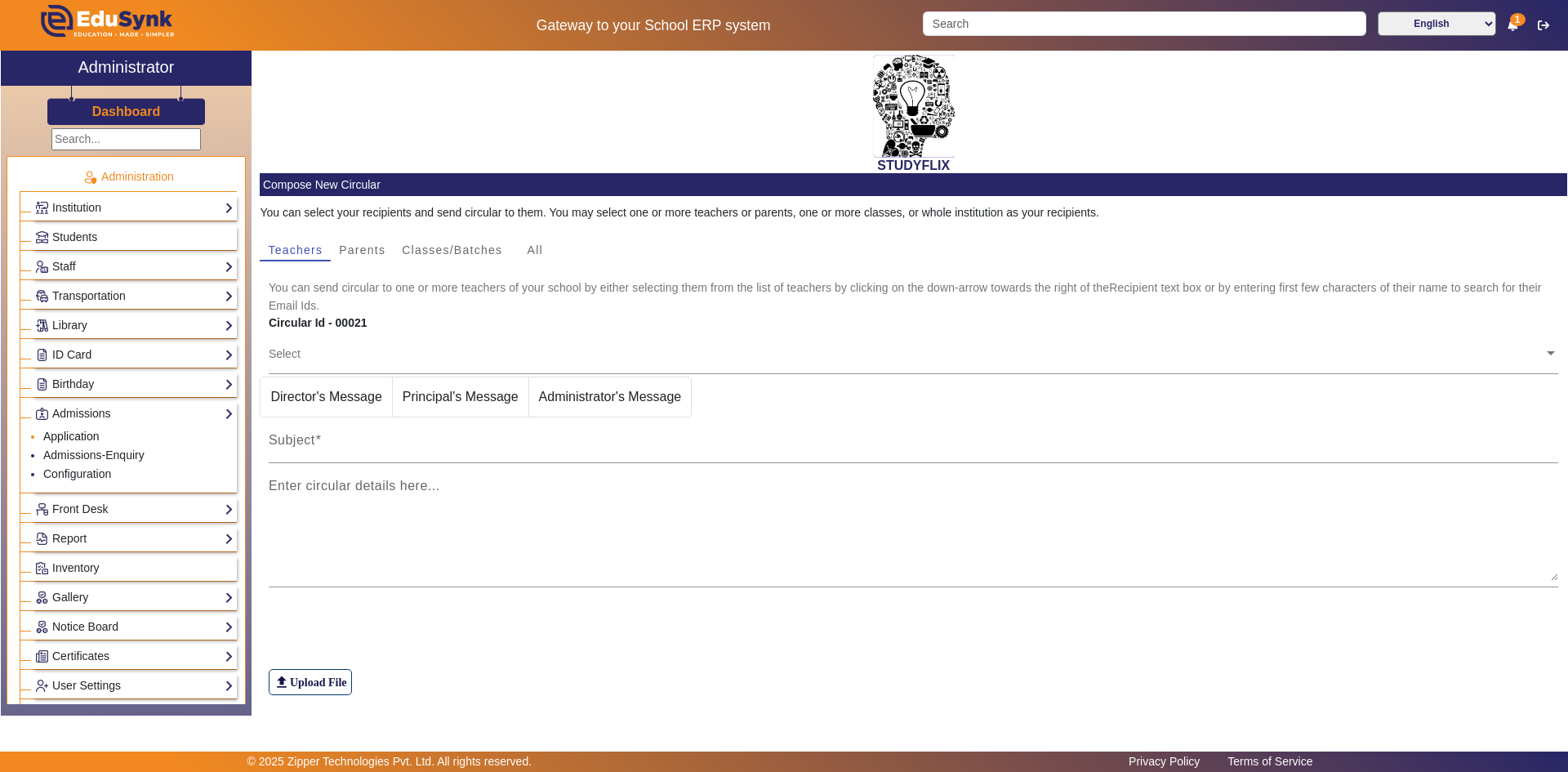
click at [85, 435] on link "Application" at bounding box center [72, 436] width 56 height 13
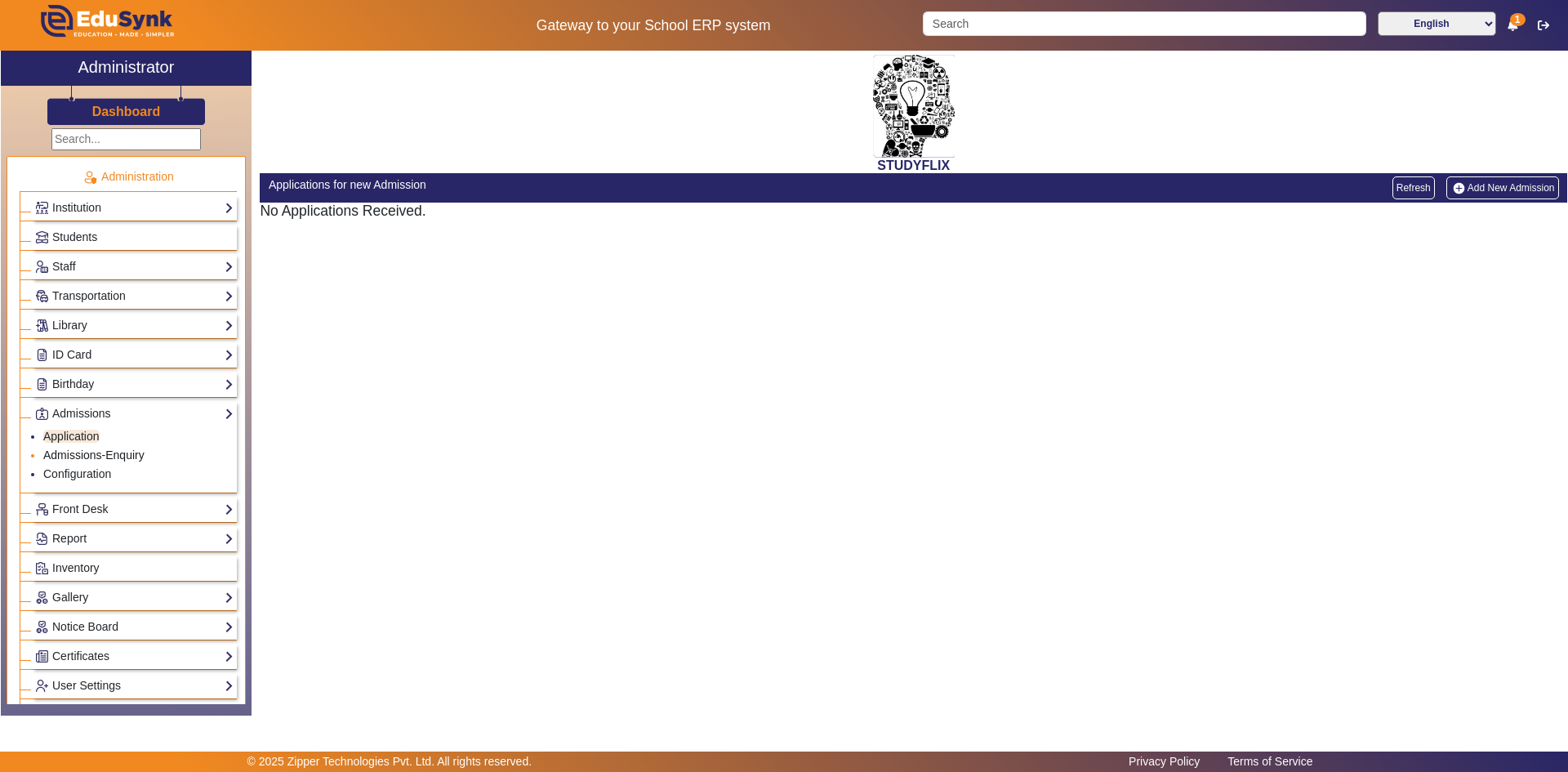
click at [82, 453] on link "Admissions-Enquiry" at bounding box center [94, 455] width 102 height 13
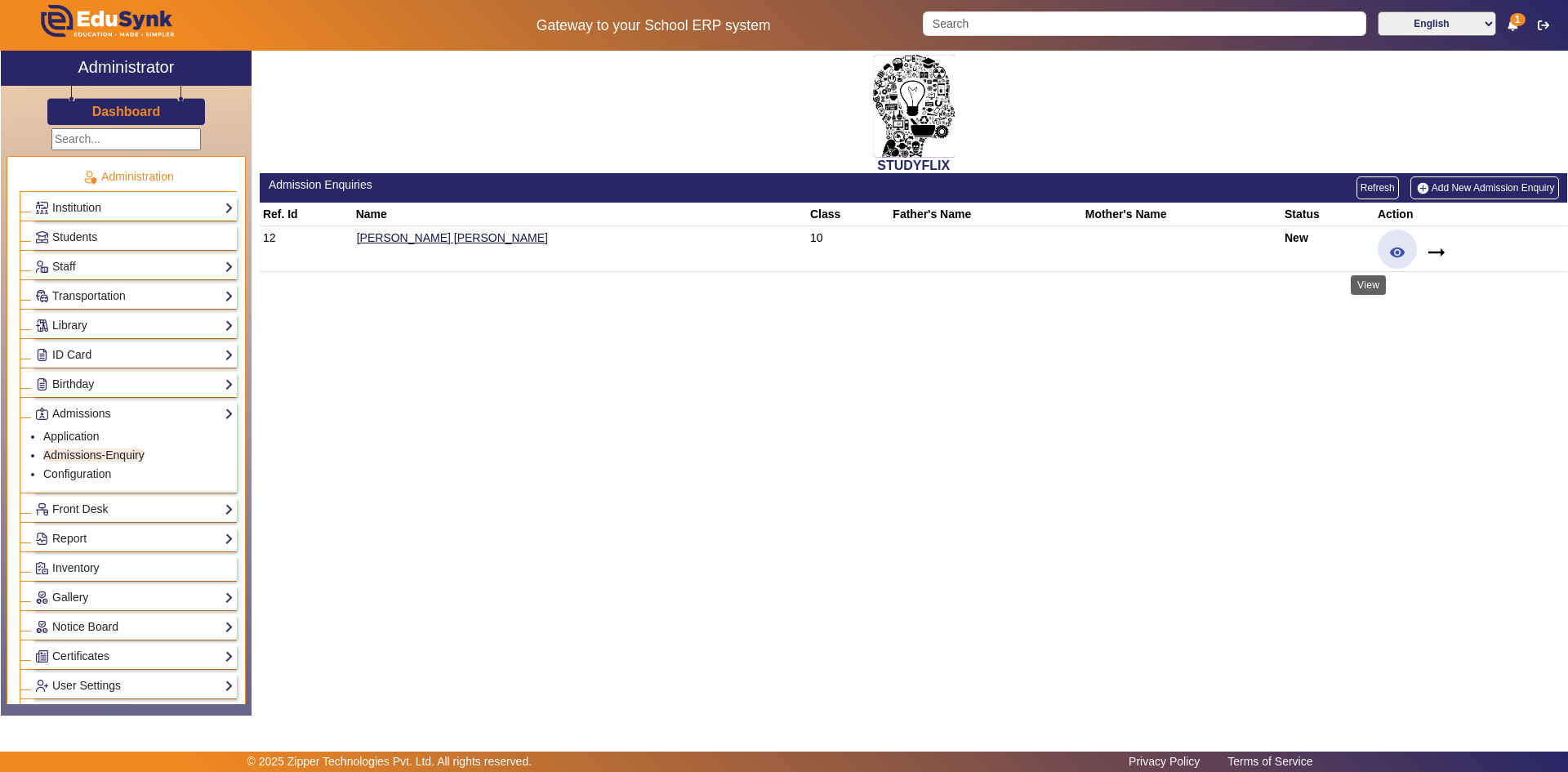
click at [1390, 249] on mat-icon "remove_red_eye" at bounding box center [1397, 252] width 16 height 16
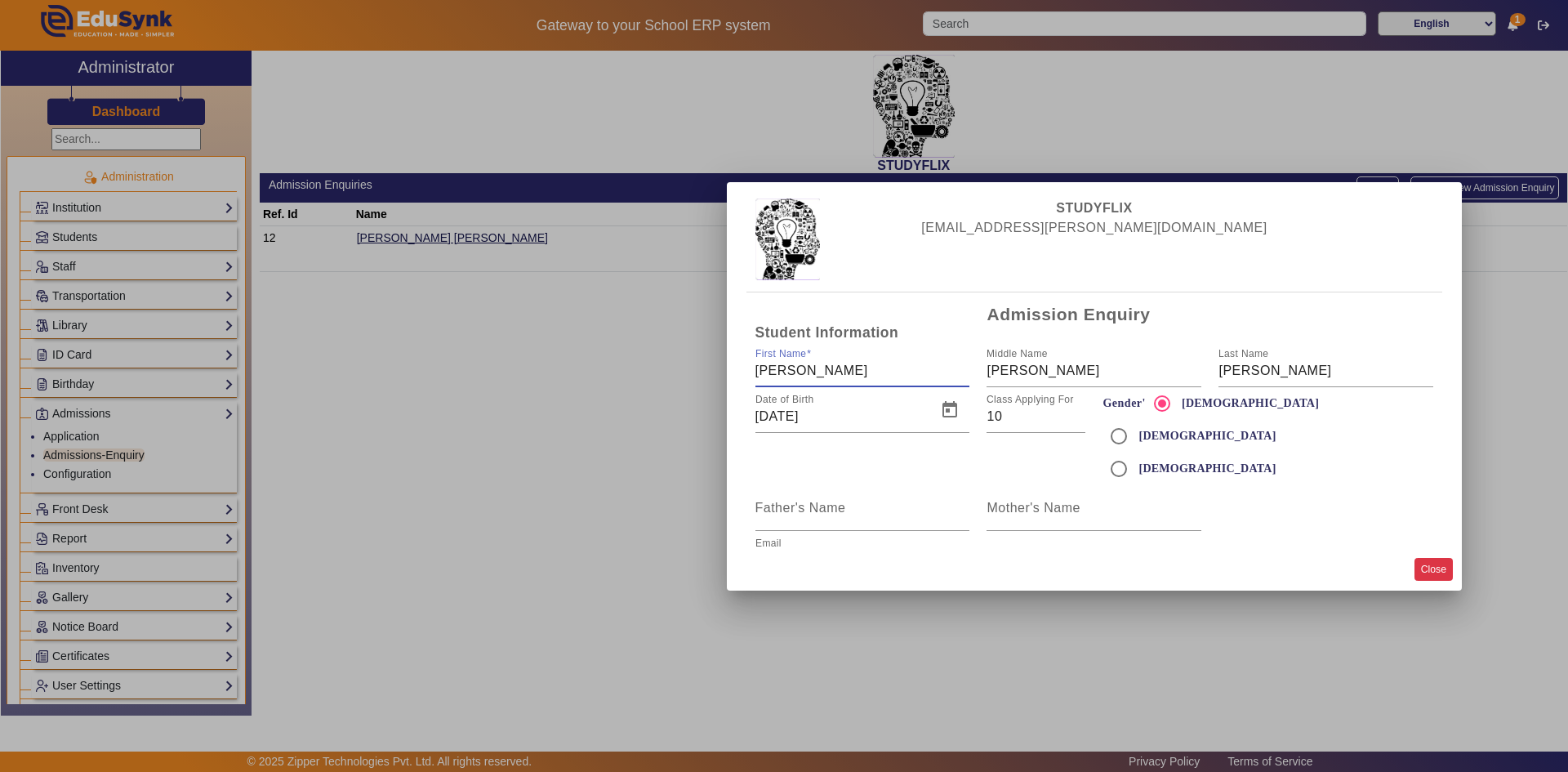
click at [1436, 573] on button "Close" at bounding box center [1433, 569] width 38 height 22
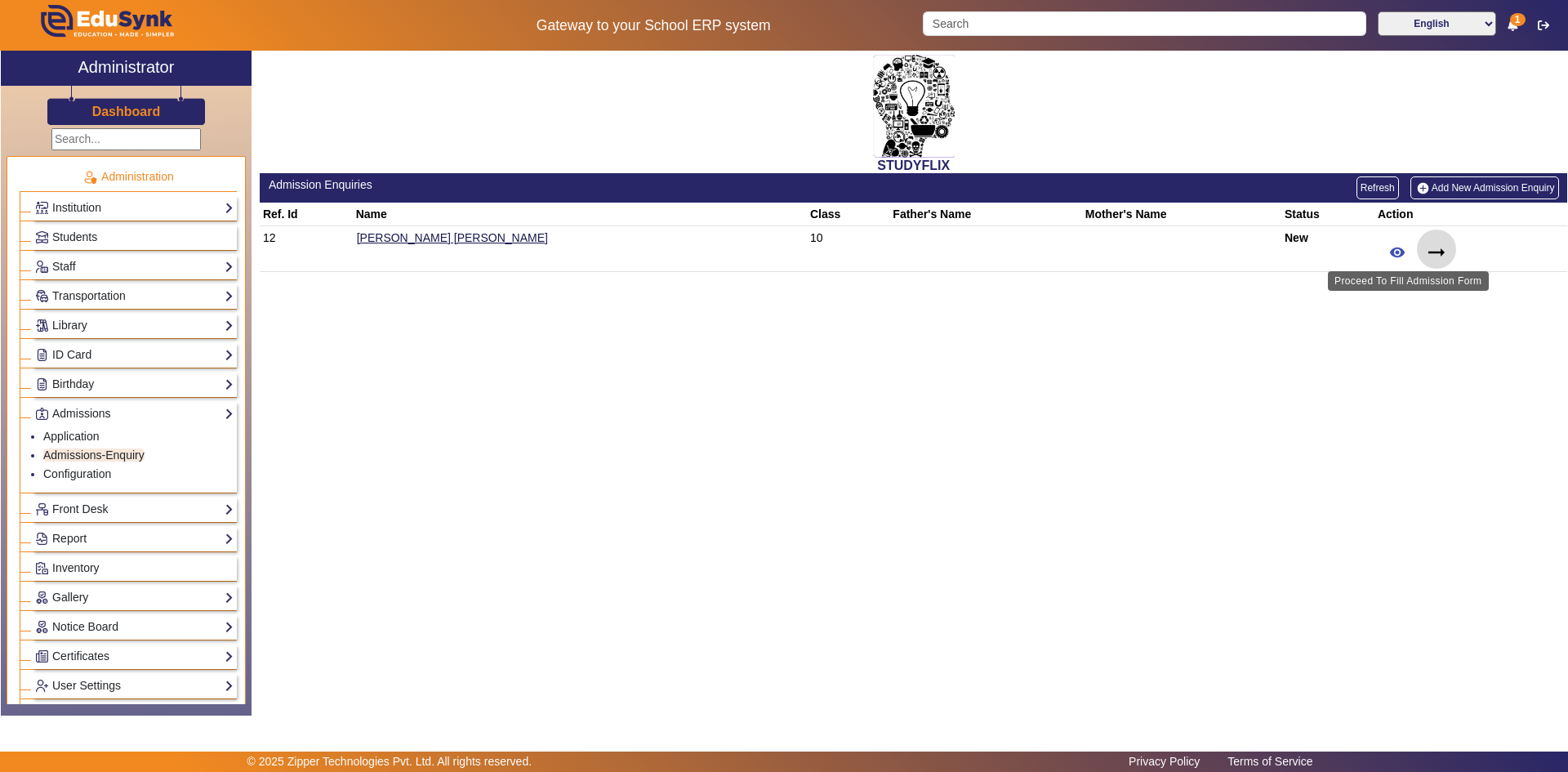
click at [1425, 250] on mat-icon "arrow_right_alt" at bounding box center [1437, 252] width 25 height 25
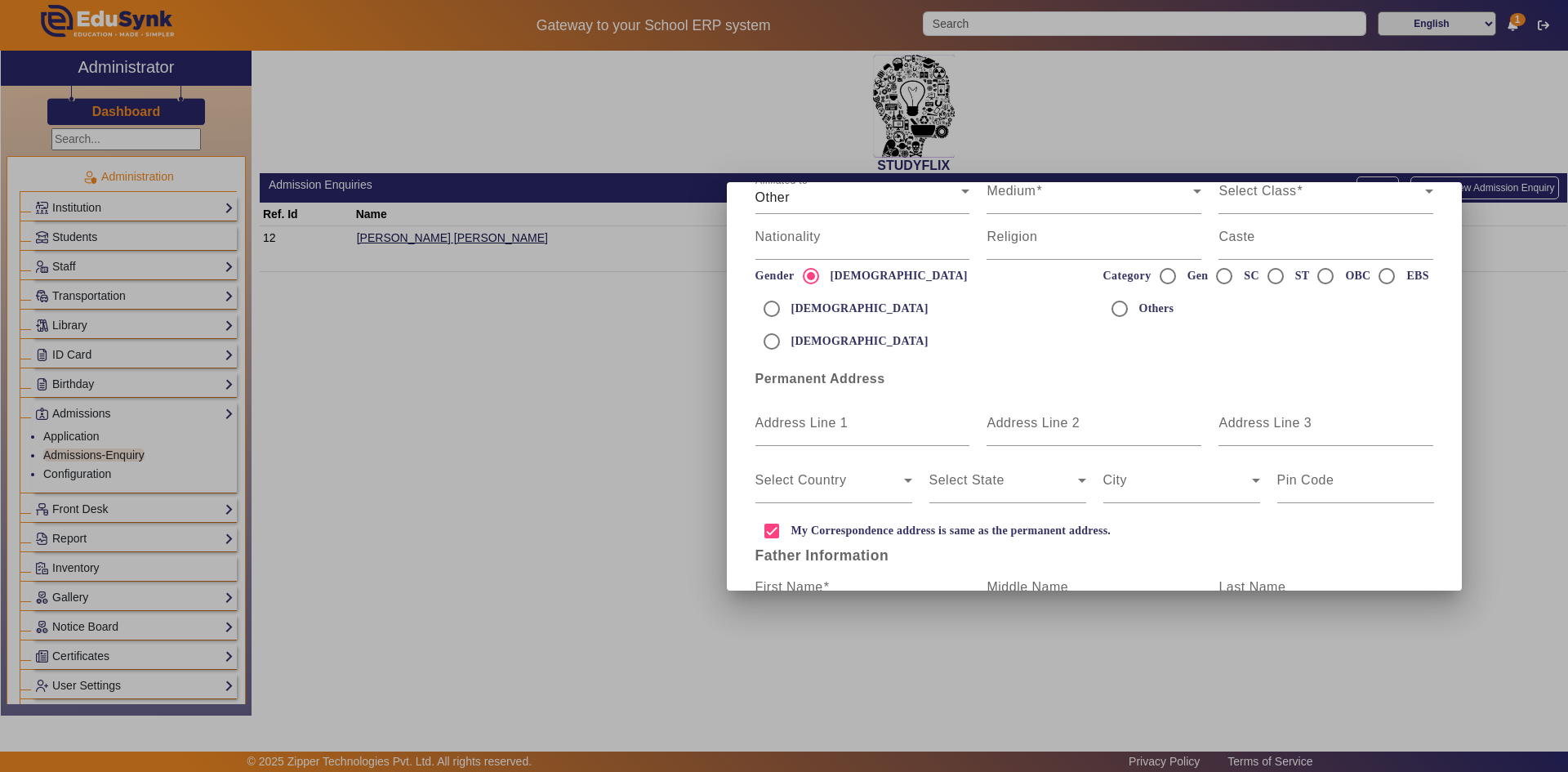
scroll to position [450, 0]
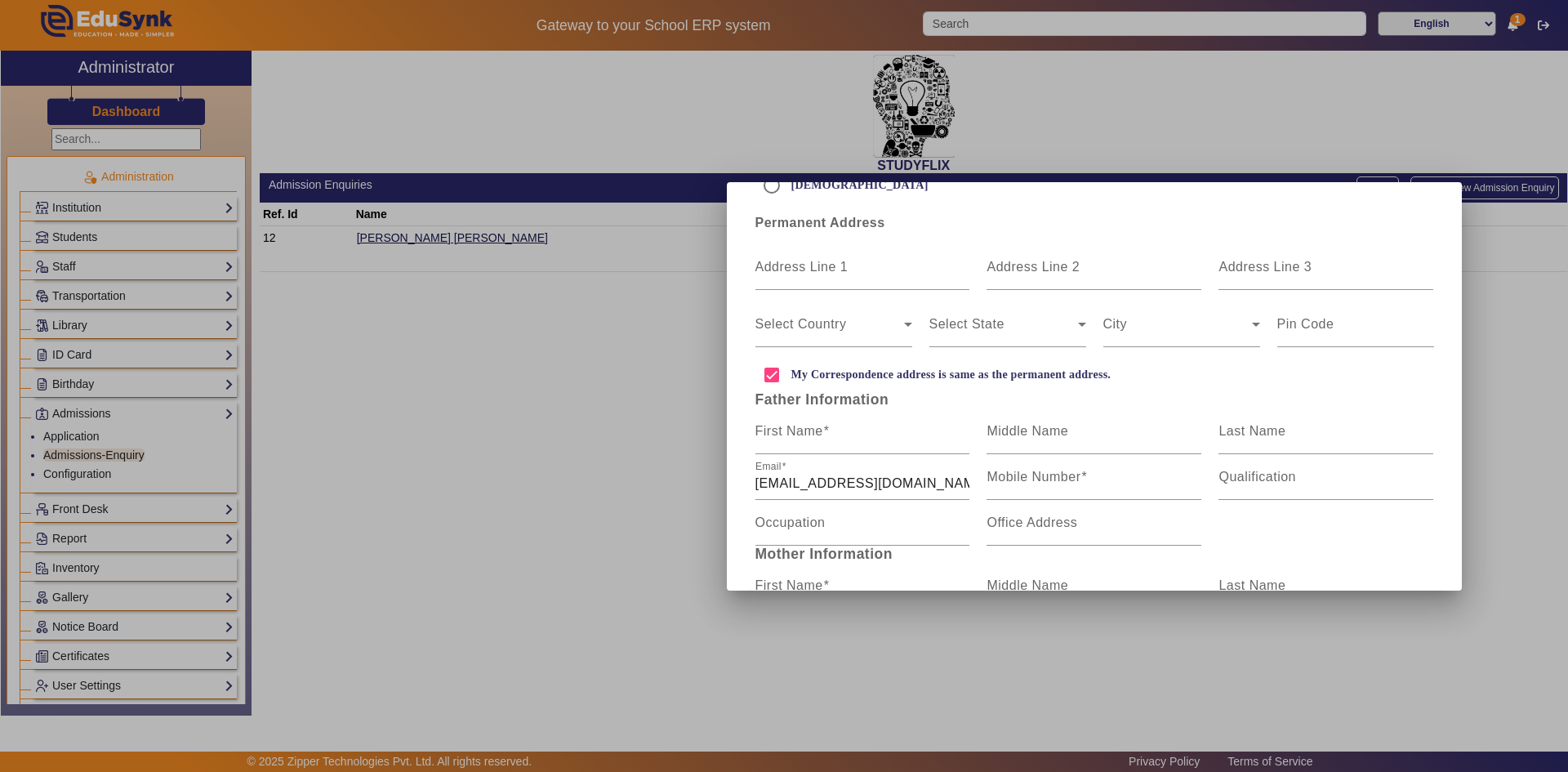
click at [1513, 508] on div at bounding box center [784, 386] width 1568 height 772
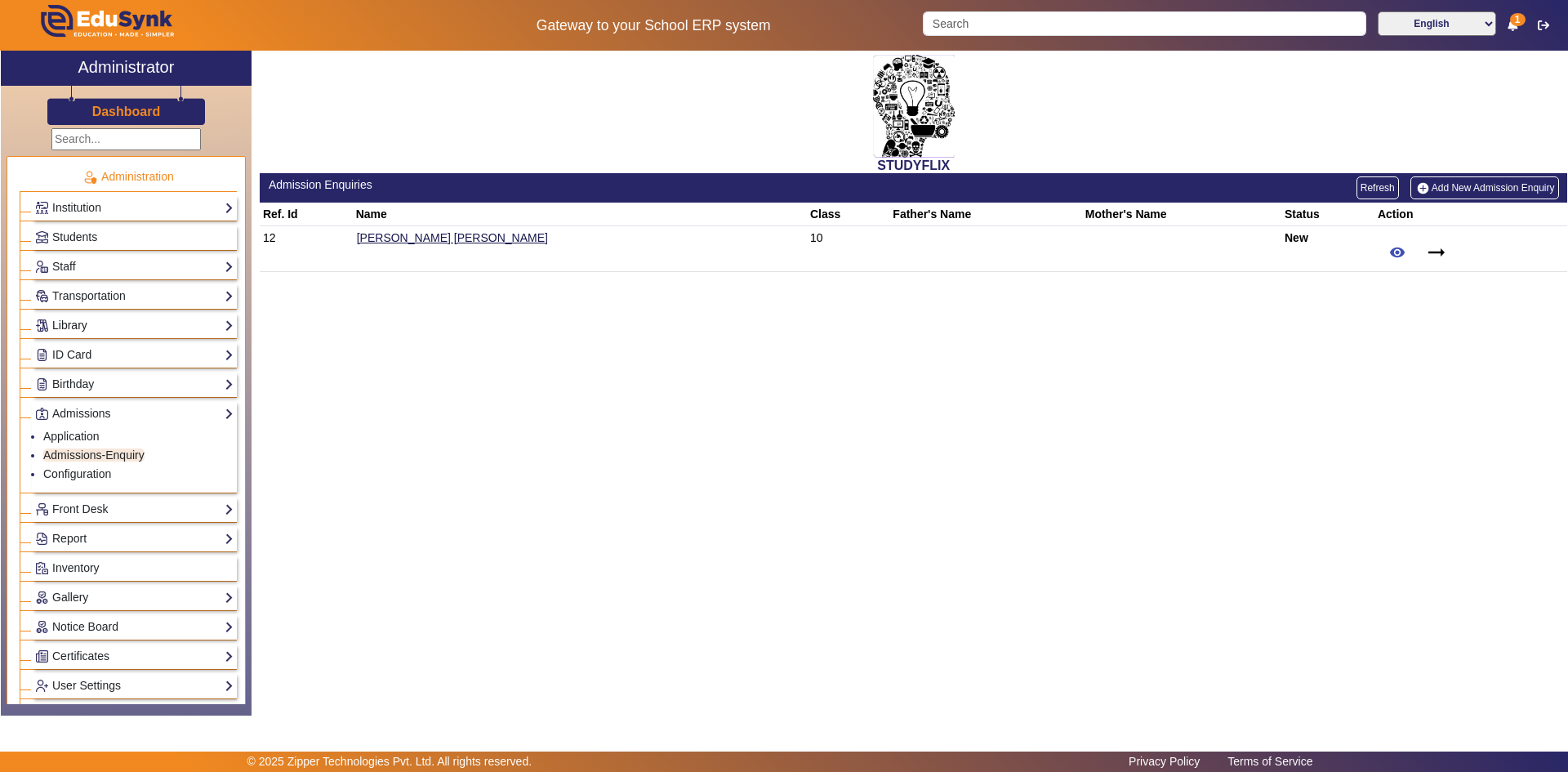
click at [88, 322] on link "Library" at bounding box center [134, 326] width 199 height 19
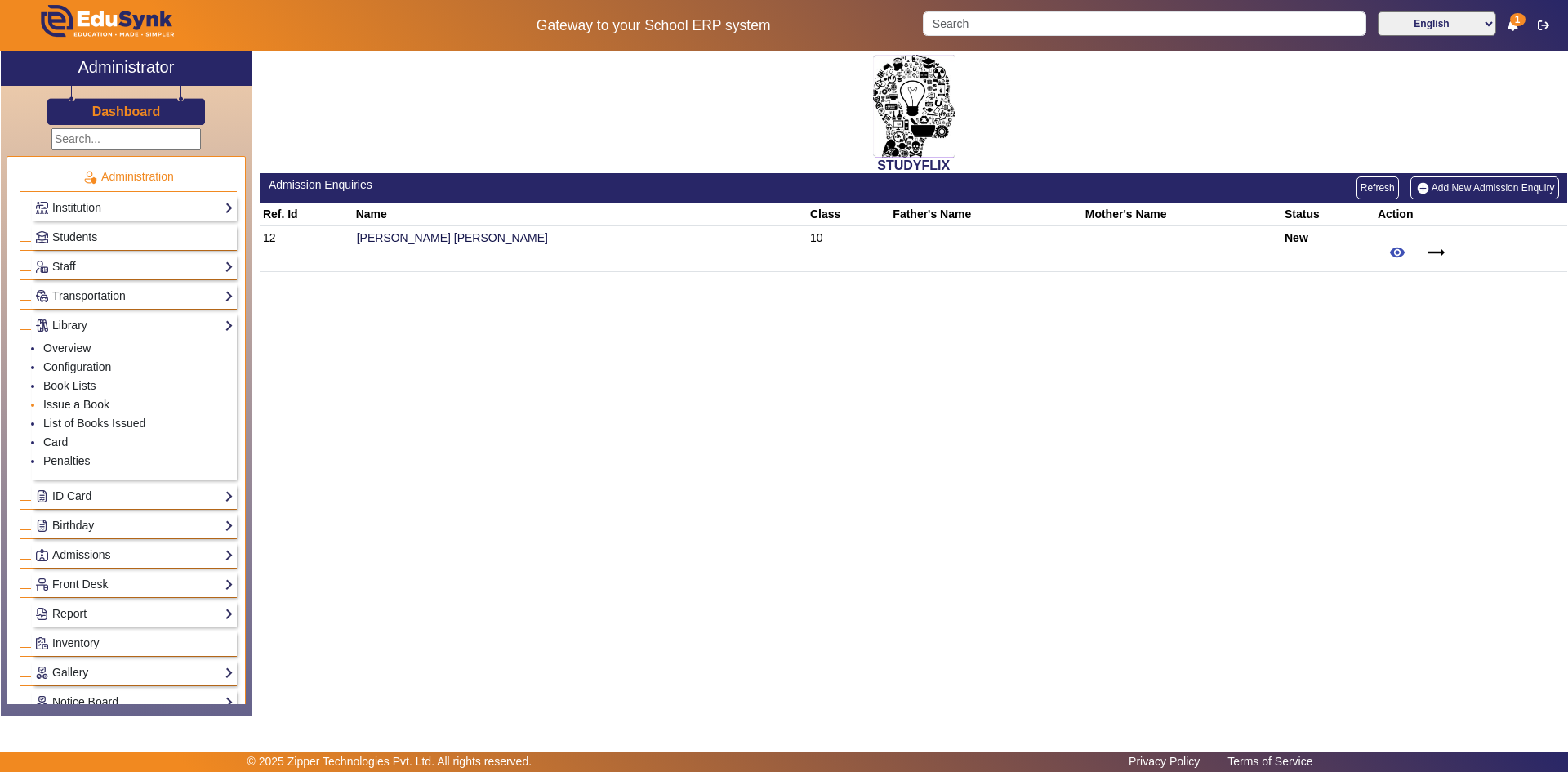
click at [78, 405] on link "Issue a Book" at bounding box center [77, 403] width 67 height 13
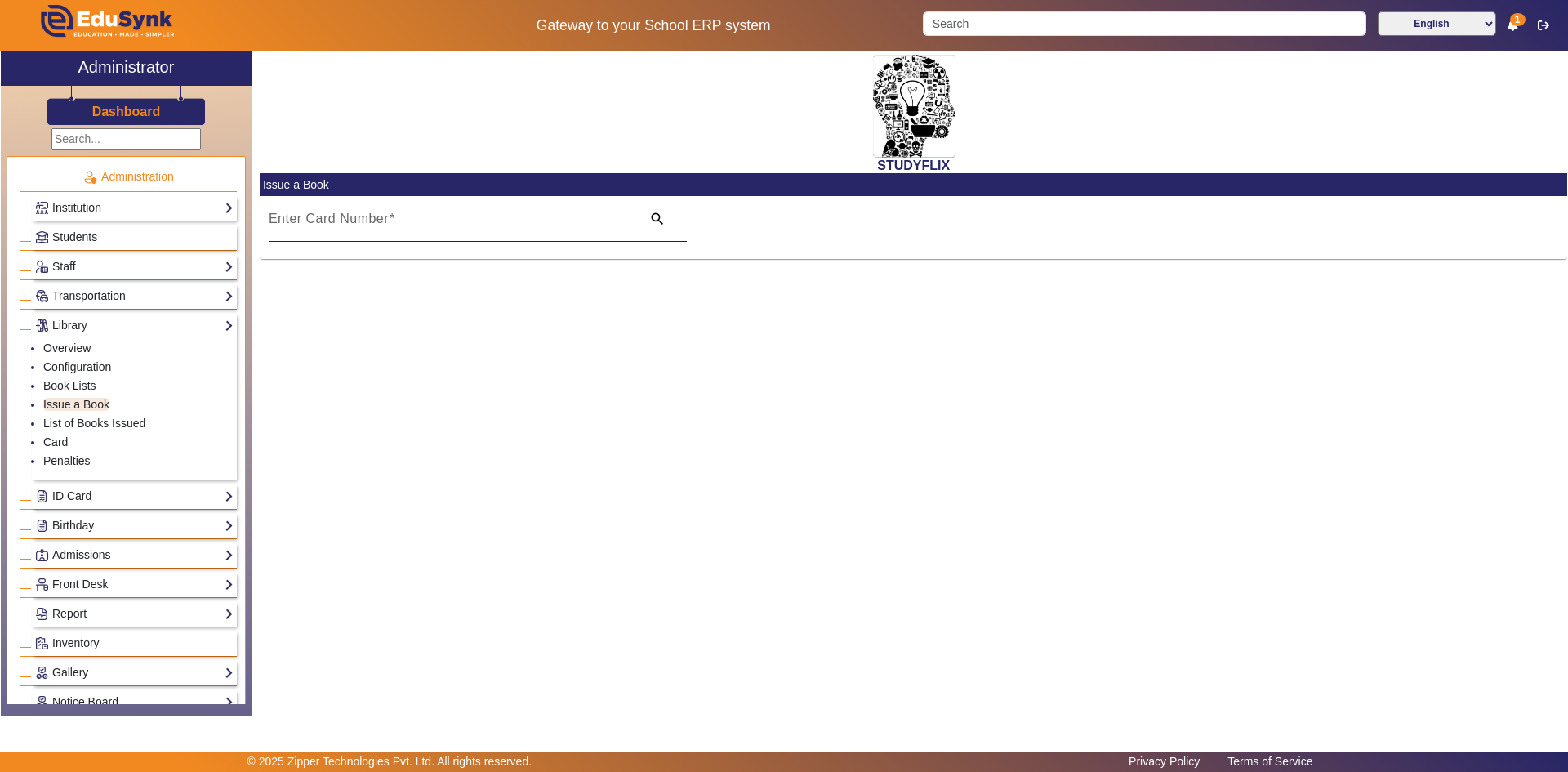
click at [399, 227] on input "Enter Card Number" at bounding box center [450, 225] width 363 height 20
click at [103, 242] on link "Students" at bounding box center [134, 237] width 199 height 19
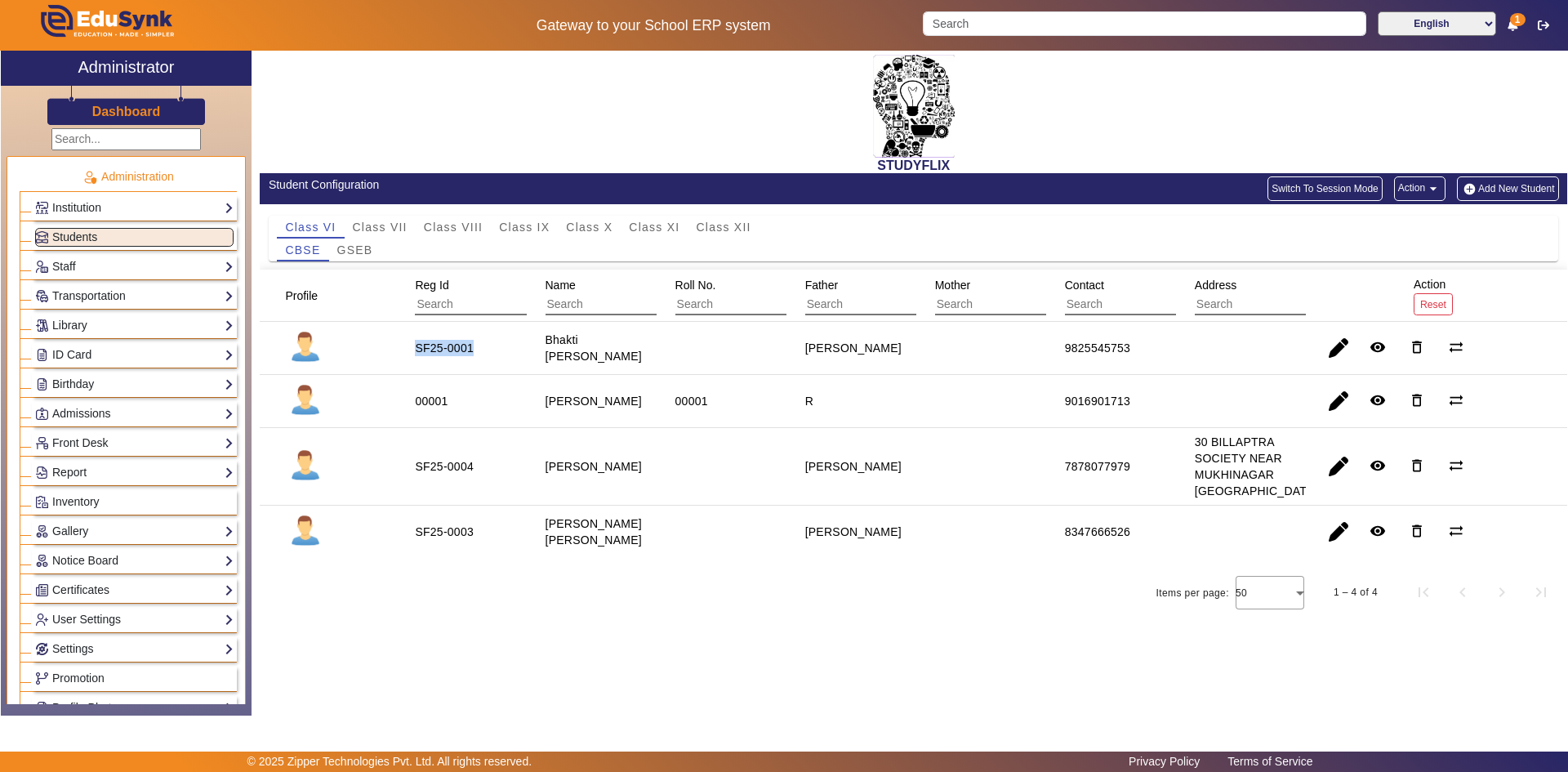
drag, startPoint x: 415, startPoint y: 353, endPoint x: 484, endPoint y: 352, distance: 69.0
click at [484, 352] on mat-cell "SF25-0001" at bounding box center [461, 348] width 130 height 53
copy div "SF25-0001"
click at [107, 328] on link "Library" at bounding box center [134, 326] width 199 height 19
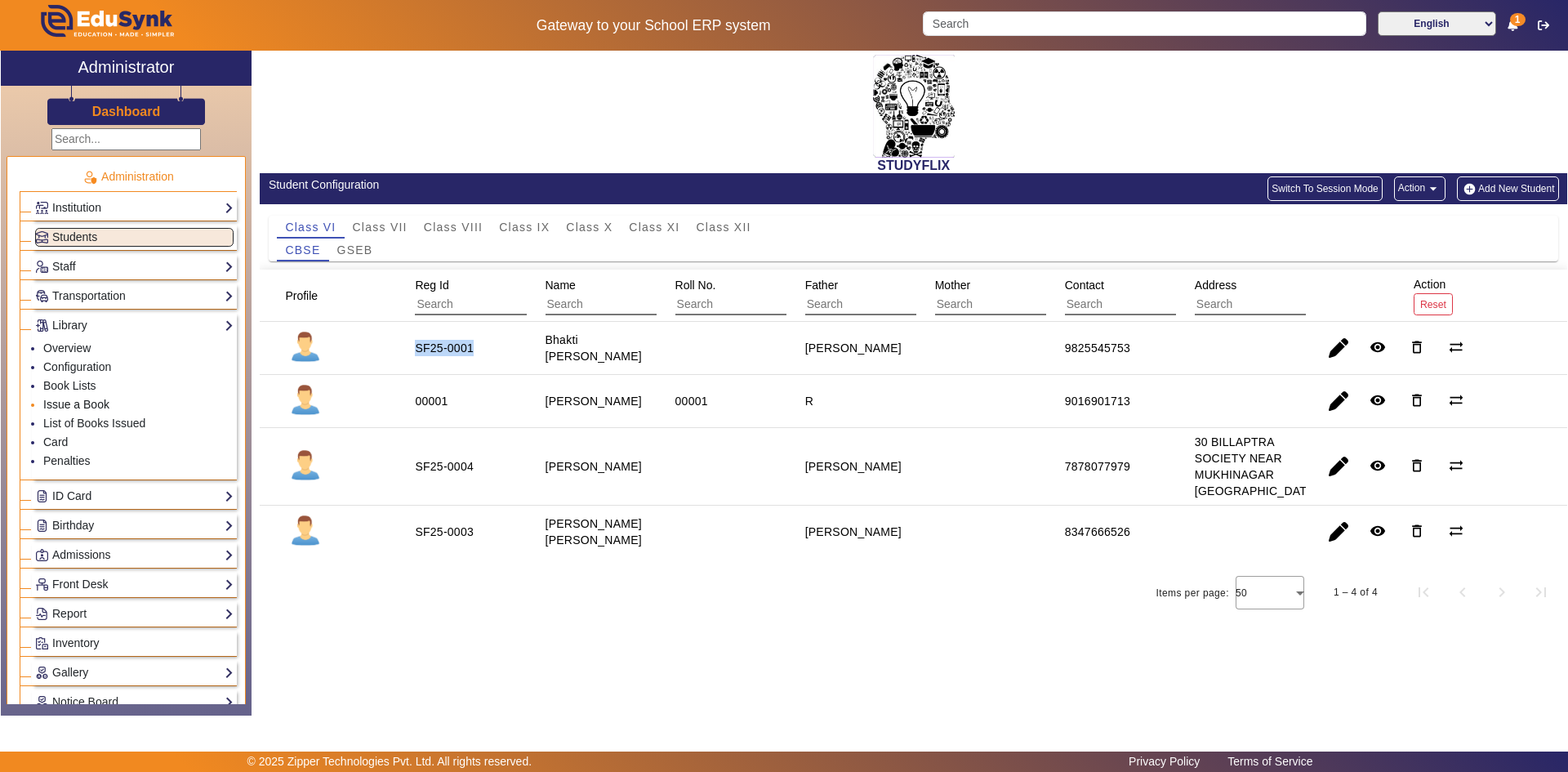
click at [73, 404] on link "Issue a Book" at bounding box center [77, 403] width 67 height 13
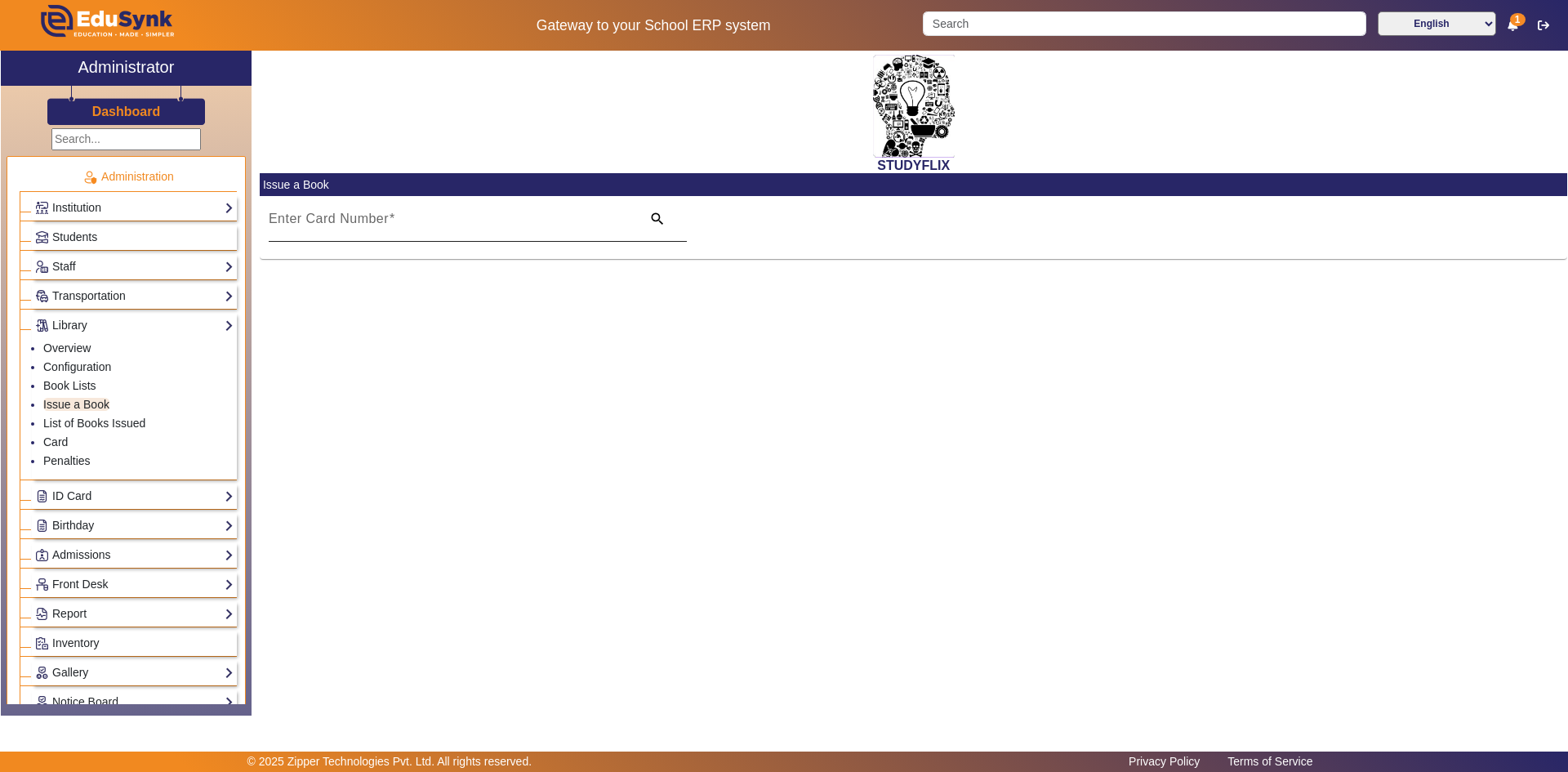
click at [317, 221] on mat-label "Enter Card Number" at bounding box center [328, 218] width 120 height 14
click at [317, 221] on input "Enter Card Number" at bounding box center [450, 225] width 363 height 20
paste input "SF25-0001"
type input "SF25-0001"
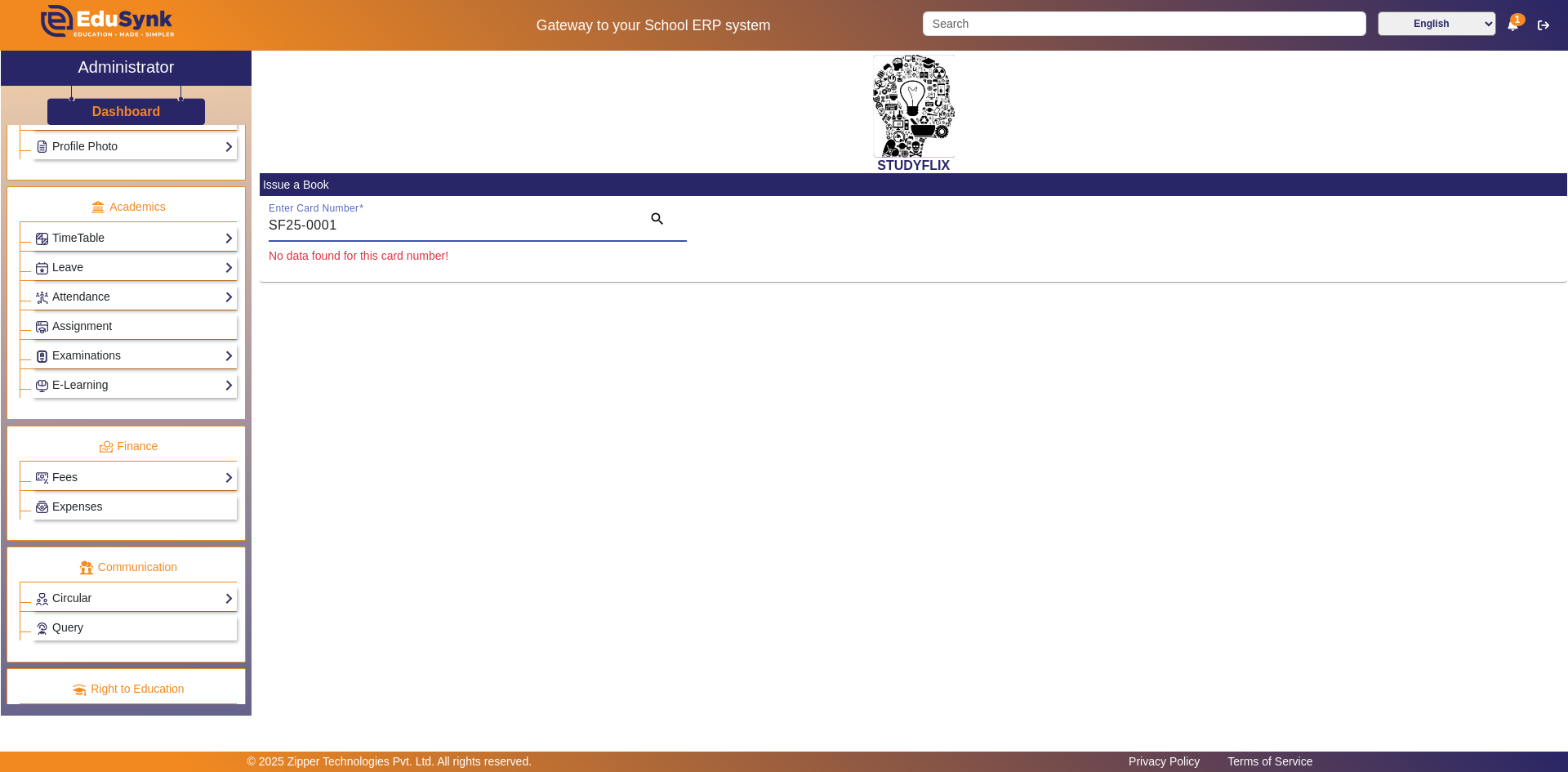
scroll to position [752, 0]
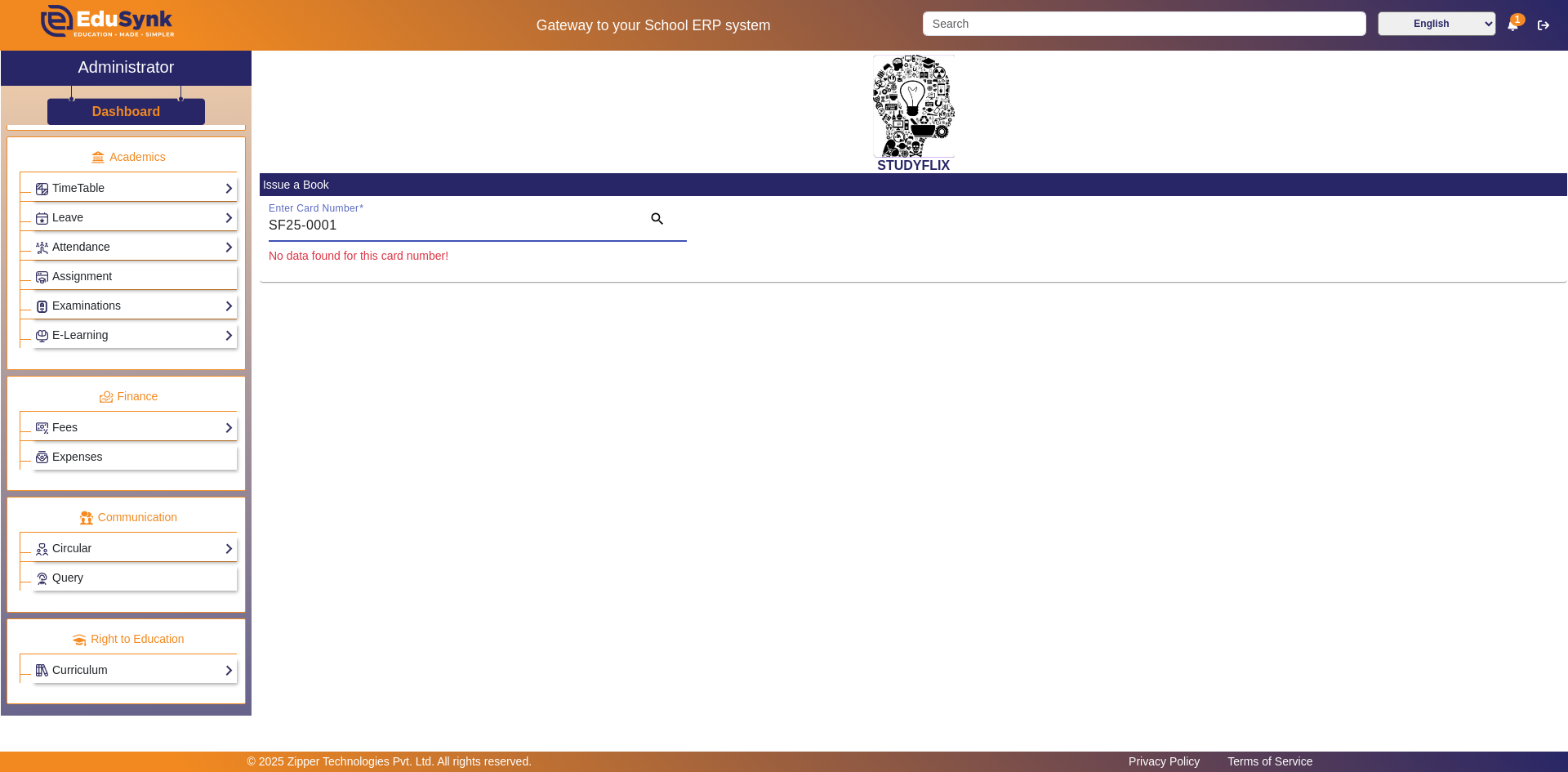
click at [84, 250] on link "Attendance" at bounding box center [134, 247] width 199 height 19
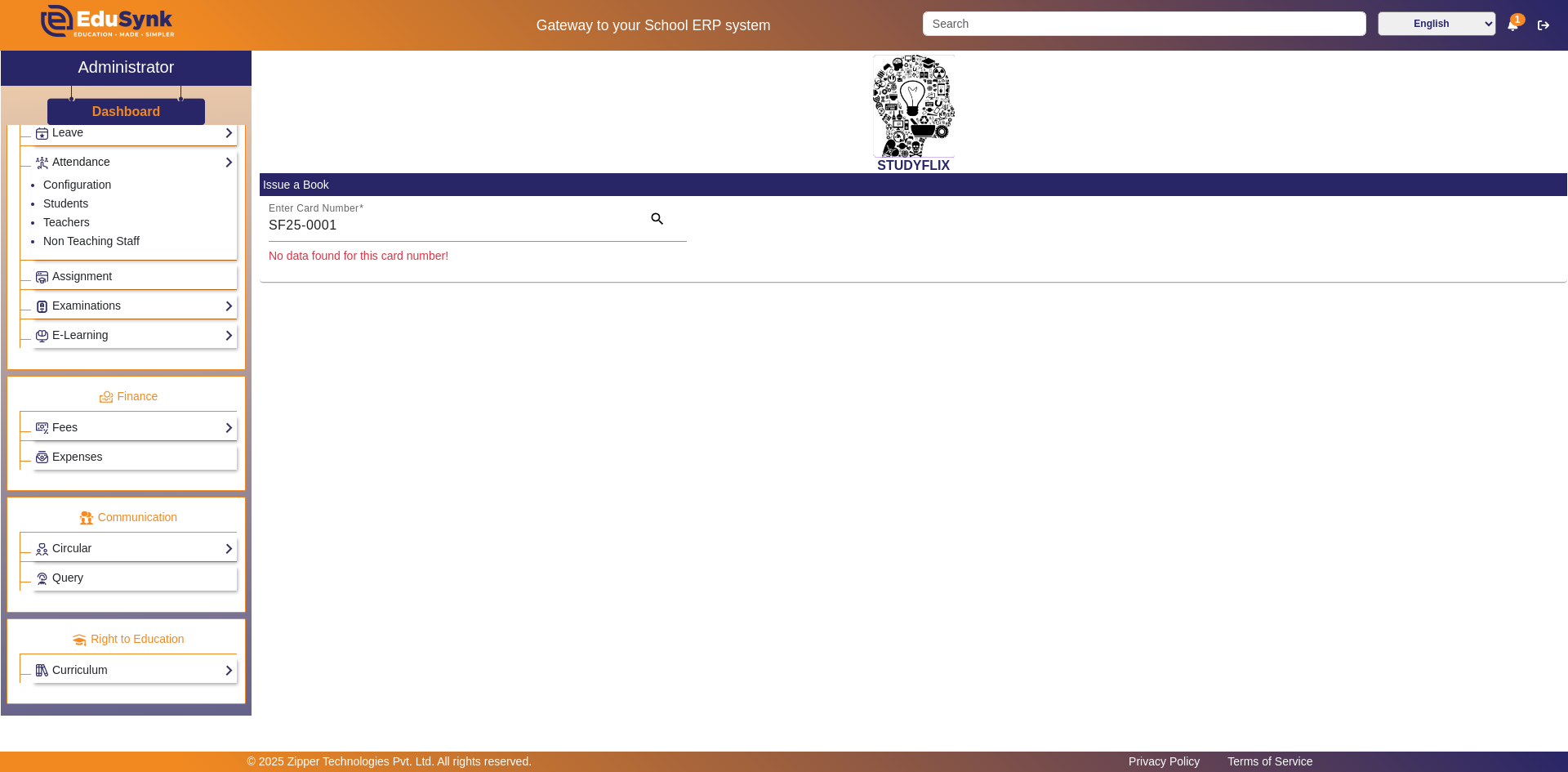
scroll to position [696, 0]
click at [73, 225] on link "Teachers" at bounding box center [67, 222] width 47 height 13
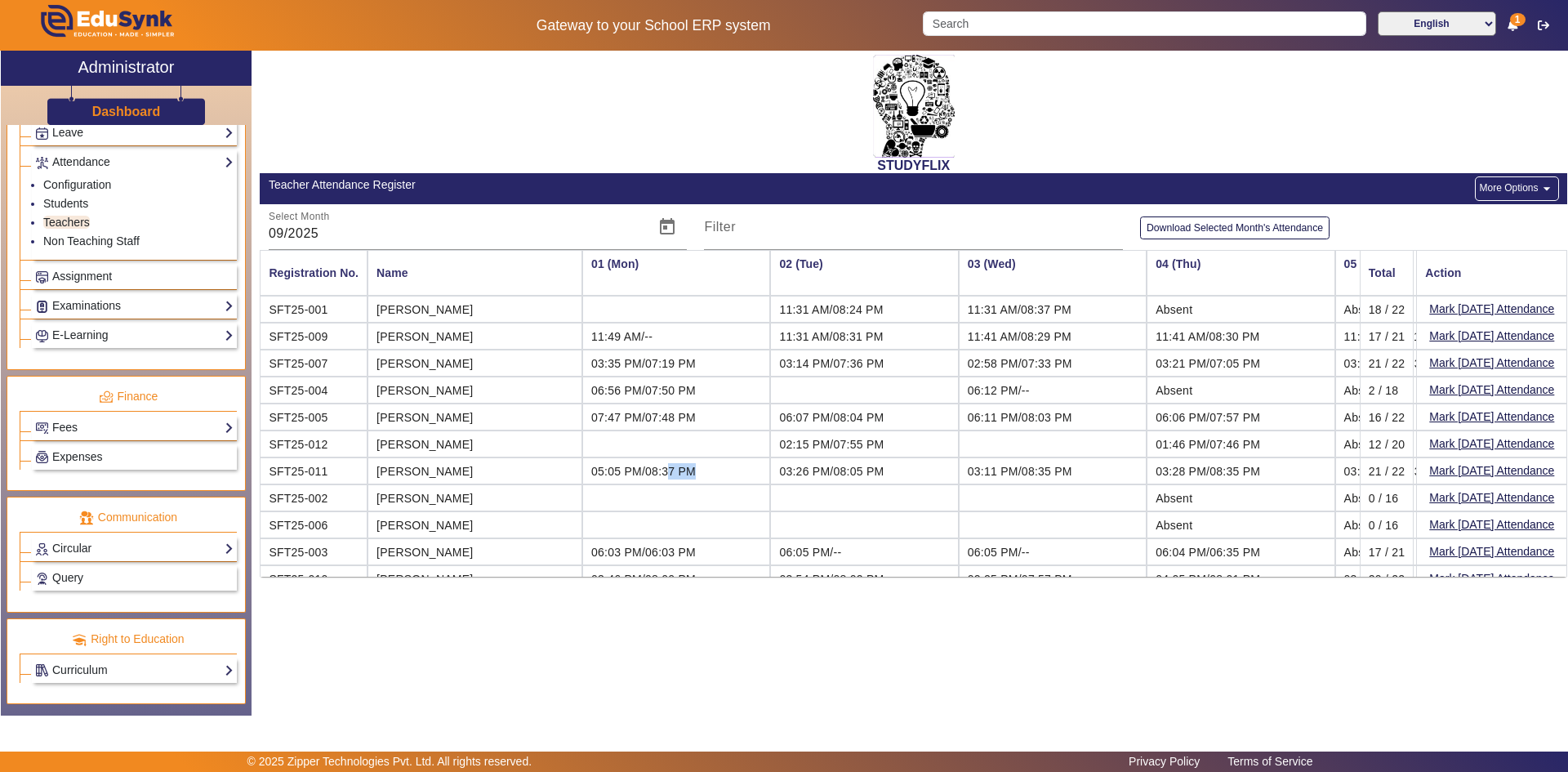
drag, startPoint x: 599, startPoint y: 474, endPoint x: 627, endPoint y: 474, distance: 28.0
click at [627, 474] on td "05:05 PM/08:37 PM" at bounding box center [677, 471] width 188 height 27
drag, startPoint x: 741, startPoint y: 469, endPoint x: 865, endPoint y: 473, distance: 124.1
click at [811, 481] on td "03:26 PM/08:05 PM" at bounding box center [864, 471] width 188 height 27
drag, startPoint x: 925, startPoint y: 473, endPoint x: 1058, endPoint y: 494, distance: 134.6
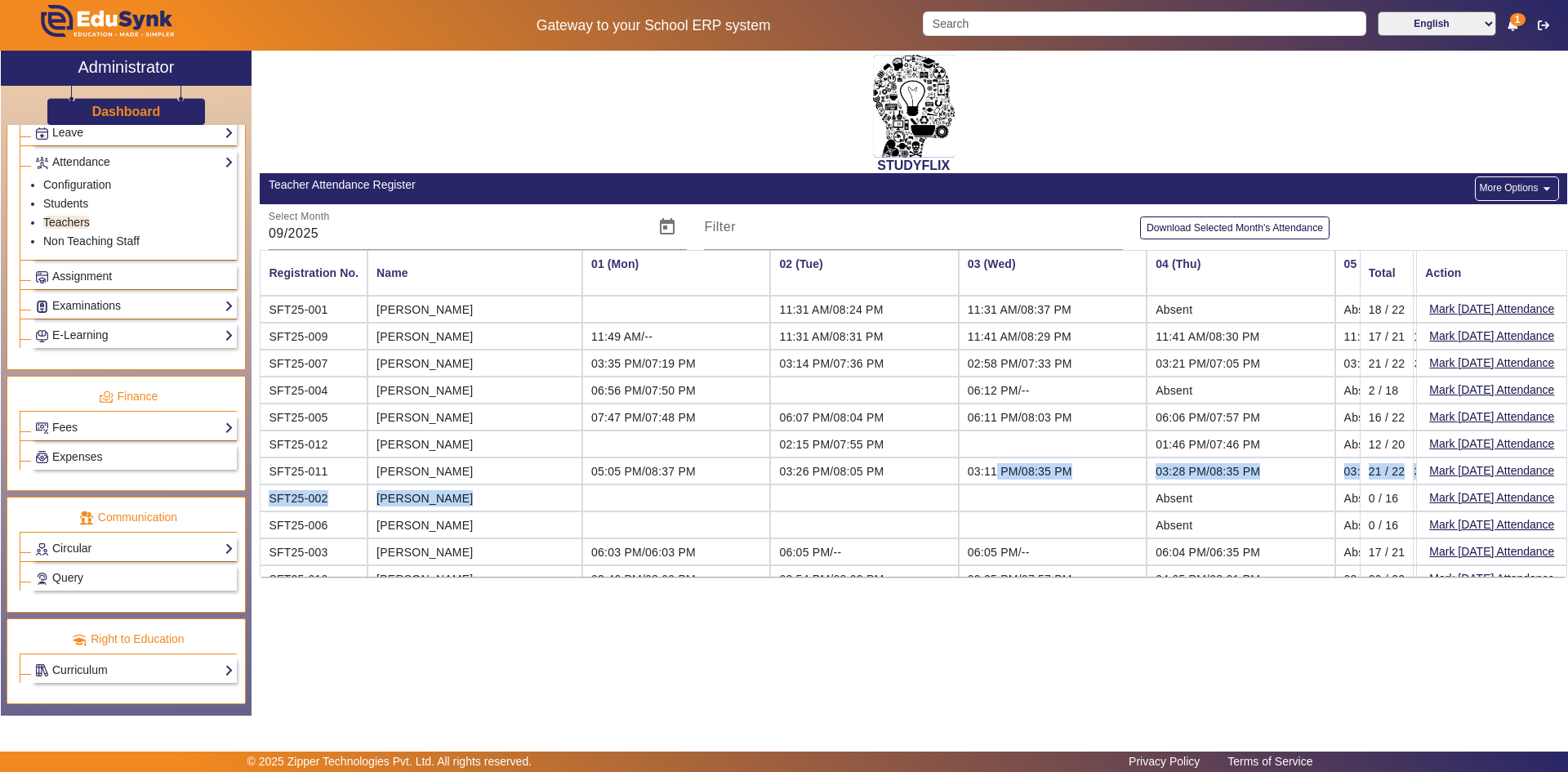
click at [1049, 494] on mat-table "Registration No. Name 01 (Mon) 02 (Tue) 03 (Wed) 04 (Thu) 05 (Fri) 06 (Sat) 07 …" at bounding box center [913, 413] width 1308 height 327
click at [1147, 478] on td "03:28 PM/08:35 PM" at bounding box center [1240, 471] width 188 height 27
click at [1344, 477] on span "03:38 PM/08:32 PM" at bounding box center [1397, 471] width 105 height 13
